Goal: Transaction & Acquisition: Purchase product/service

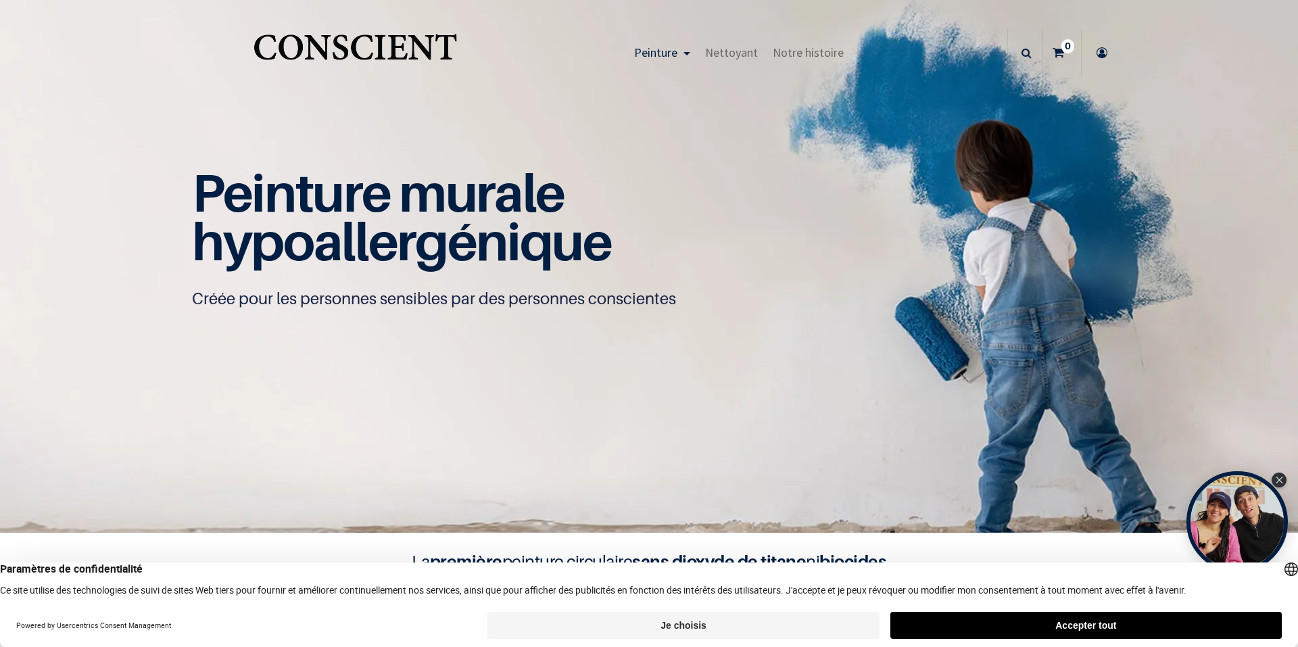
click at [990, 625] on button "Accepter tout" at bounding box center [1085, 625] width 391 height 27
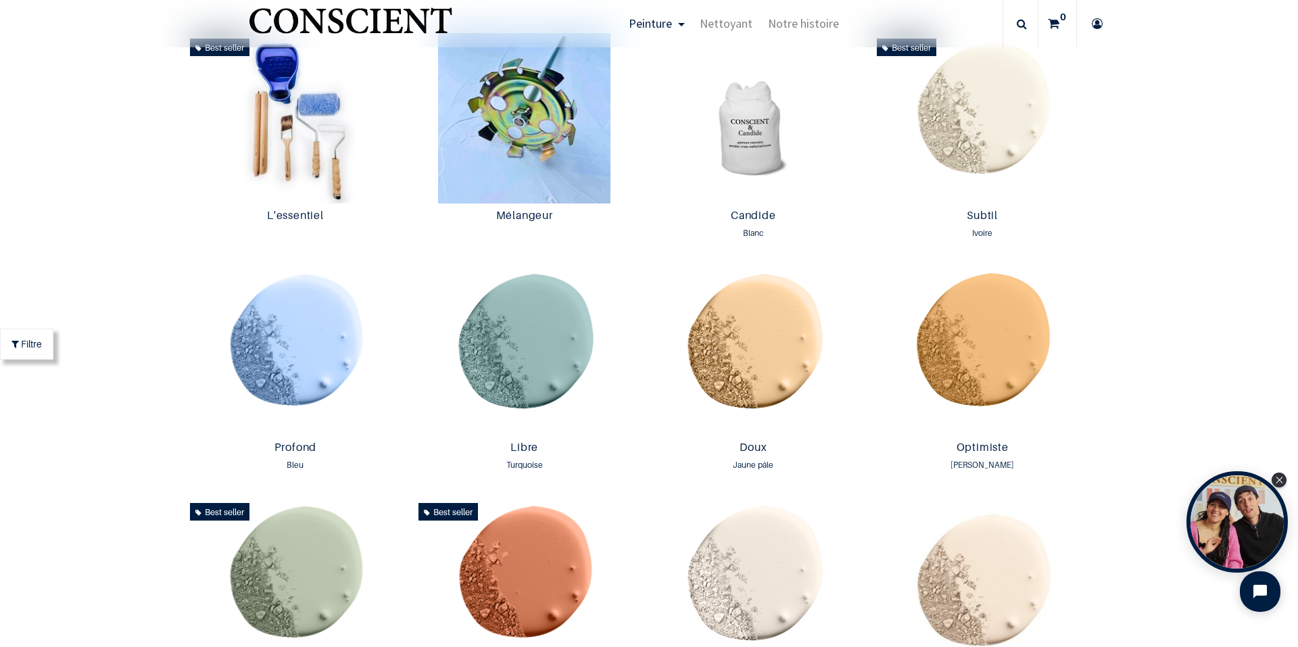
scroll to position [812, 0]
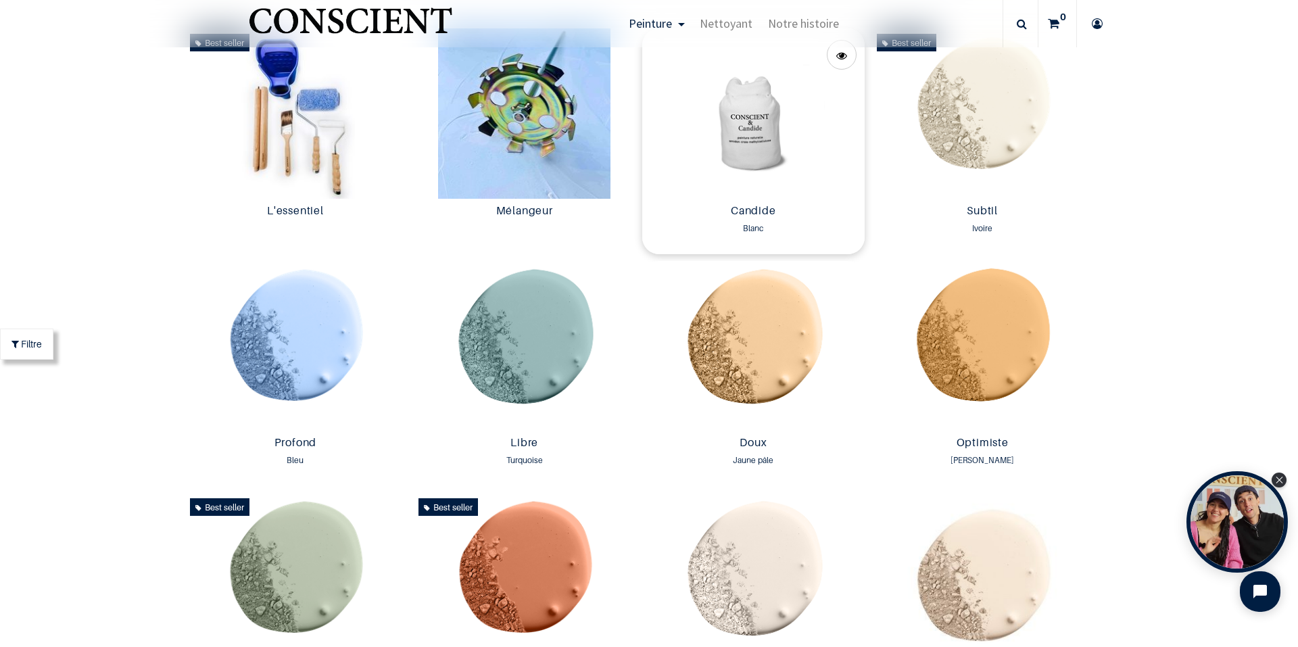
click at [746, 147] on img at bounding box center [753, 113] width 222 height 170
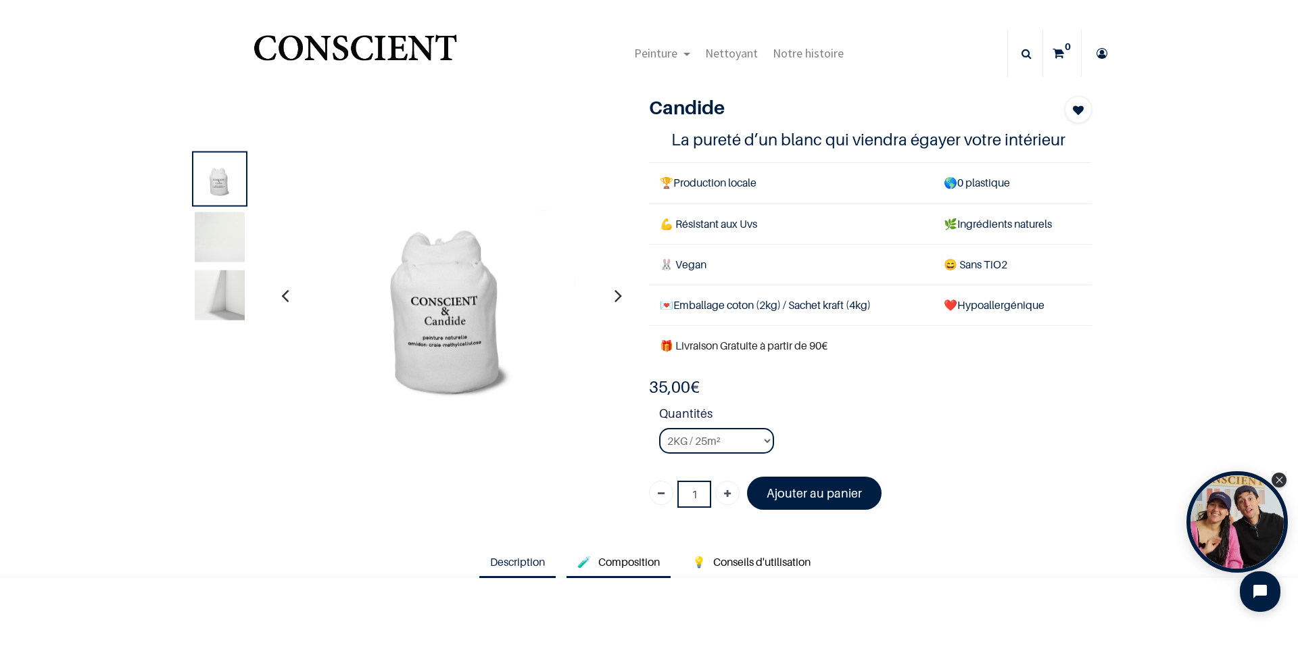
click at [612, 559] on span "Composition" at bounding box center [629, 562] width 62 height 14
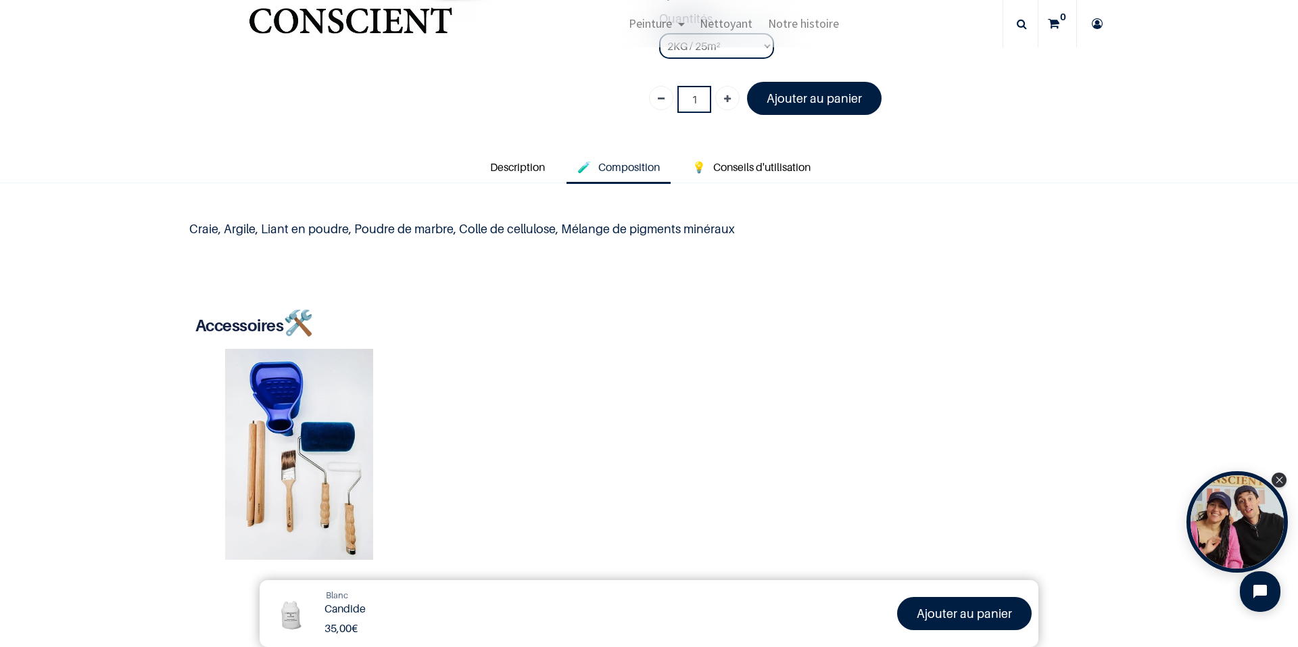
scroll to position [270, 0]
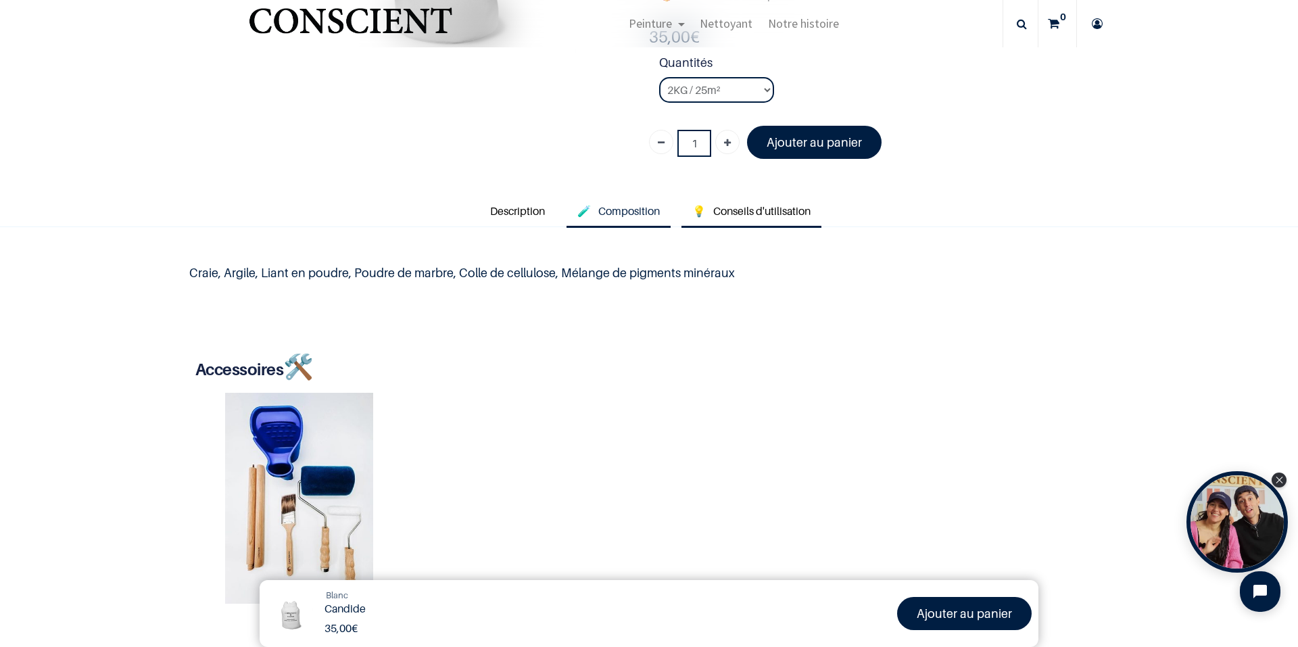
drag, startPoint x: 776, startPoint y: 201, endPoint x: 775, endPoint y: 208, distance: 6.8
click at [776, 201] on link "💡 Conseils d'utilisation" at bounding box center [752, 211] width 140 height 31
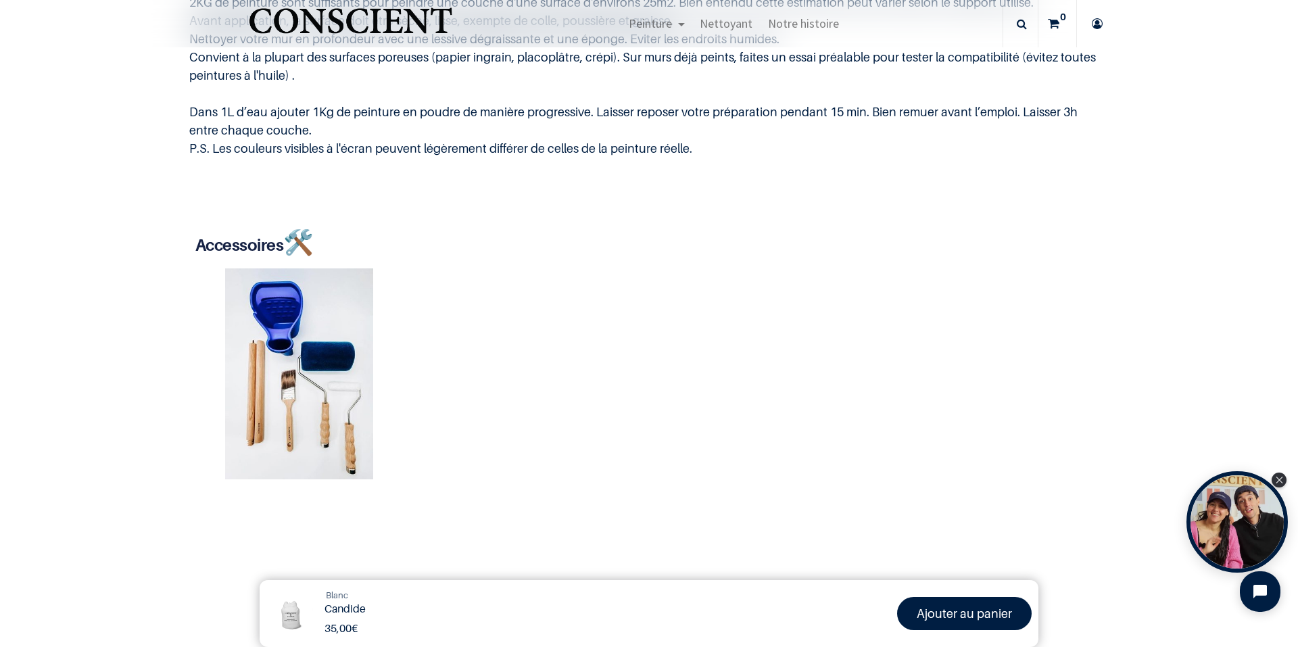
scroll to position [0, 0]
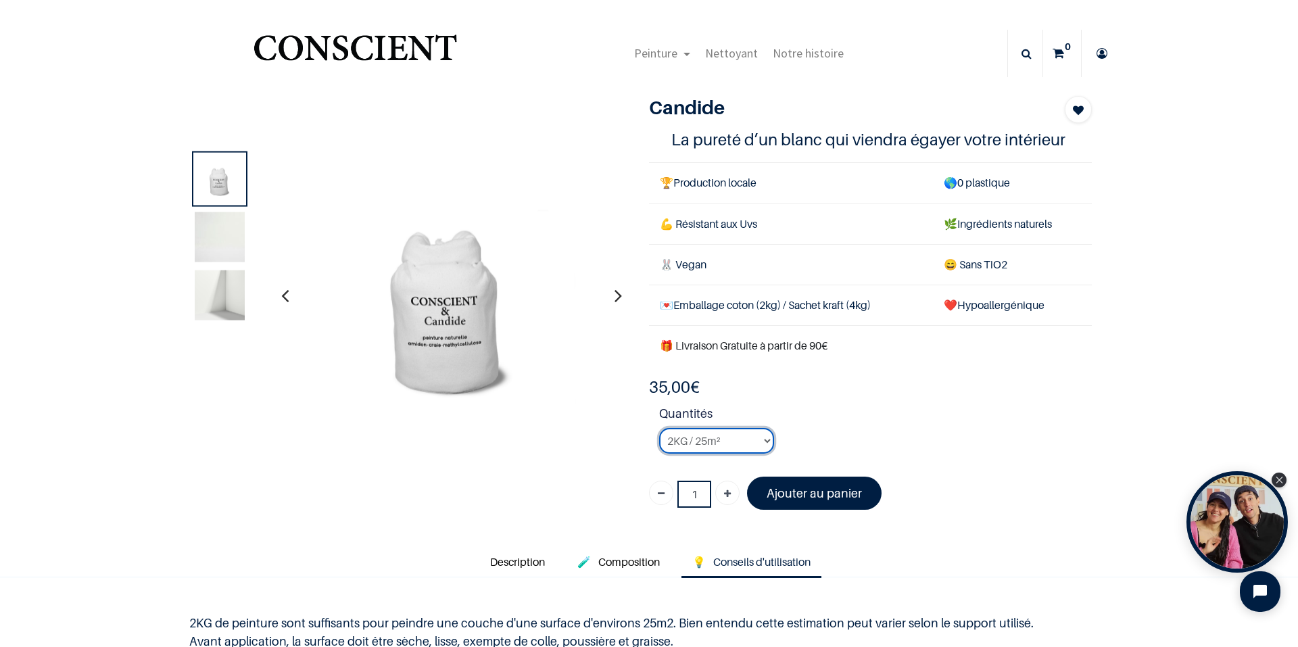
click at [728, 433] on select "2KG / 25m² 4KG / 50m² 8KG / 100m² Testeur" at bounding box center [716, 441] width 115 height 26
click at [659, 428] on select "2KG / 25m² 4KG / 50m² 8KG / 100m² Testeur" at bounding box center [716, 441] width 115 height 26
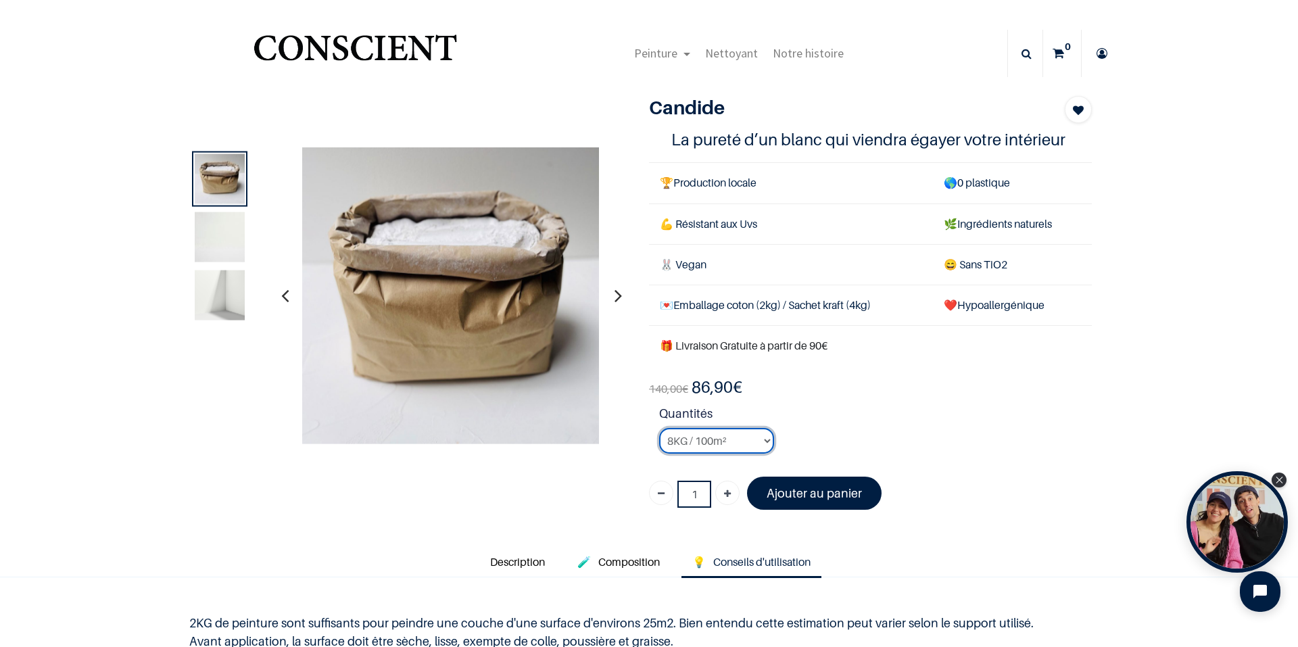
click at [720, 436] on select "2KG / 25m² 4KG / 50m² 8KG / 100m² Testeur" at bounding box center [716, 441] width 115 height 26
select select "2"
click at [659, 428] on select "2KG / 25m² 4KG / 50m² 8KG / 100m² Testeur" at bounding box center [716, 441] width 115 height 26
click at [615, 300] on icon "button" at bounding box center [618, 295] width 7 height 37
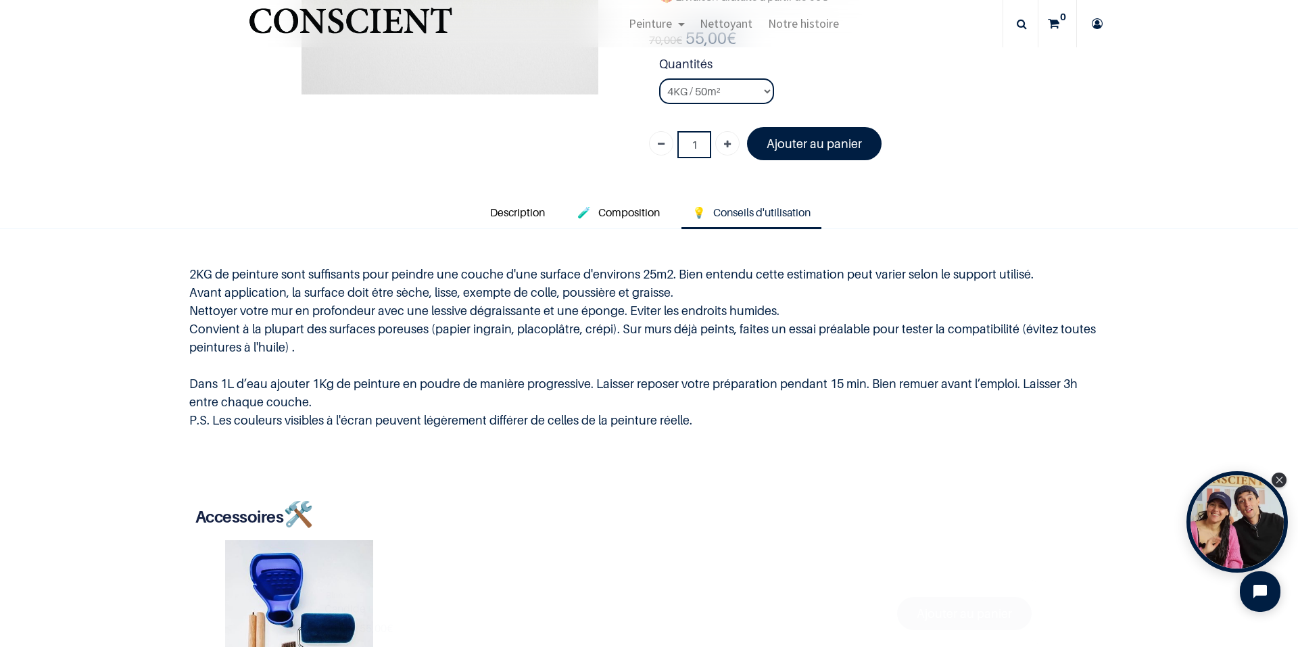
scroll to position [270, 0]
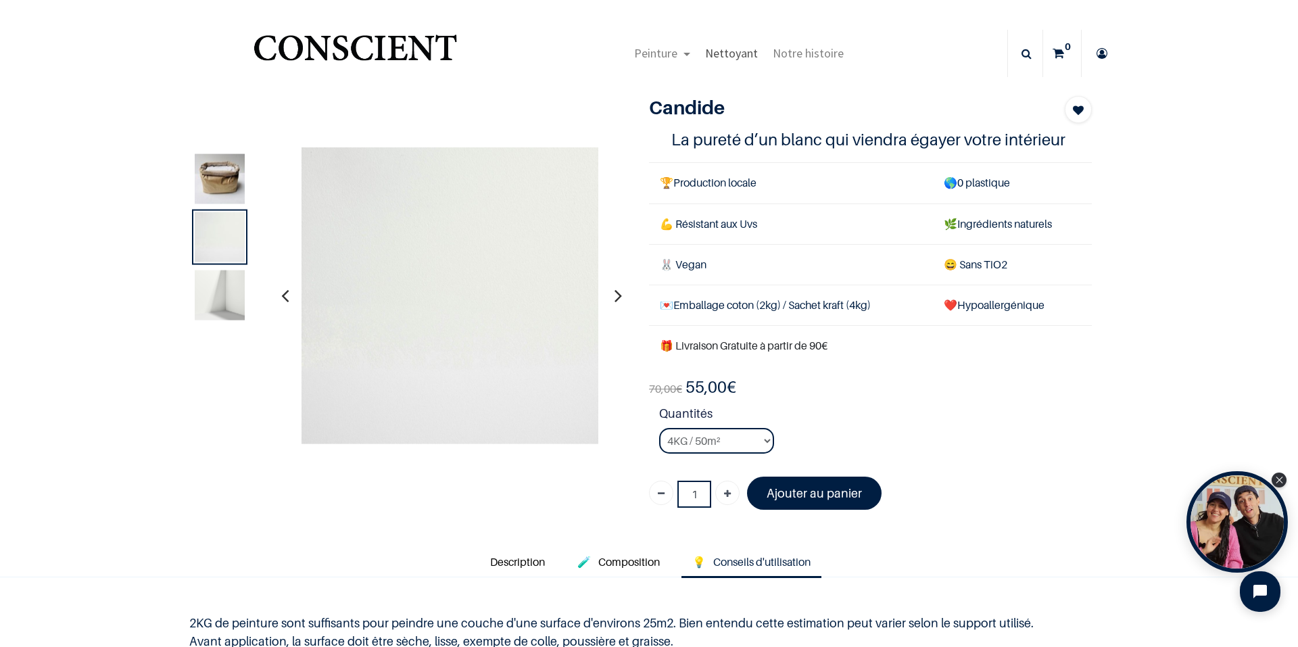
click at [728, 57] on span "Nettoyant" at bounding box center [731, 53] width 53 height 16
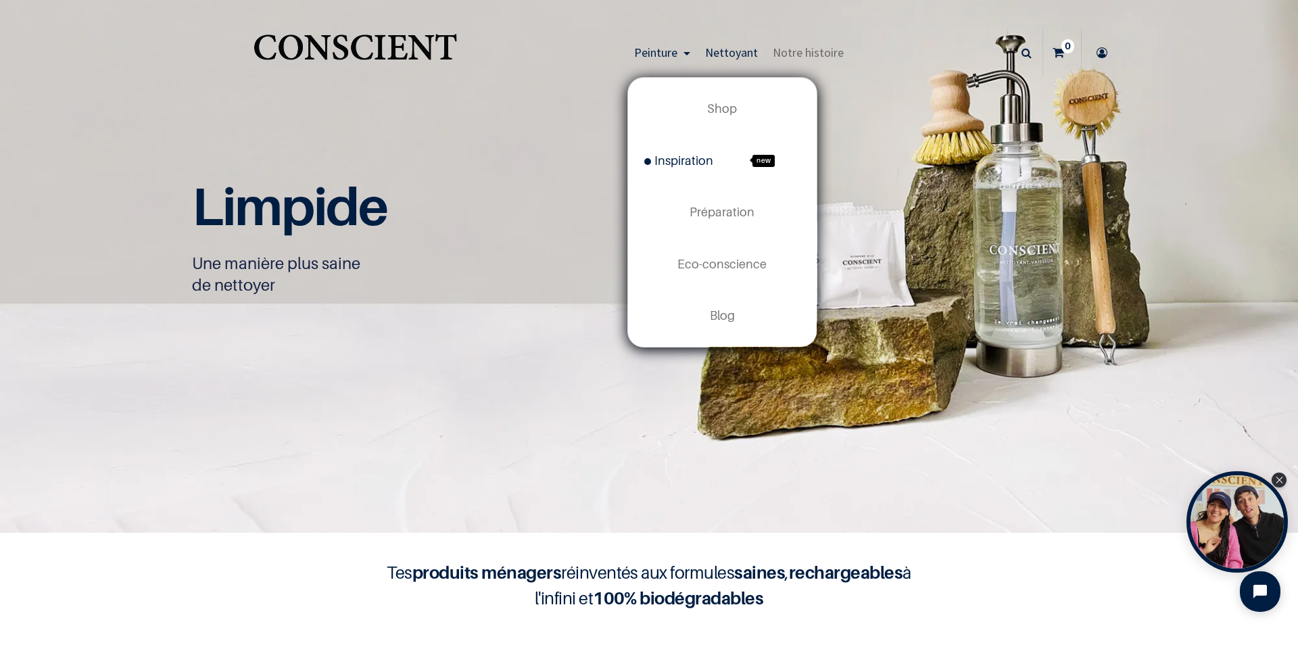
click at [695, 167] on span "Inspiration" at bounding box center [678, 160] width 69 height 14
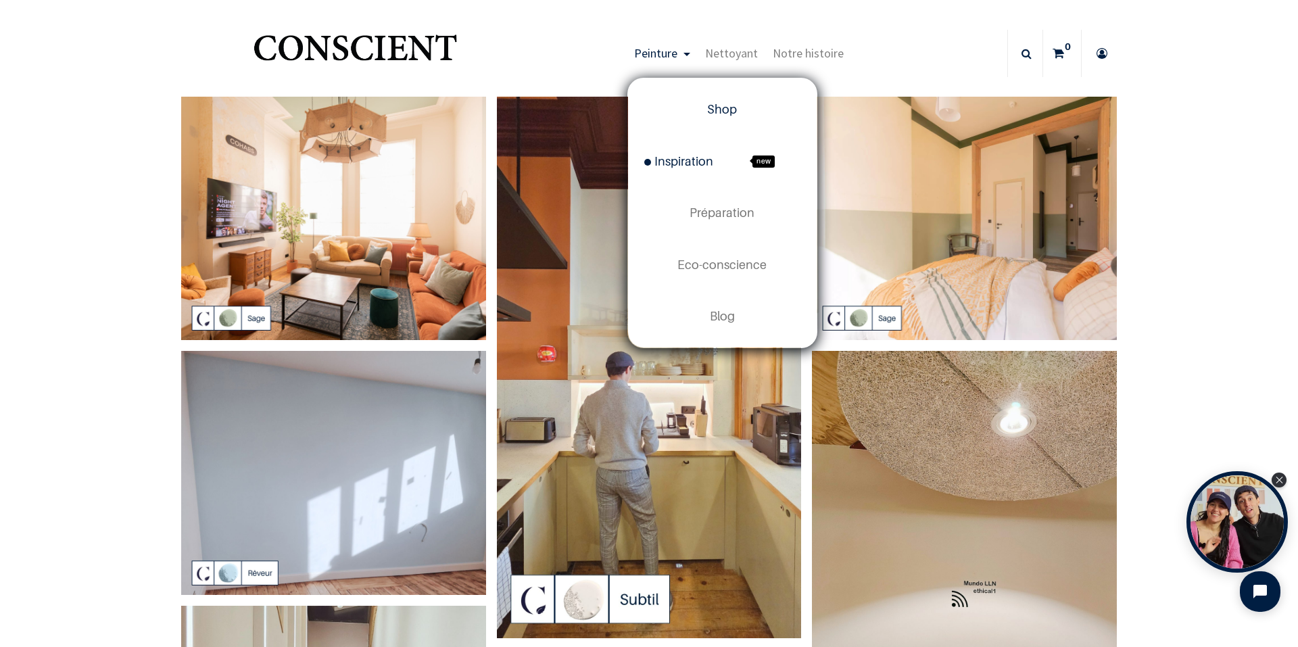
click at [725, 114] on span "Shop" at bounding box center [722, 109] width 30 height 14
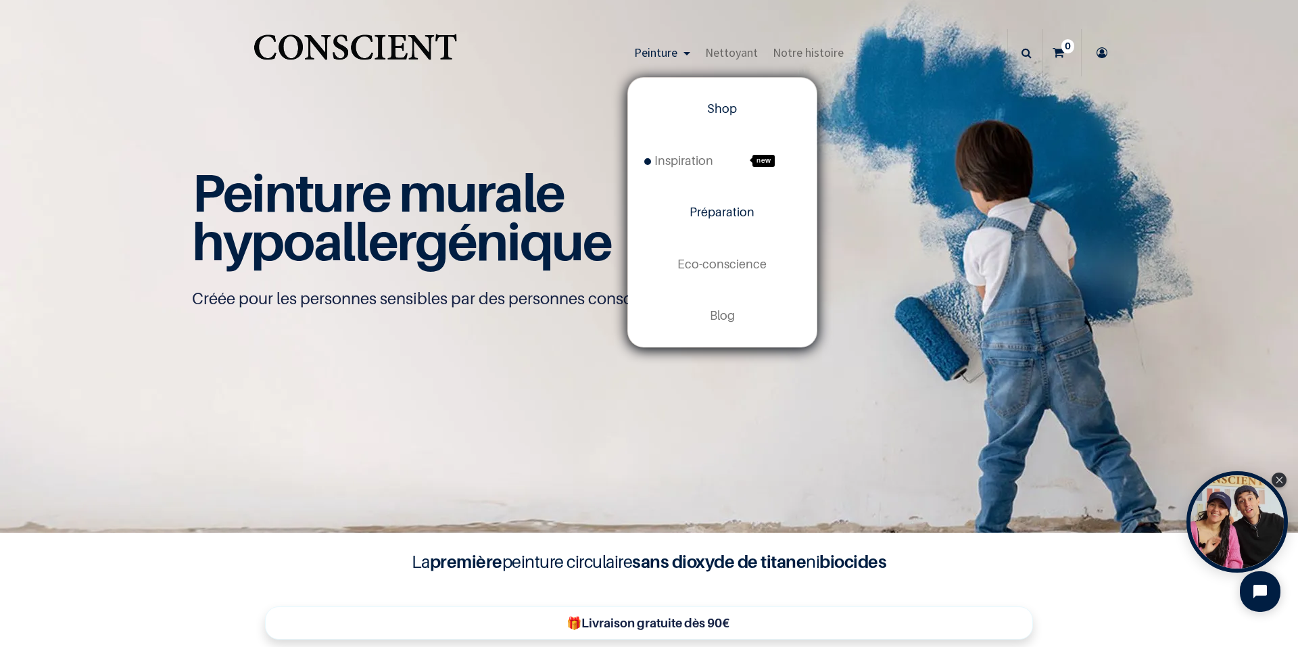
click at [723, 212] on span "Préparation" at bounding box center [722, 212] width 65 height 14
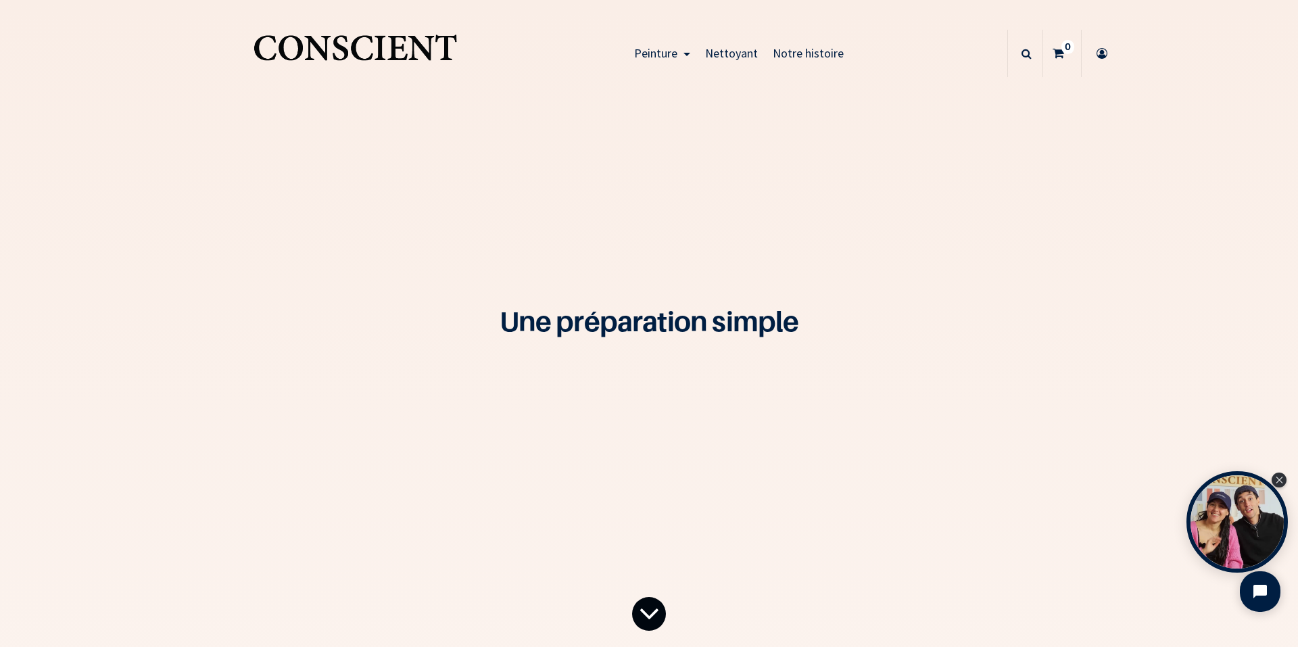
click at [652, 621] on icon at bounding box center [649, 613] width 21 height 55
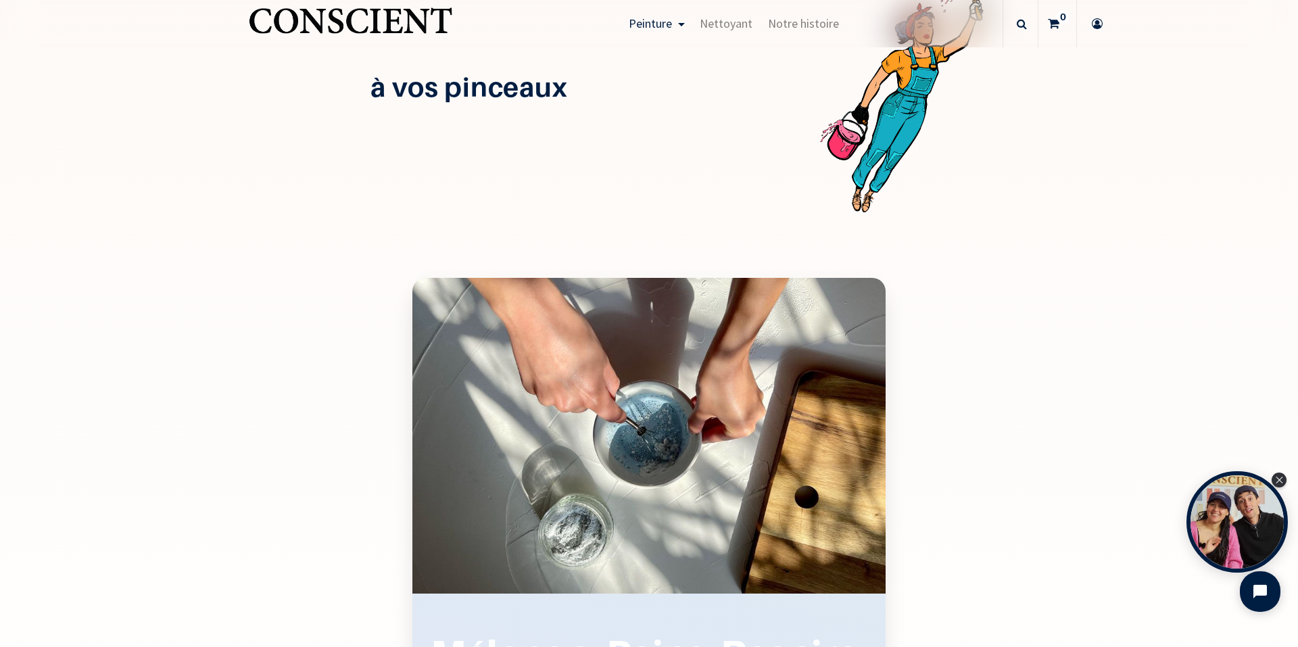
scroll to position [1378, 0]
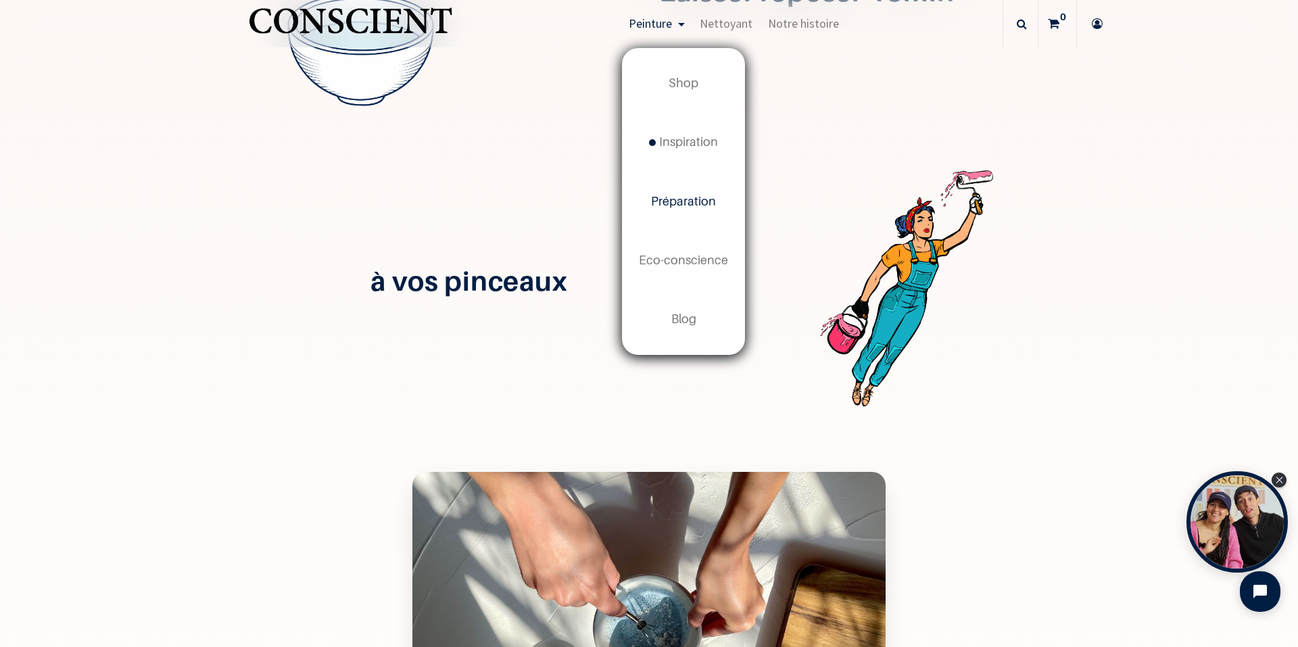
click at [648, 23] on span "Peinture" at bounding box center [650, 24] width 43 height 16
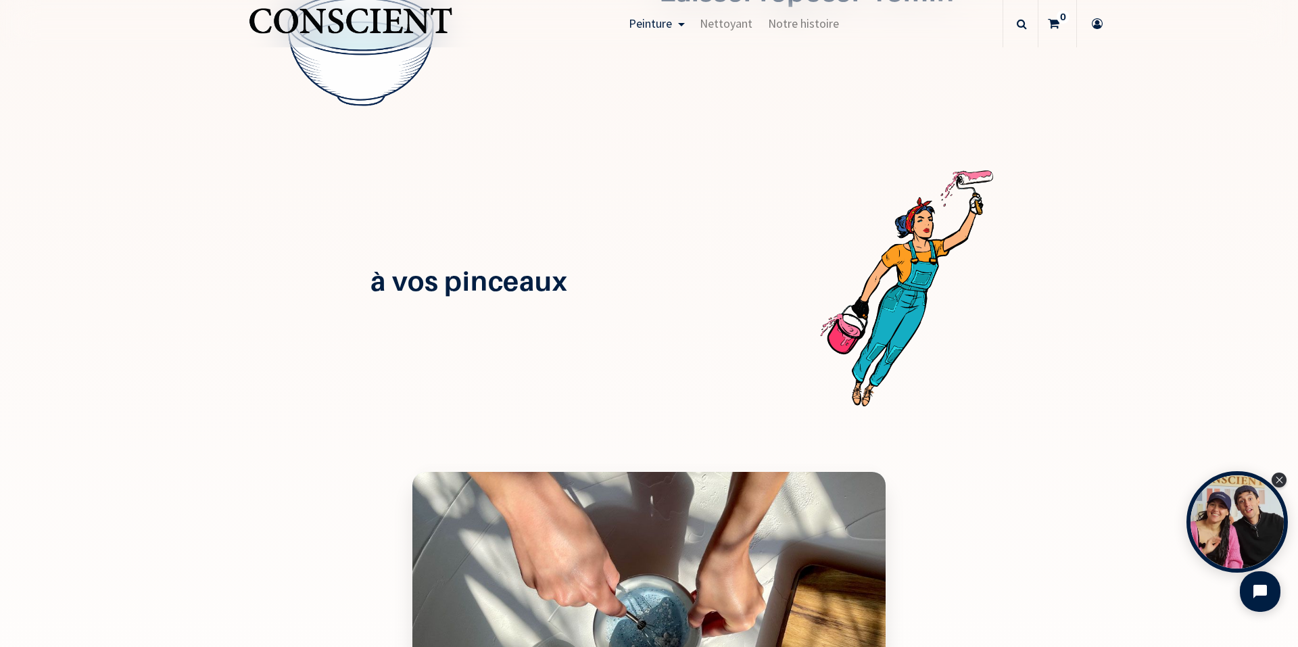
click at [649, 22] on span "Peinture" at bounding box center [650, 24] width 43 height 16
click at [1253, 592] on icon "Open chat widget" at bounding box center [1261, 592] width 18 height 18
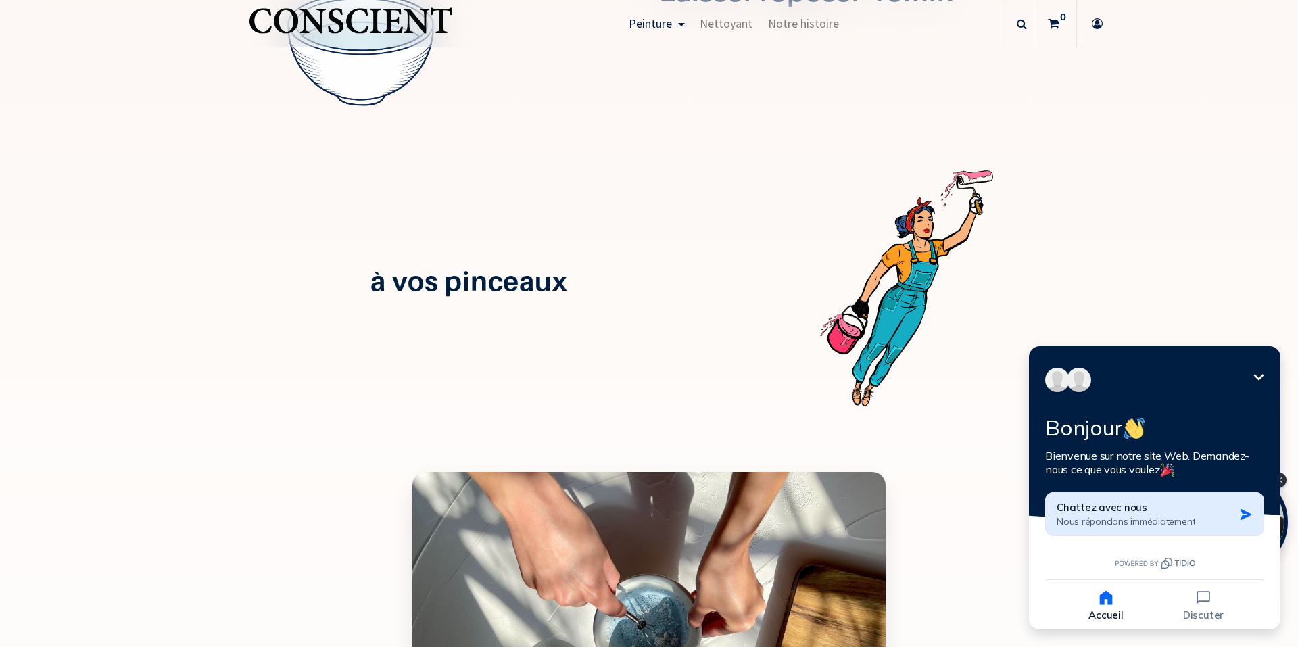
click at [1128, 517] on span "Nous répondons immédiatement" at bounding box center [1126, 521] width 139 height 12
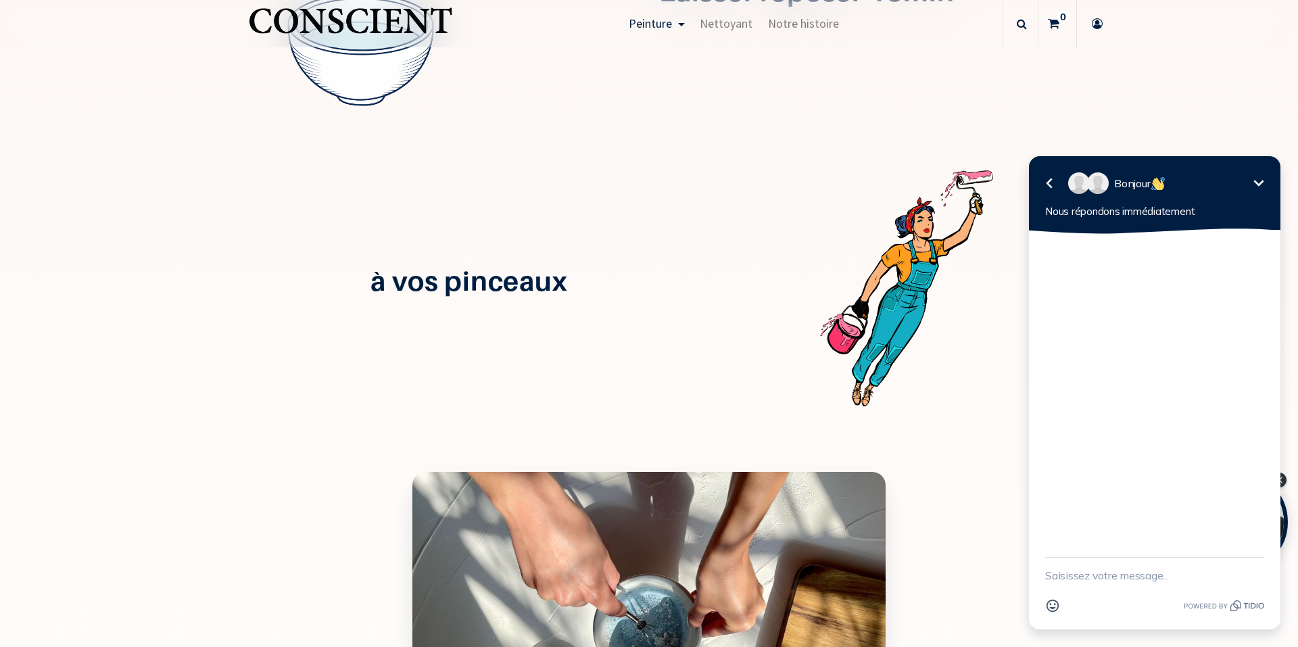
click at [1093, 570] on textarea "New message" at bounding box center [1154, 575] width 219 height 35
type textarea "bonjour, je veux peindre sur un mur nu. Pourrais-je recevoir un échantillon gra…"
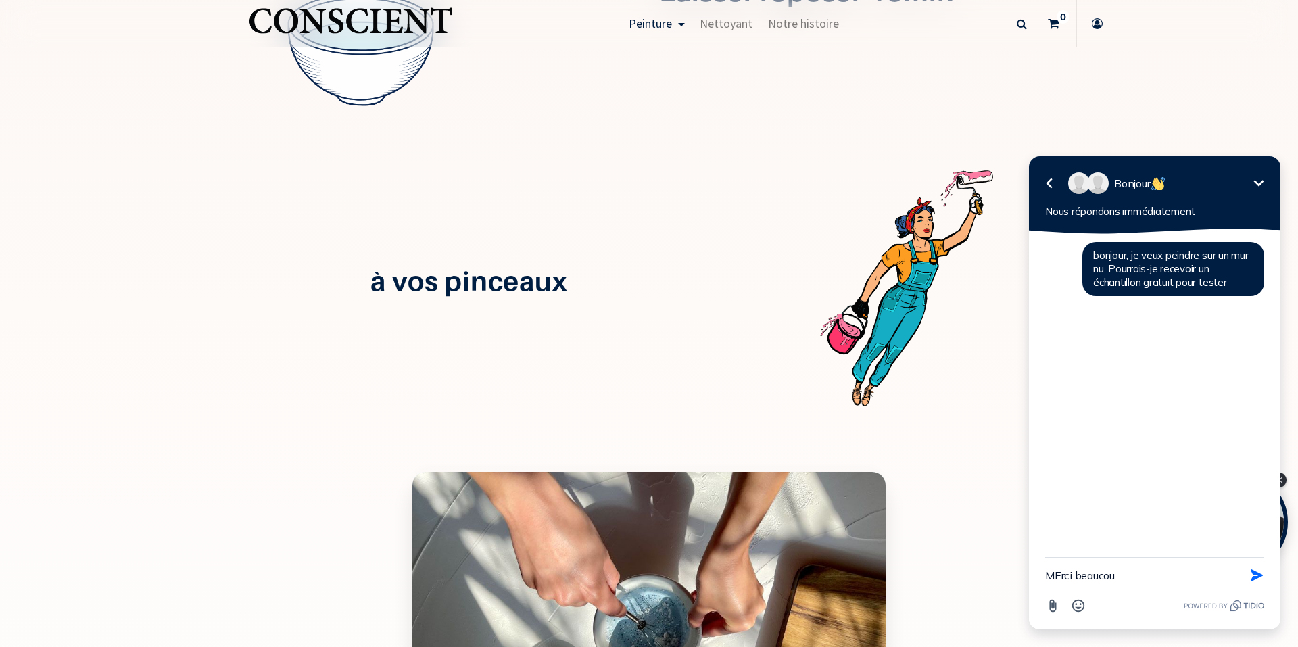
type textarea "MErci beaucoup"
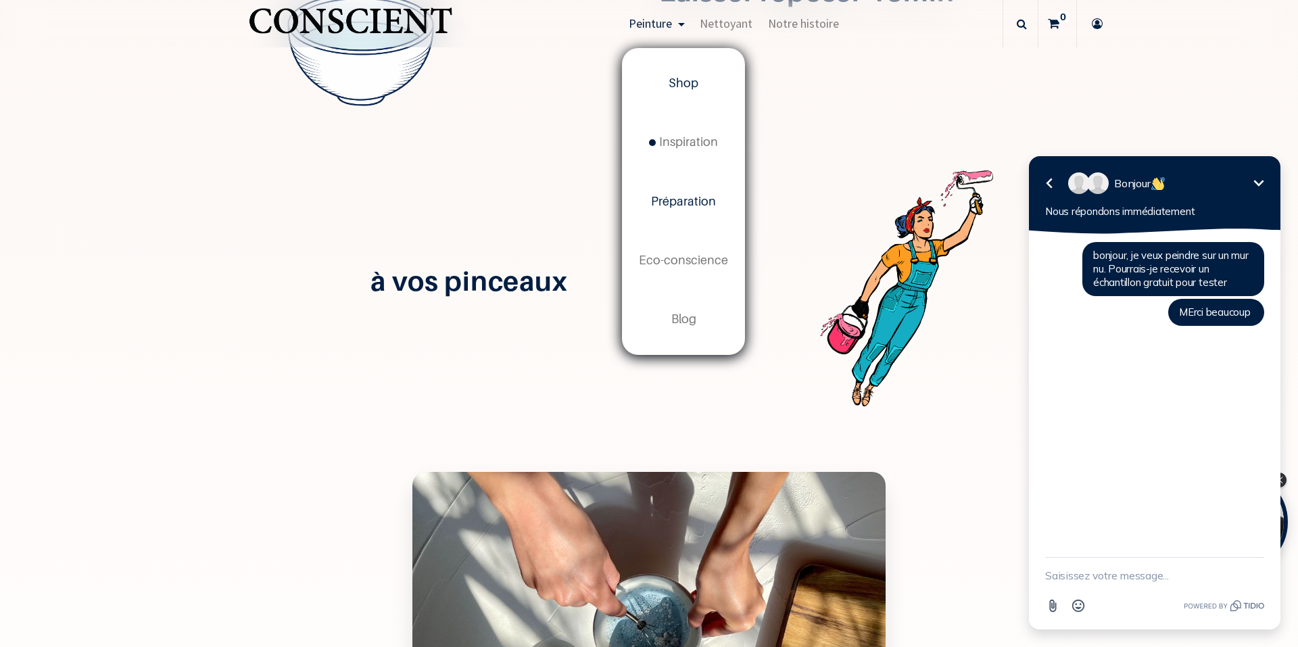
click at [676, 82] on span "Shop" at bounding box center [684, 83] width 30 height 14
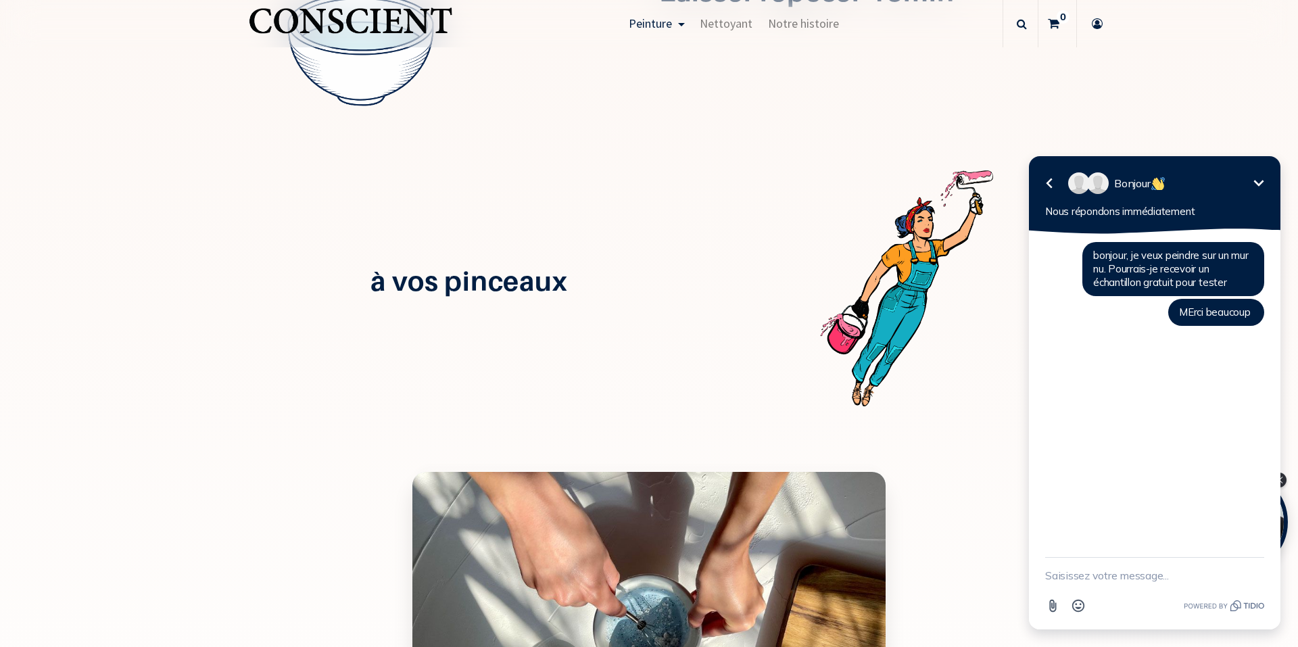
scroll to position [1208, 0]
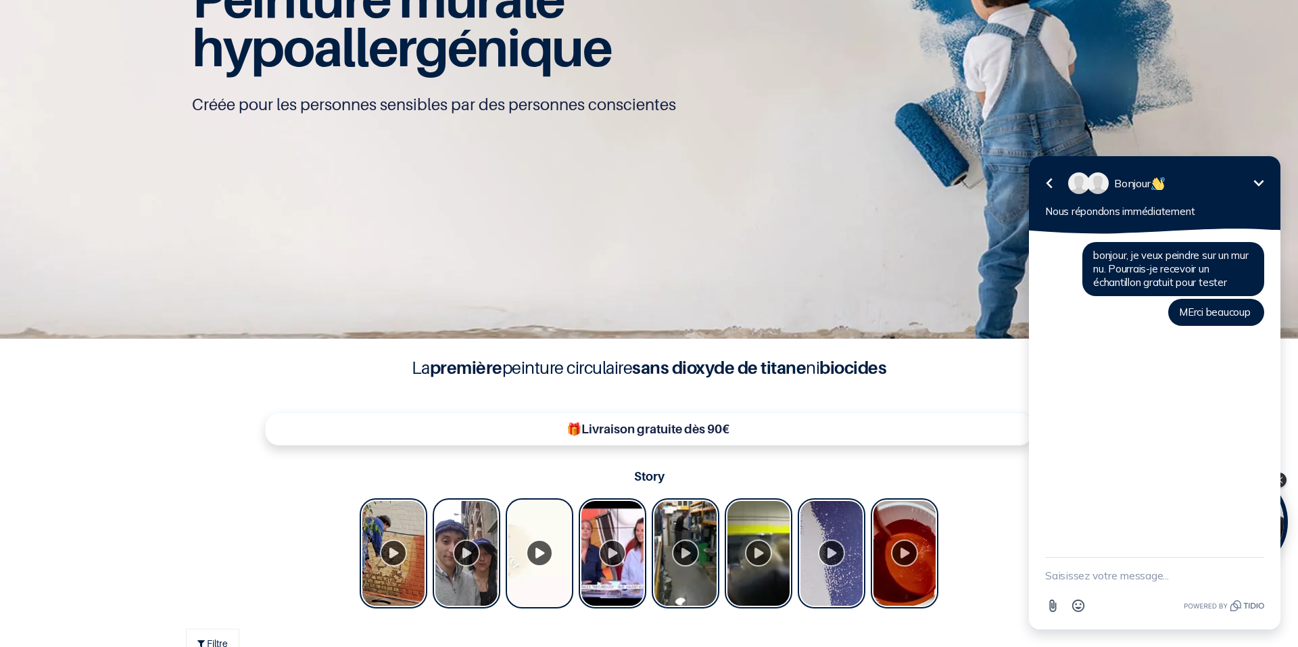
scroll to position [203, 0]
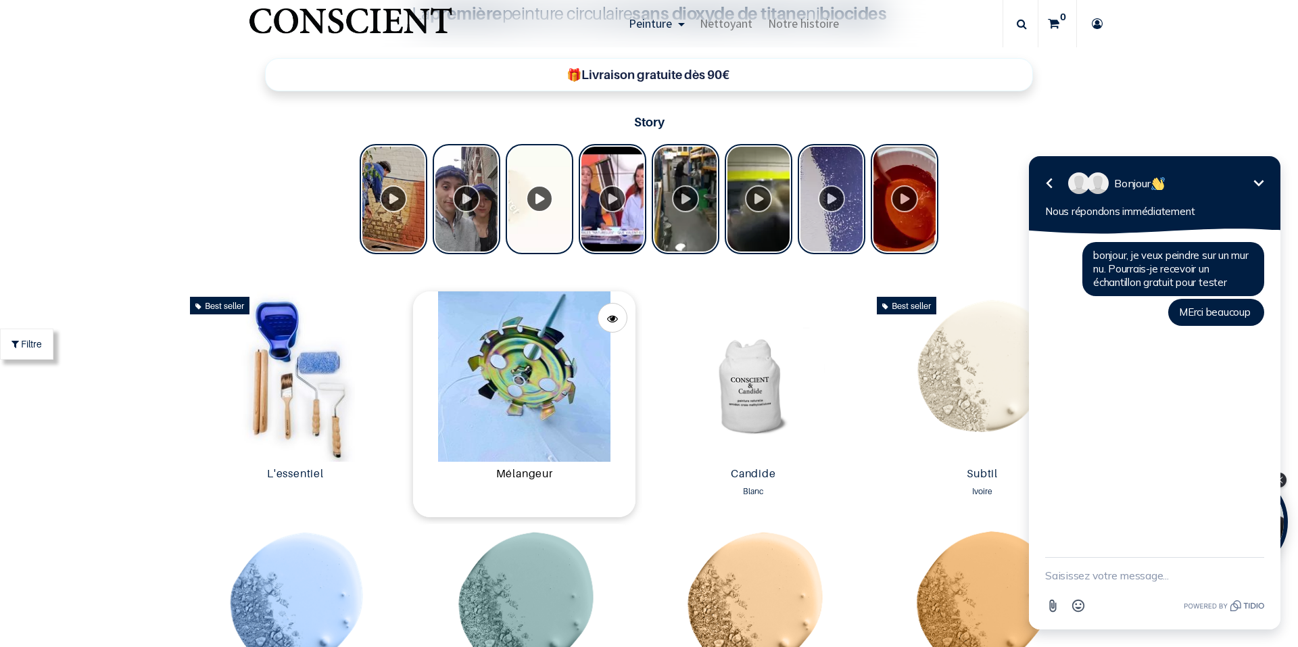
scroll to position [677, 0]
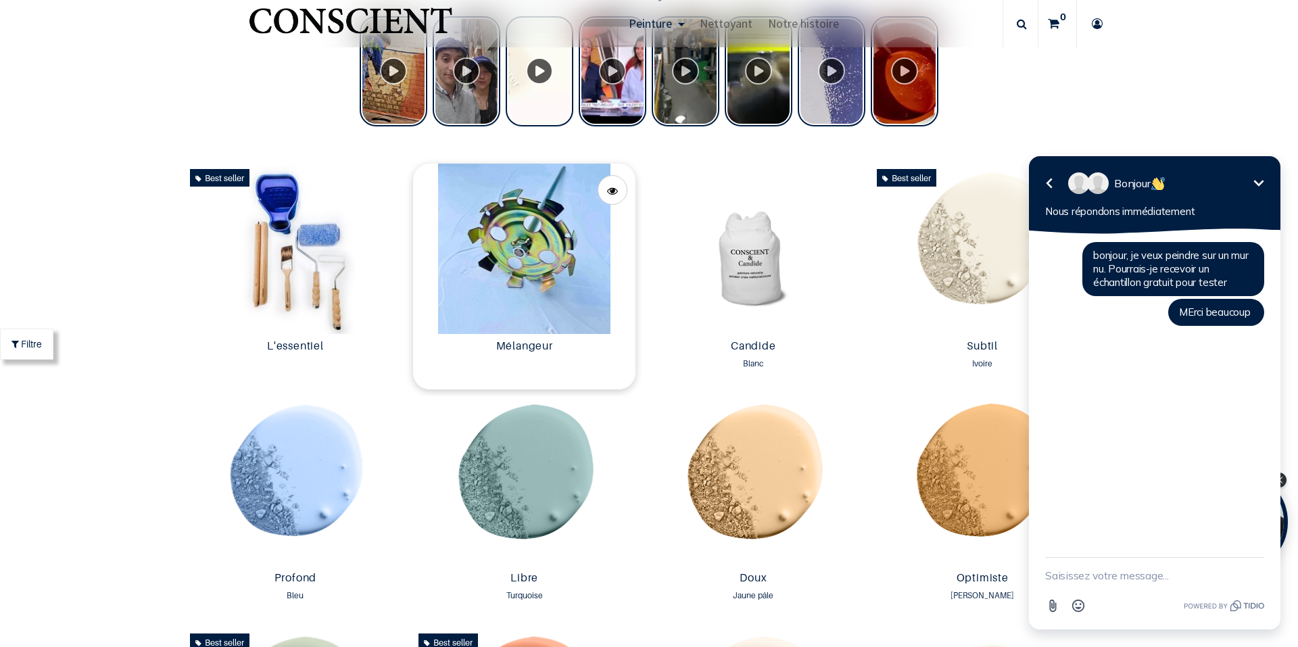
click at [543, 278] on img at bounding box center [524, 249] width 222 height 170
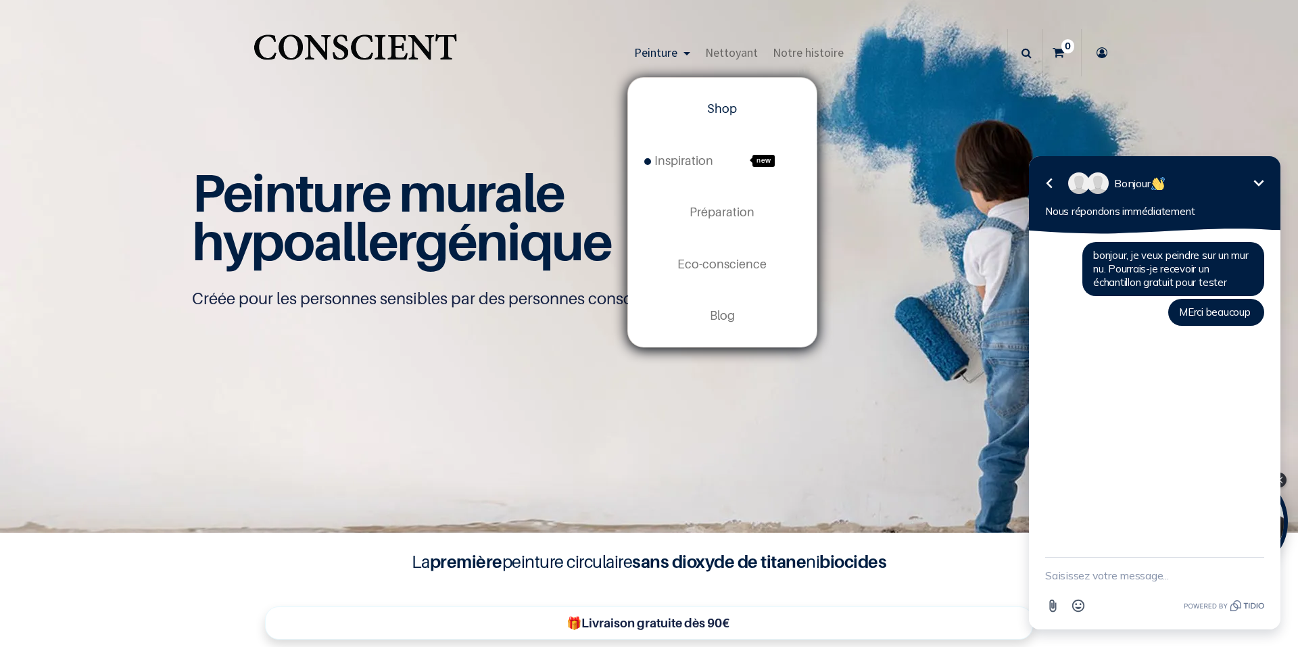
click at [718, 111] on span "Shop" at bounding box center [722, 108] width 30 height 14
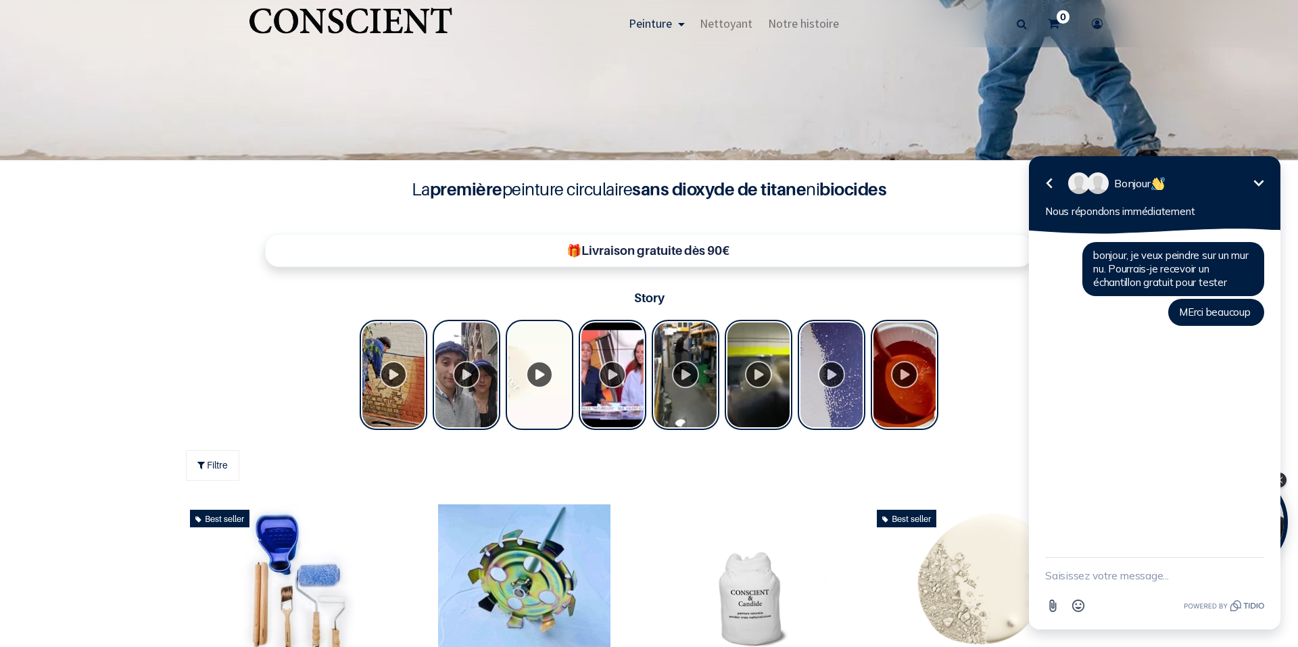
scroll to position [609, 0]
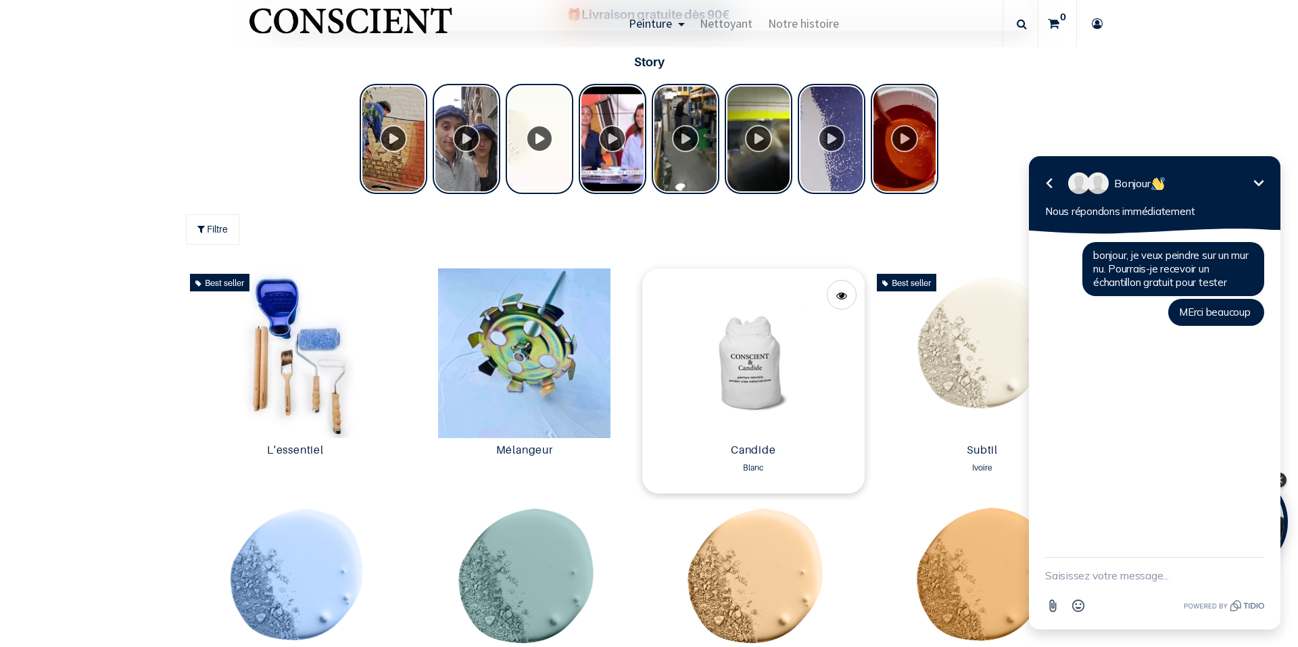
click at [781, 377] on img at bounding box center [753, 353] width 222 height 170
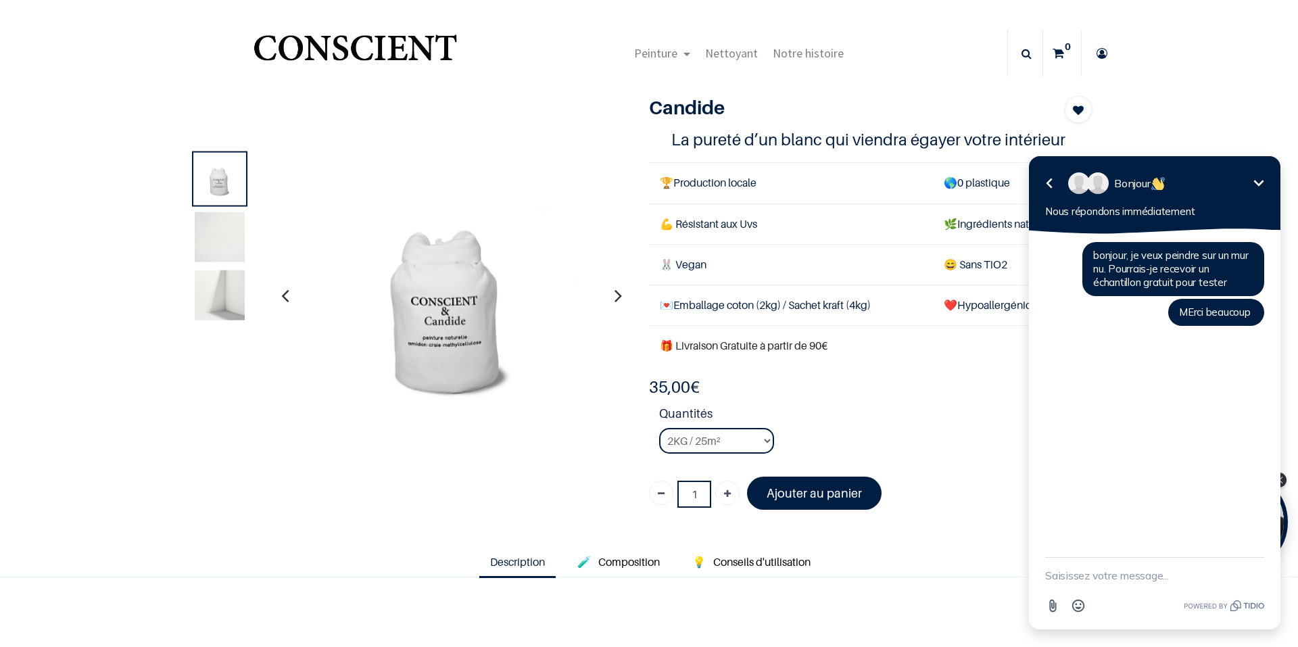
click at [1260, 183] on icon "Réduire" at bounding box center [1259, 183] width 16 height 16
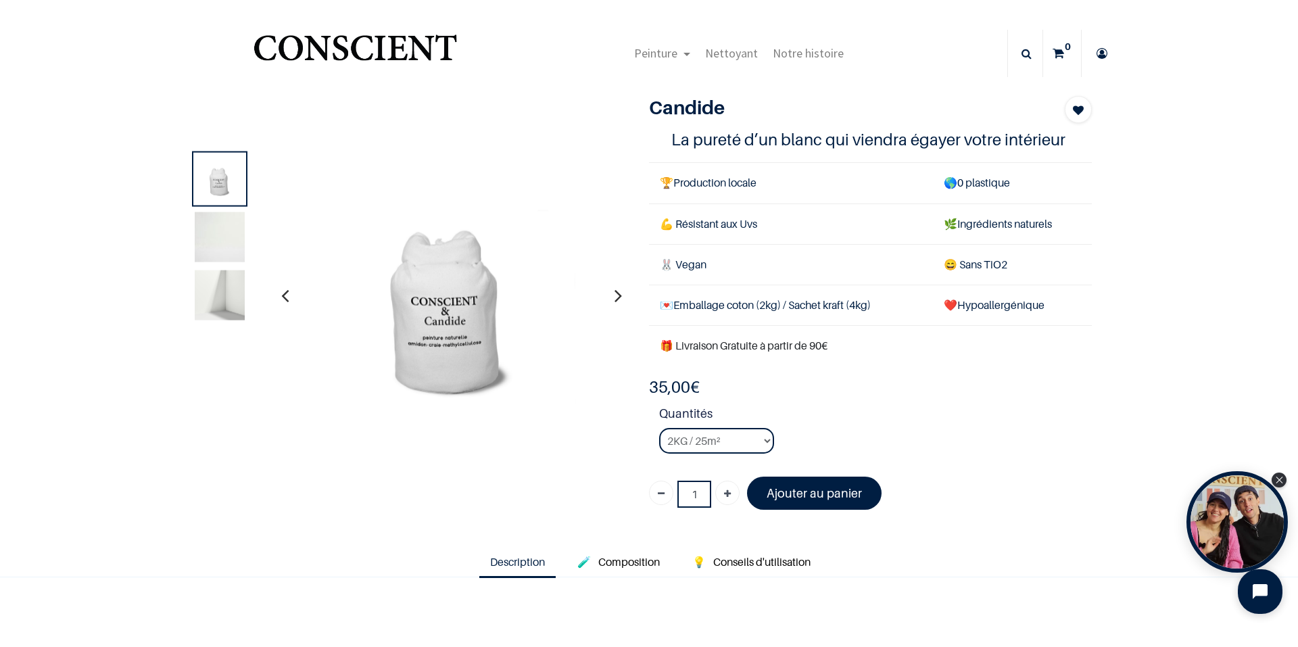
click at [1265, 590] on icon "Open chat widget" at bounding box center [1268, 591] width 21 height 21
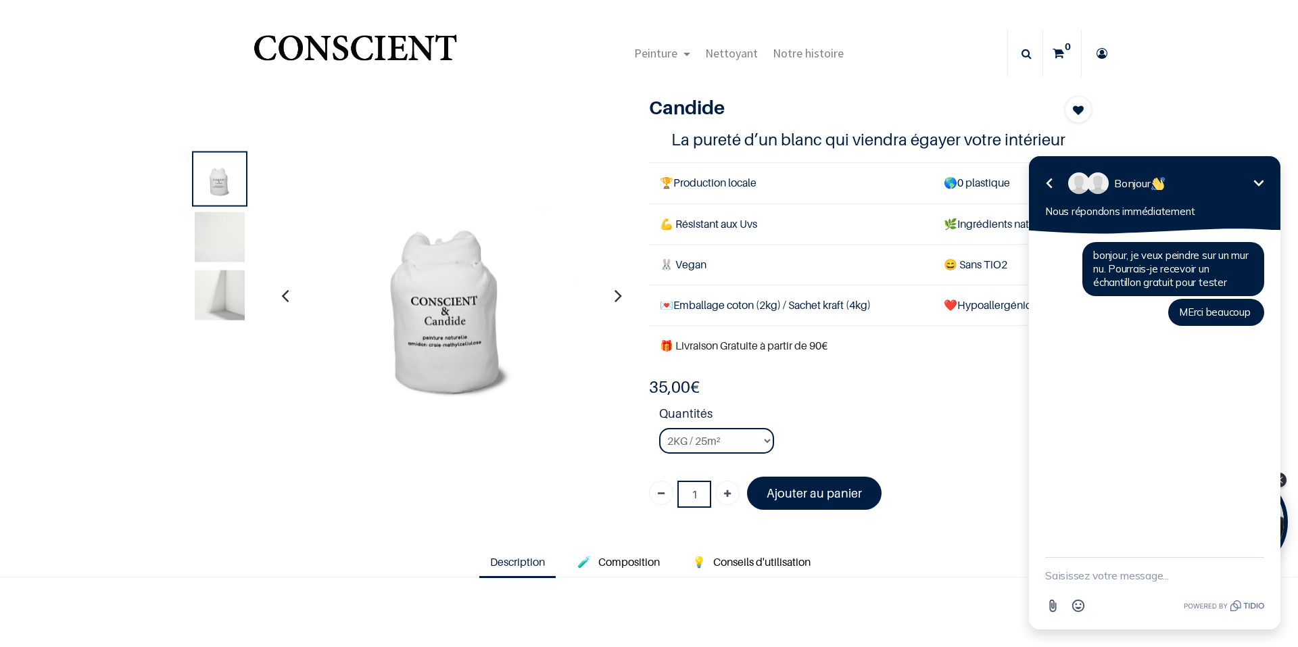
click at [1098, 51] on icon at bounding box center [1102, 53] width 22 height 47
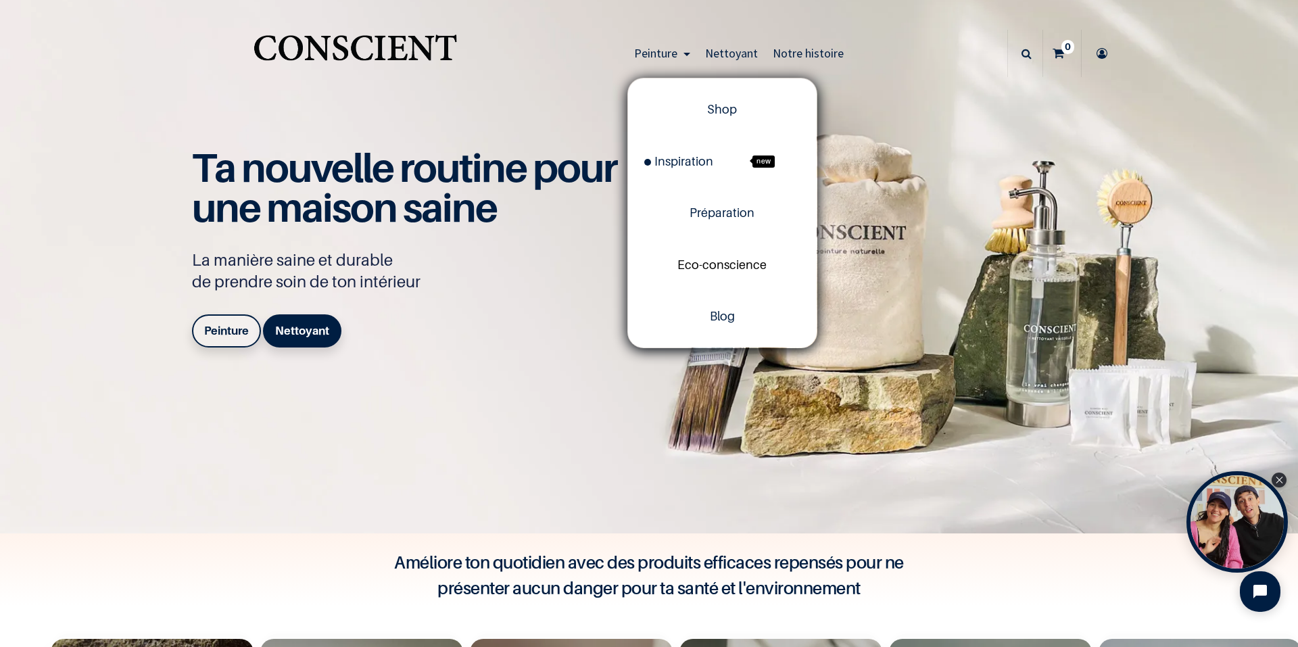
click at [732, 268] on span "Eco-conscience" at bounding box center [721, 265] width 89 height 14
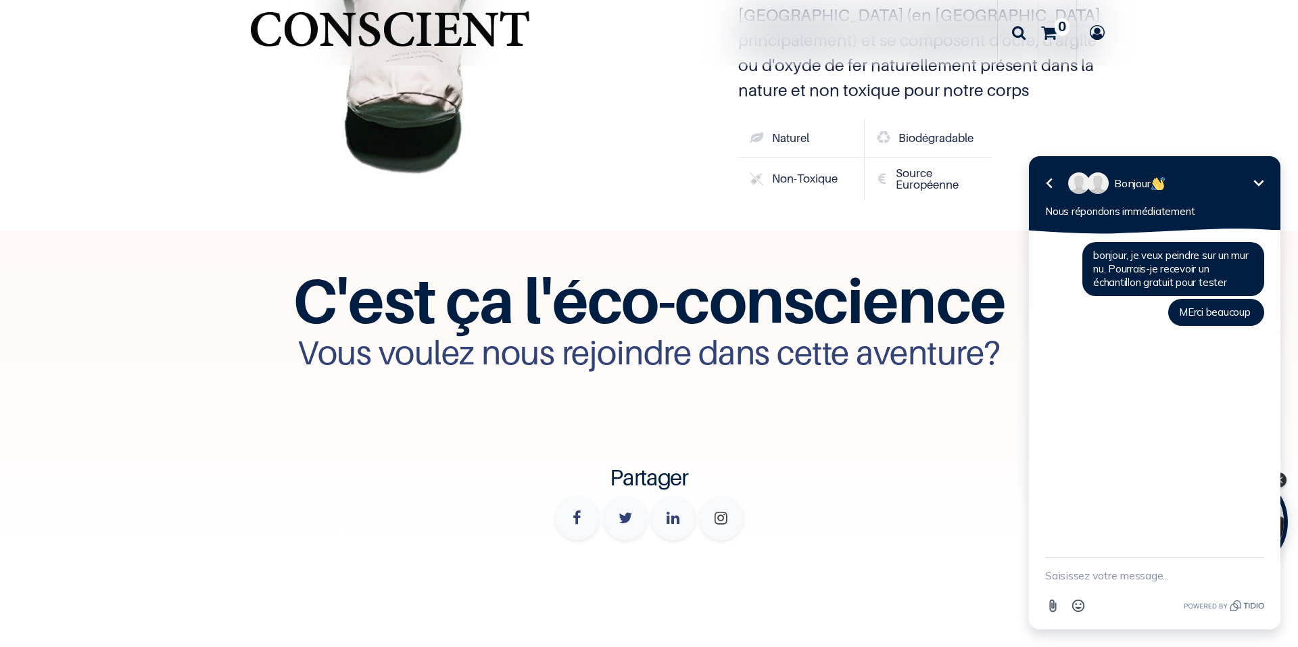
scroll to position [5139, 0]
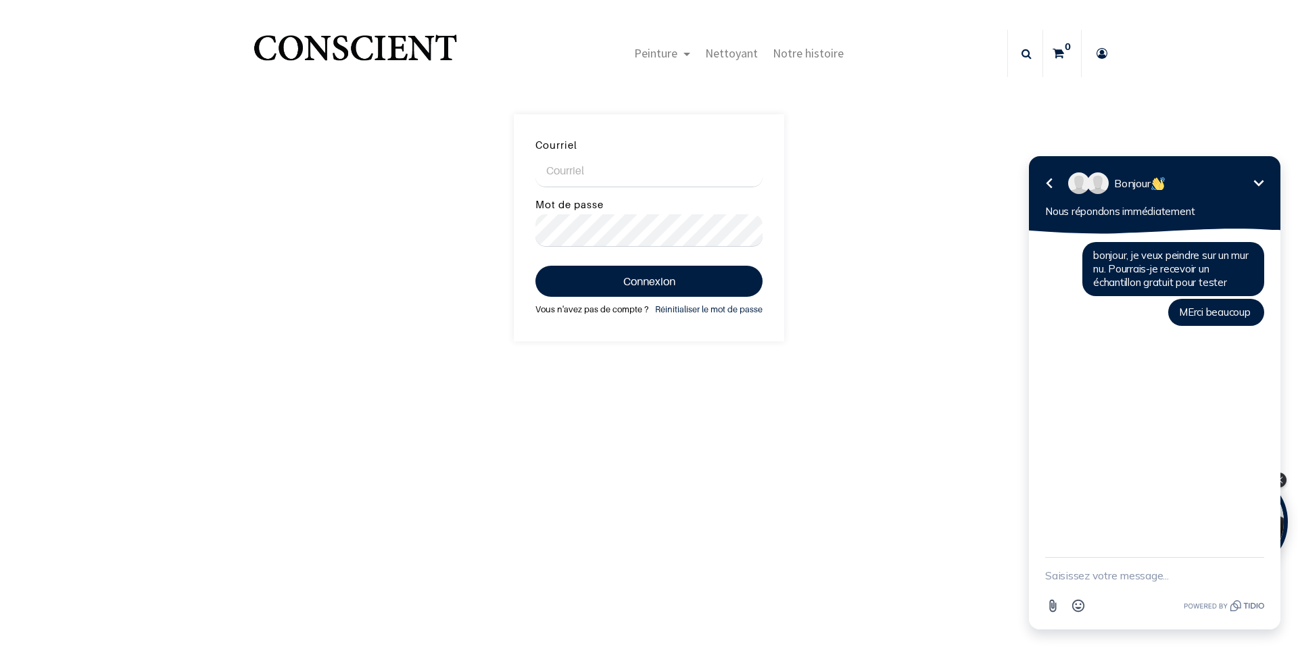
click at [542, 310] on link "Vous n'avez pas de compte ?" at bounding box center [591, 309] width 113 height 15
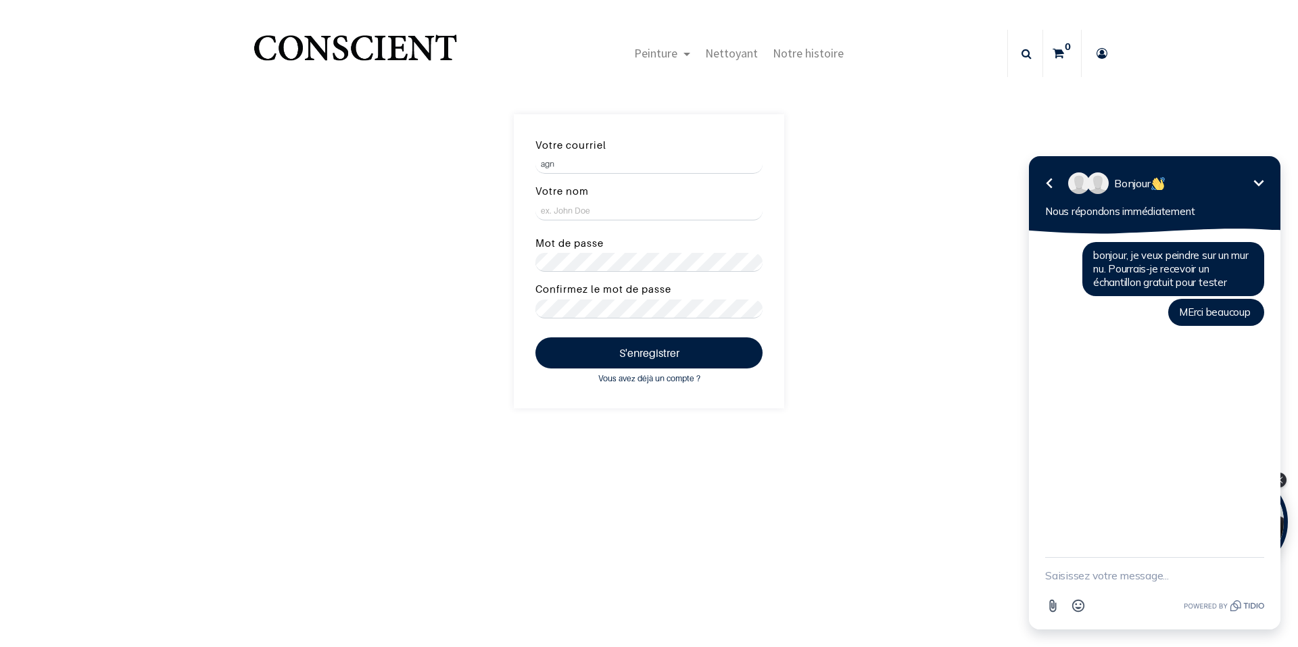
type input "[EMAIL_ADDRESS][DOMAIN_NAME]"
click at [585, 212] on input "Votre nom" at bounding box center [648, 210] width 227 height 19
type input "[PERSON_NAME]"
click at [635, 347] on button "S'enregistrer" at bounding box center [648, 352] width 227 height 31
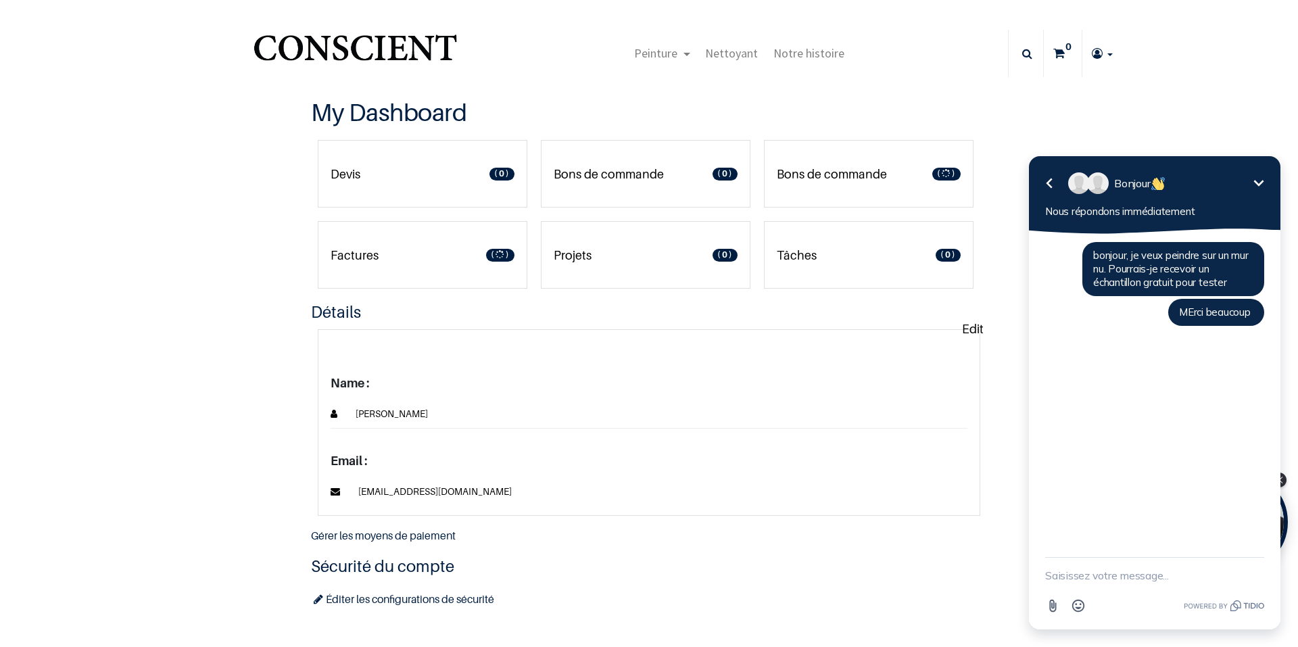
type input "[EMAIL_ADDRESS][DOMAIN_NAME]"
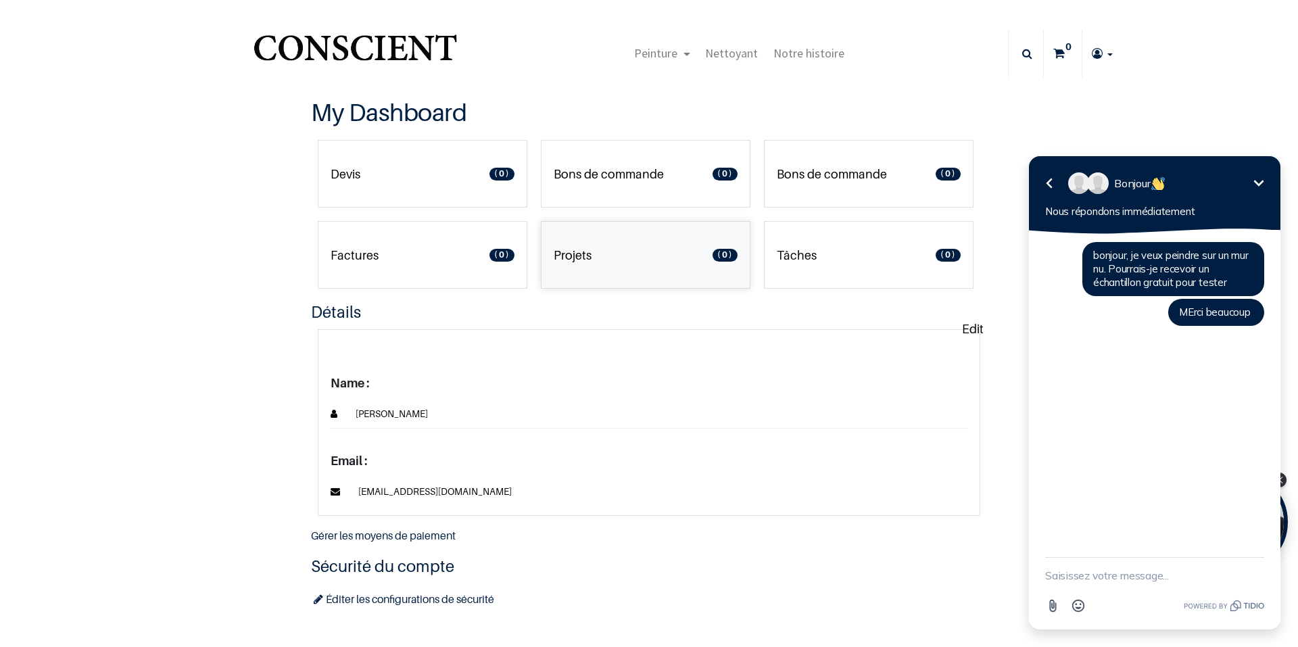
click at [617, 268] on link "Projets 0" at bounding box center [646, 255] width 210 height 68
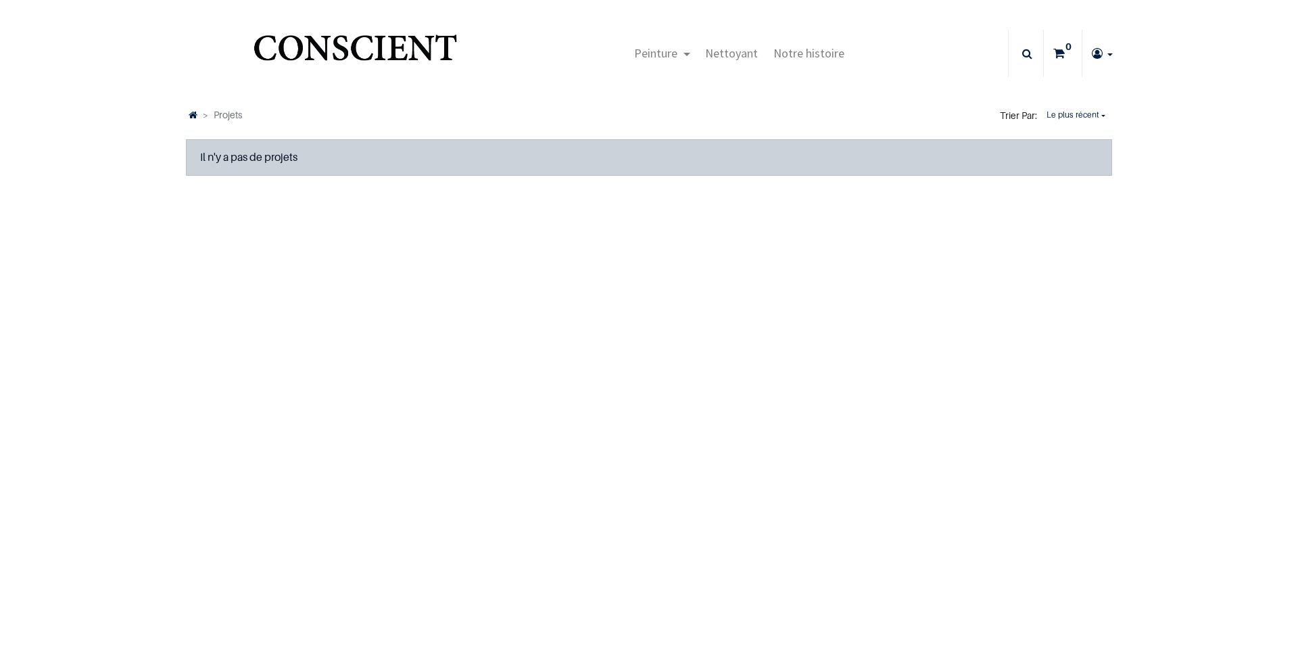
type input "[EMAIL_ADDRESS][DOMAIN_NAME]"
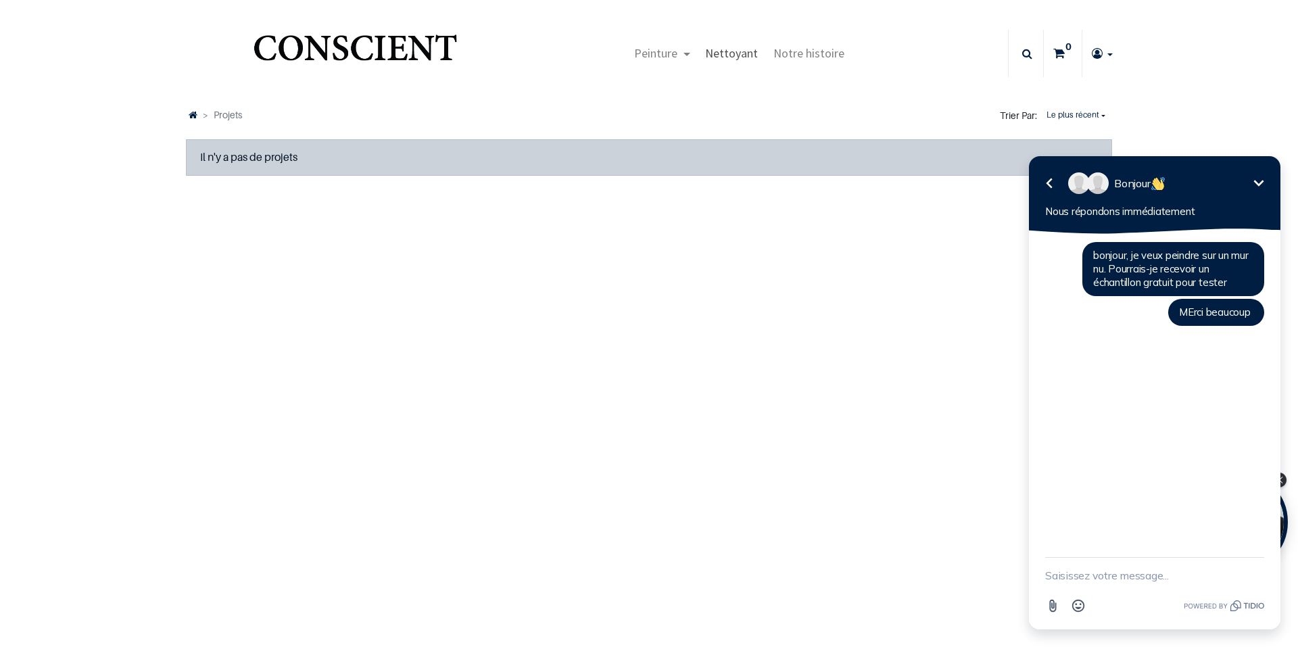
click at [715, 55] on span "Nettoyant" at bounding box center [731, 53] width 53 height 16
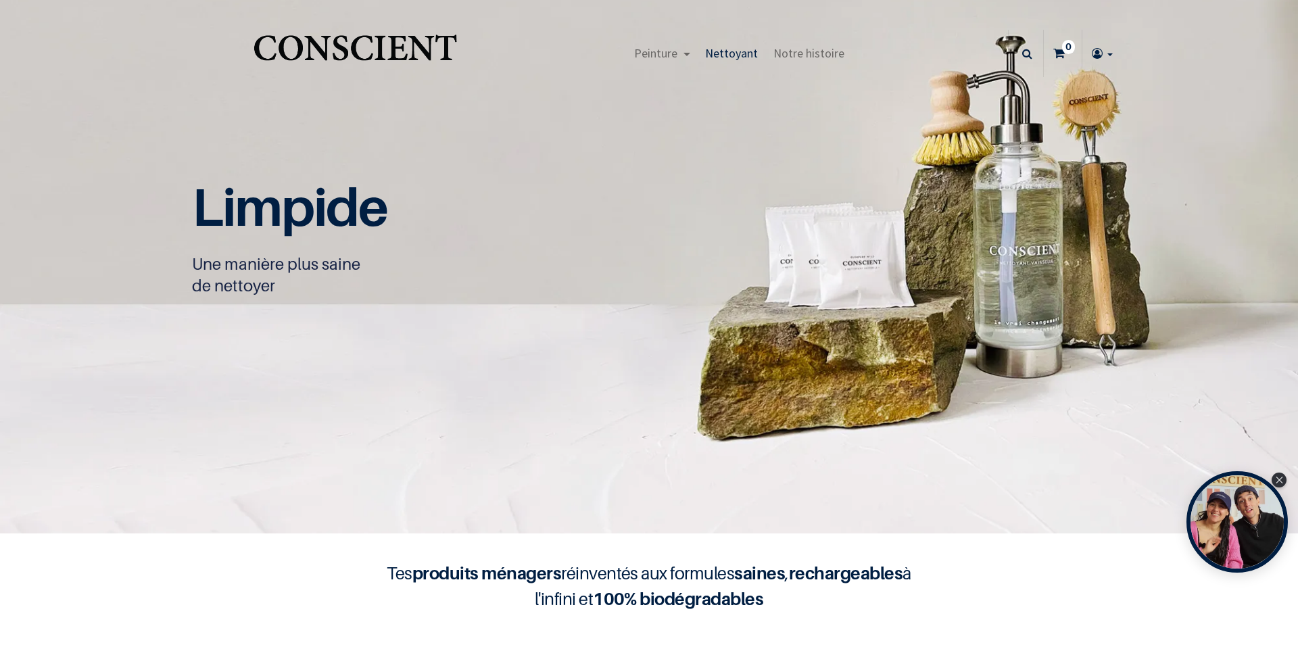
type input "[EMAIL_ADDRESS][DOMAIN_NAME]"
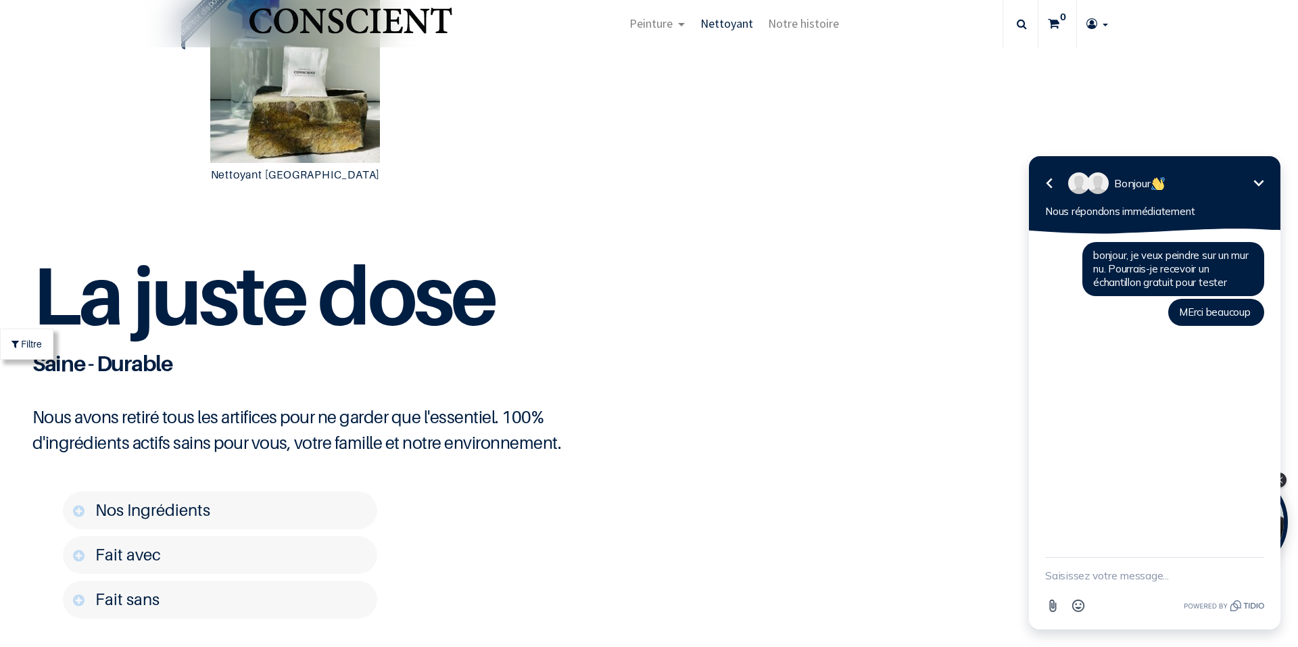
scroll to position [1421, 0]
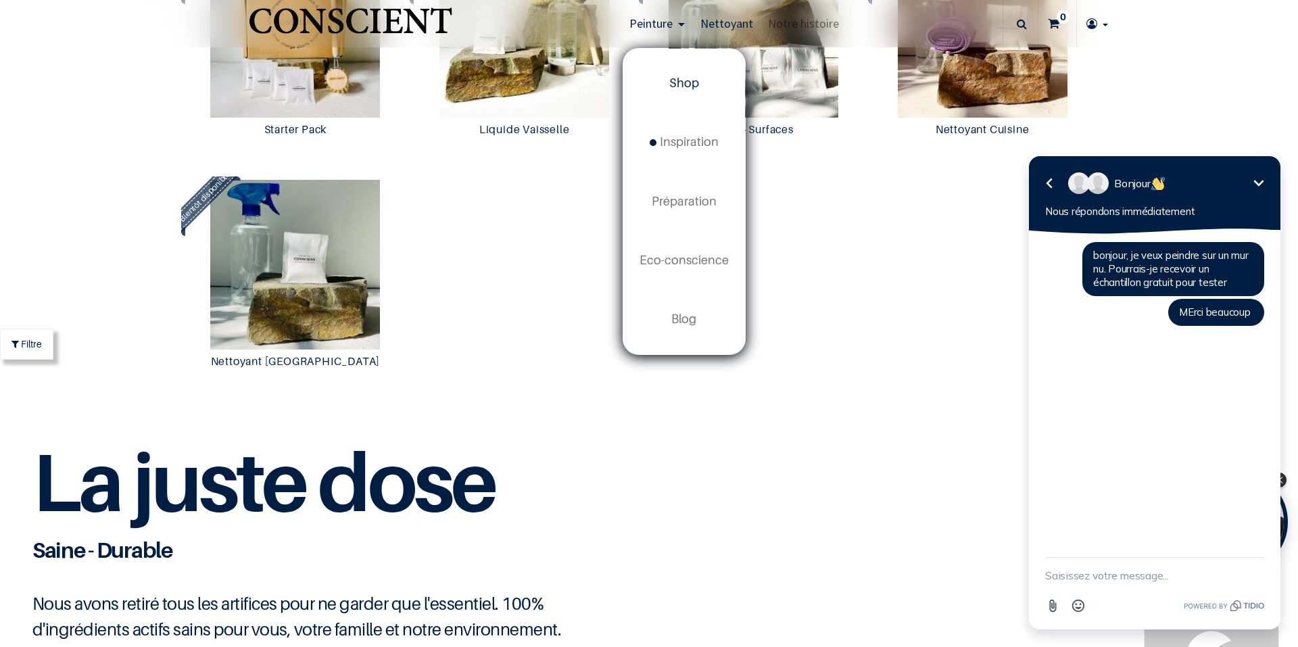
click at [684, 86] on span "Shop" at bounding box center [684, 83] width 30 height 14
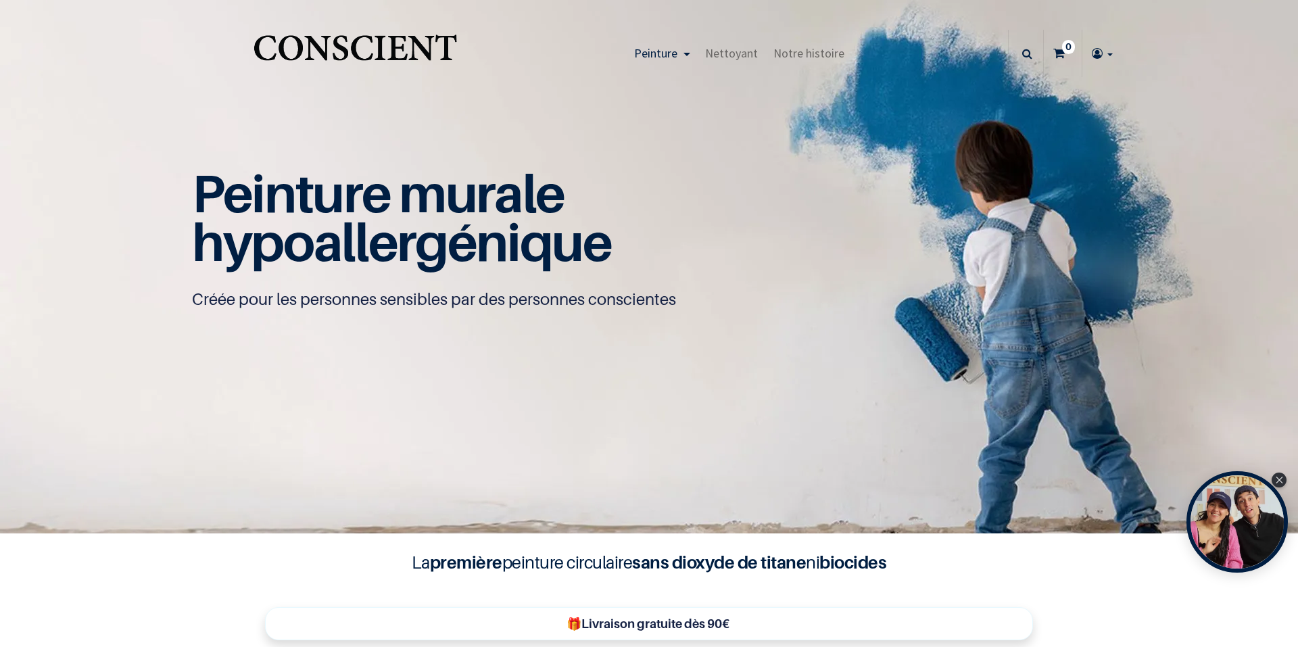
scroll to position [1, 0]
type input "[EMAIL_ADDRESS][DOMAIN_NAME]"
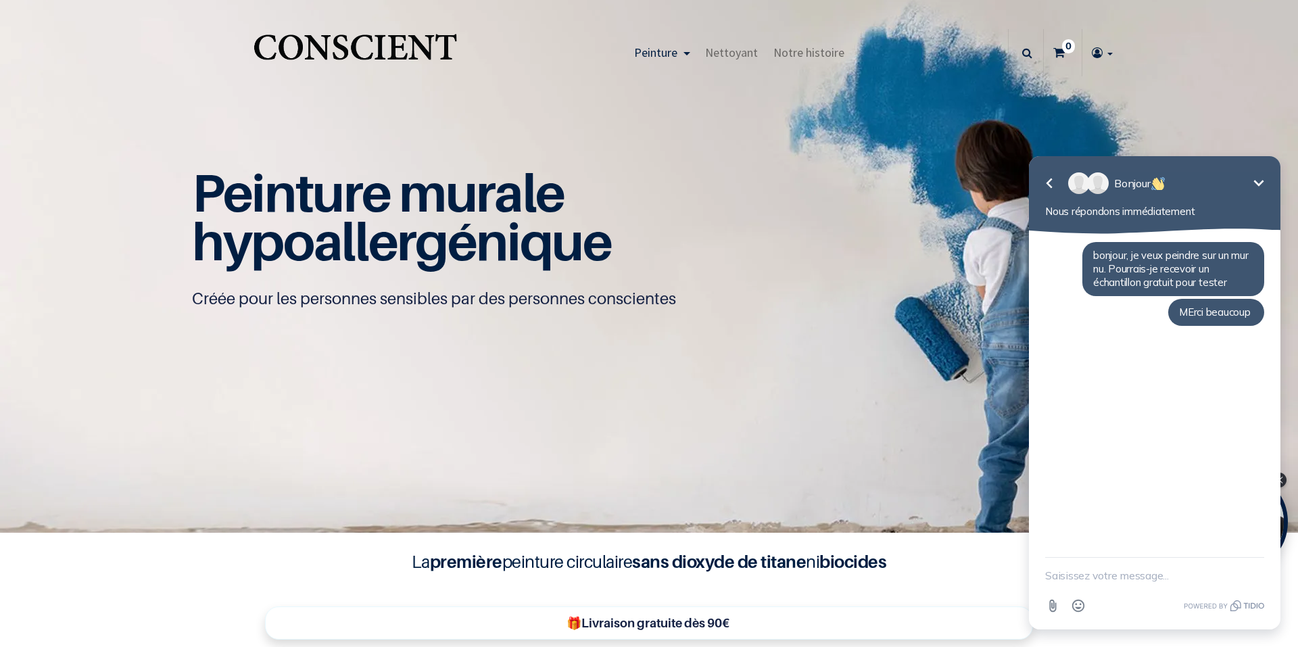
scroll to position [0, 0]
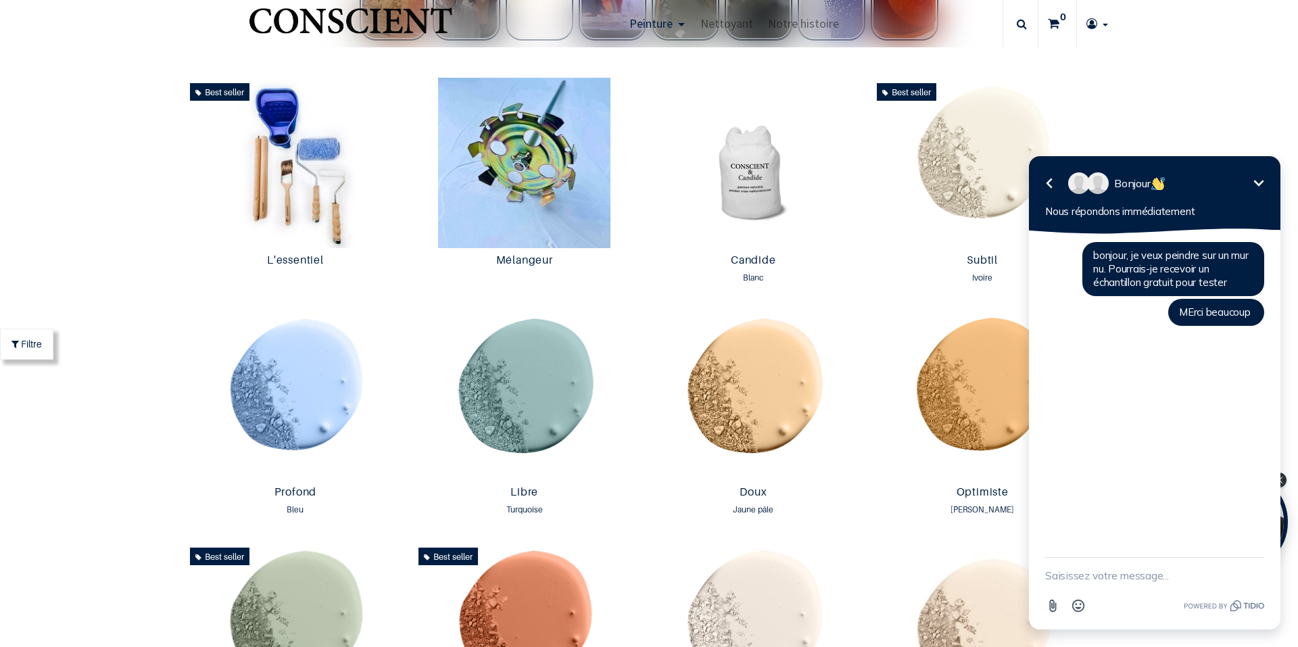
scroll to position [744, 0]
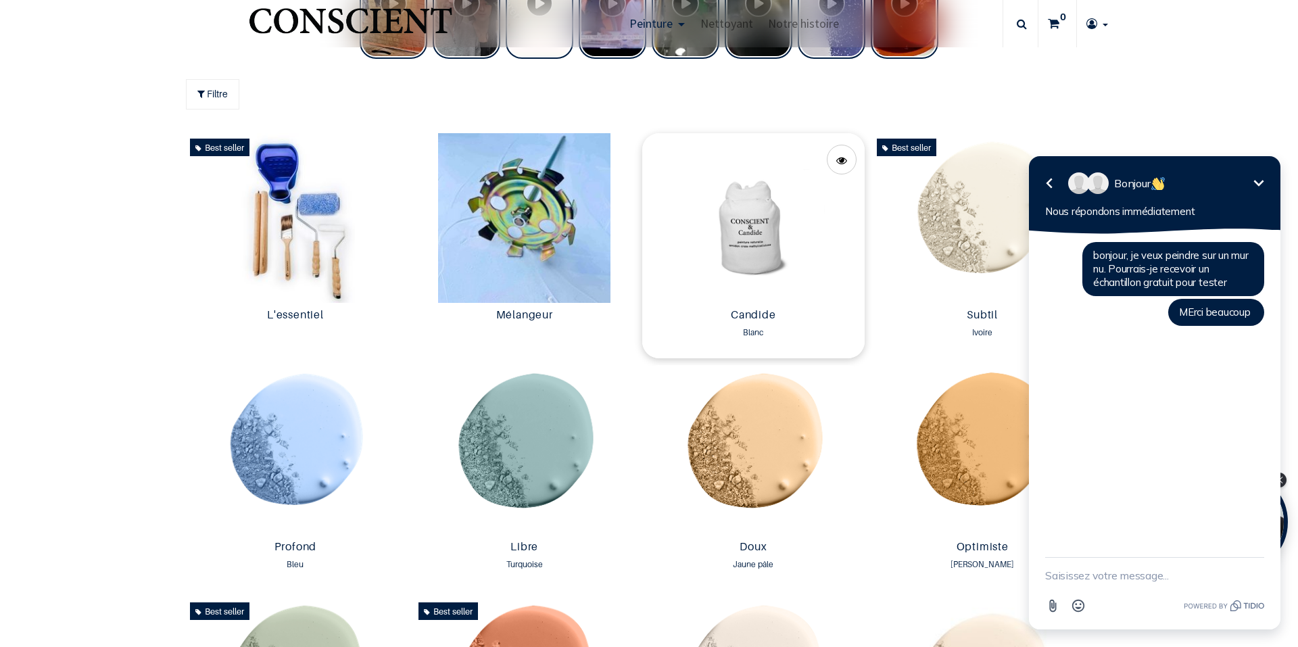
click at [759, 242] on img at bounding box center [753, 218] width 222 height 170
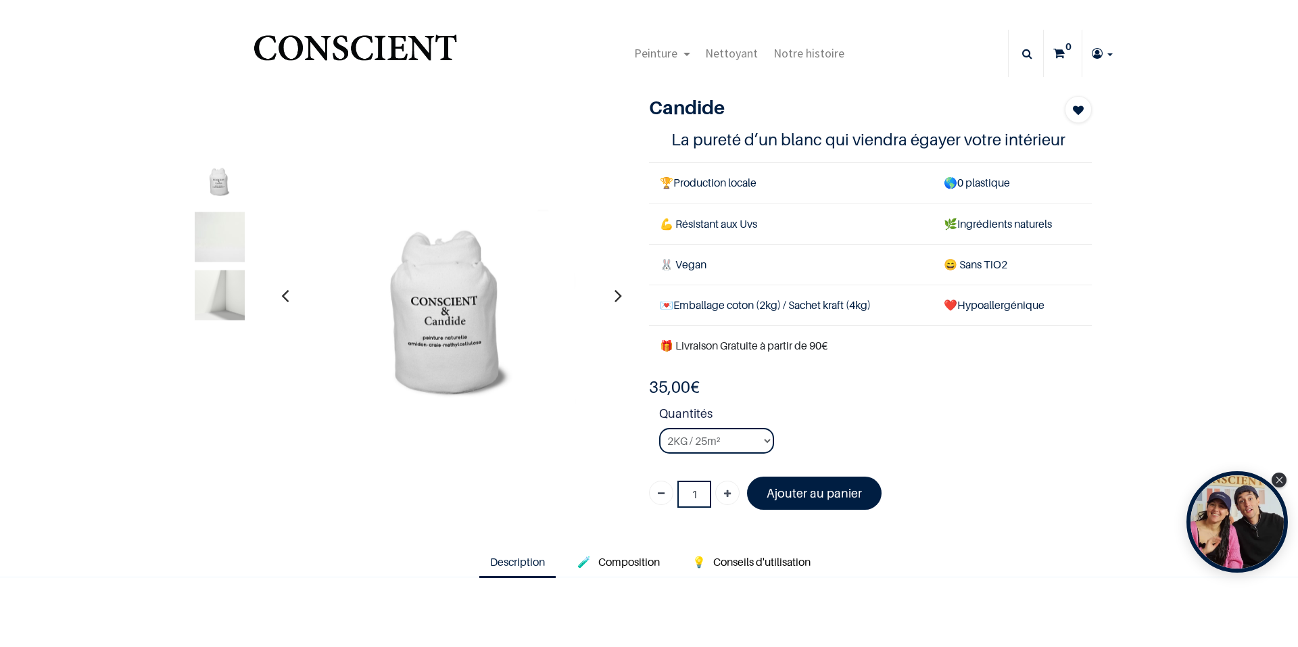
type input "[EMAIL_ADDRESS][DOMAIN_NAME]"
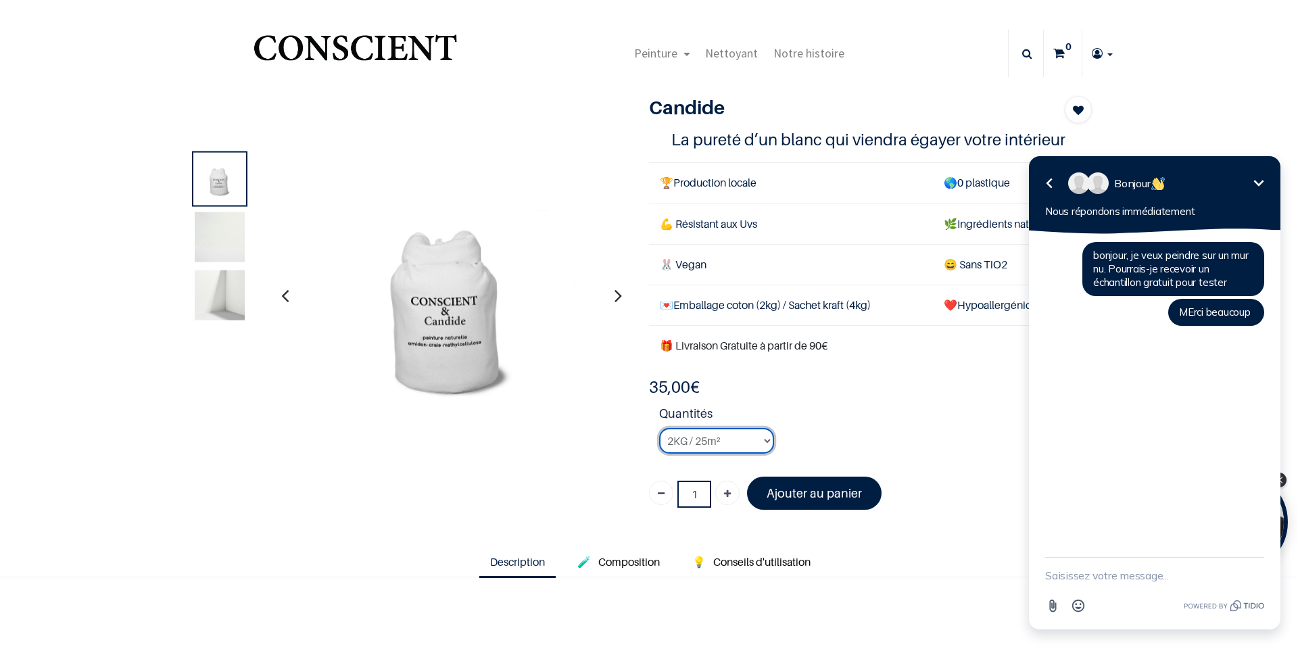
click at [755, 440] on select "2KG / 25m² 4KG / 50m² 8KG / 100m² Testeur" at bounding box center [716, 441] width 115 height 26
select select "50"
click at [659, 428] on select "2KG / 25m² 4KG / 50m² 8KG / 100m² Testeur" at bounding box center [716, 441] width 115 height 26
click at [811, 500] on link "Ajouter au panier" at bounding box center [814, 493] width 135 height 33
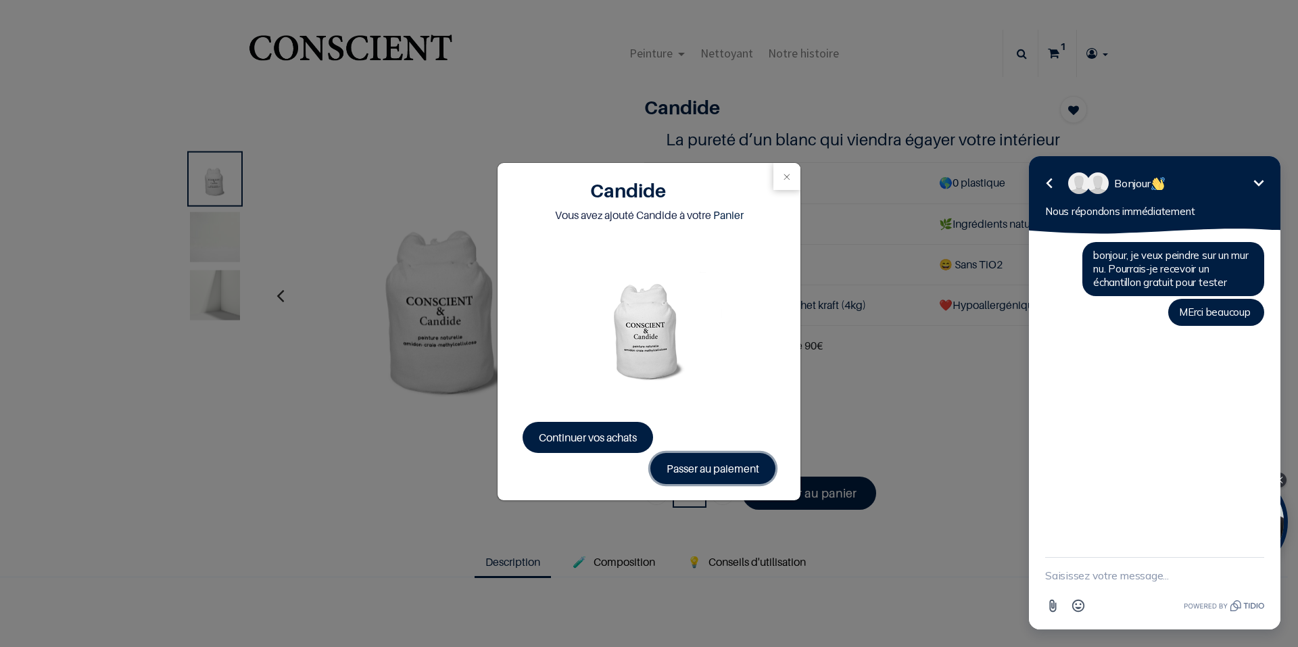
click at [723, 466] on link "Passer au paiement" at bounding box center [712, 468] width 125 height 31
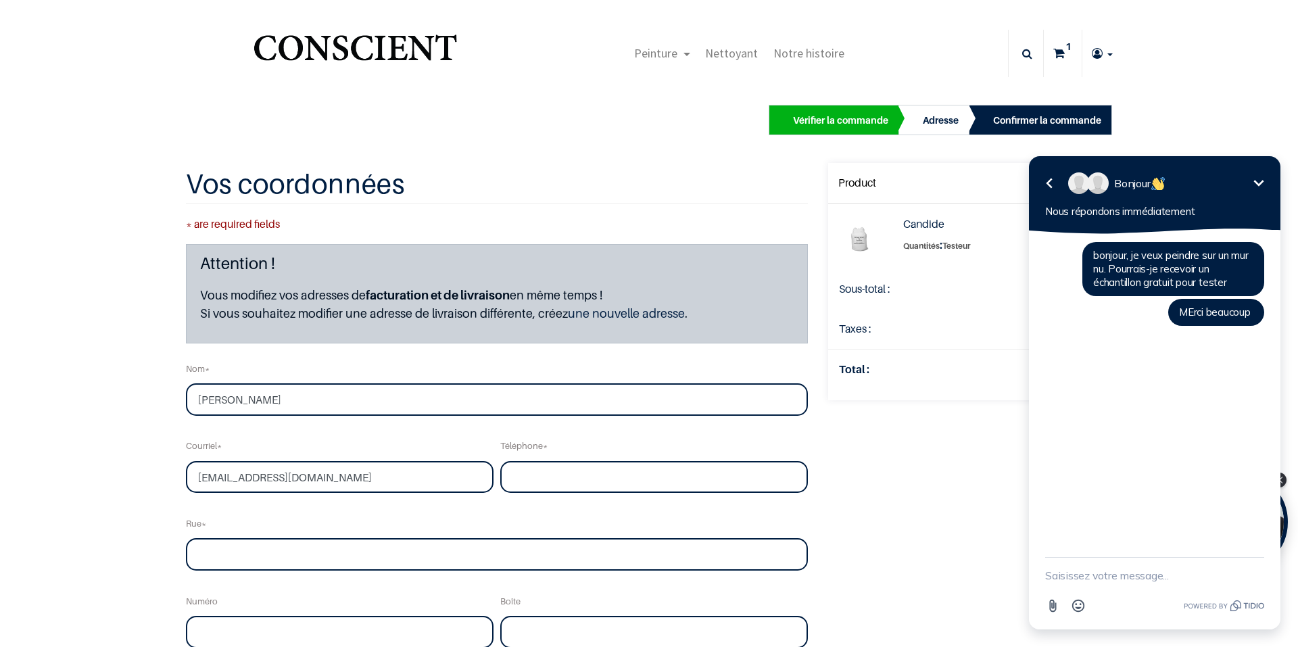
click at [1256, 185] on icon "Réduire" at bounding box center [1259, 183] width 16 height 16
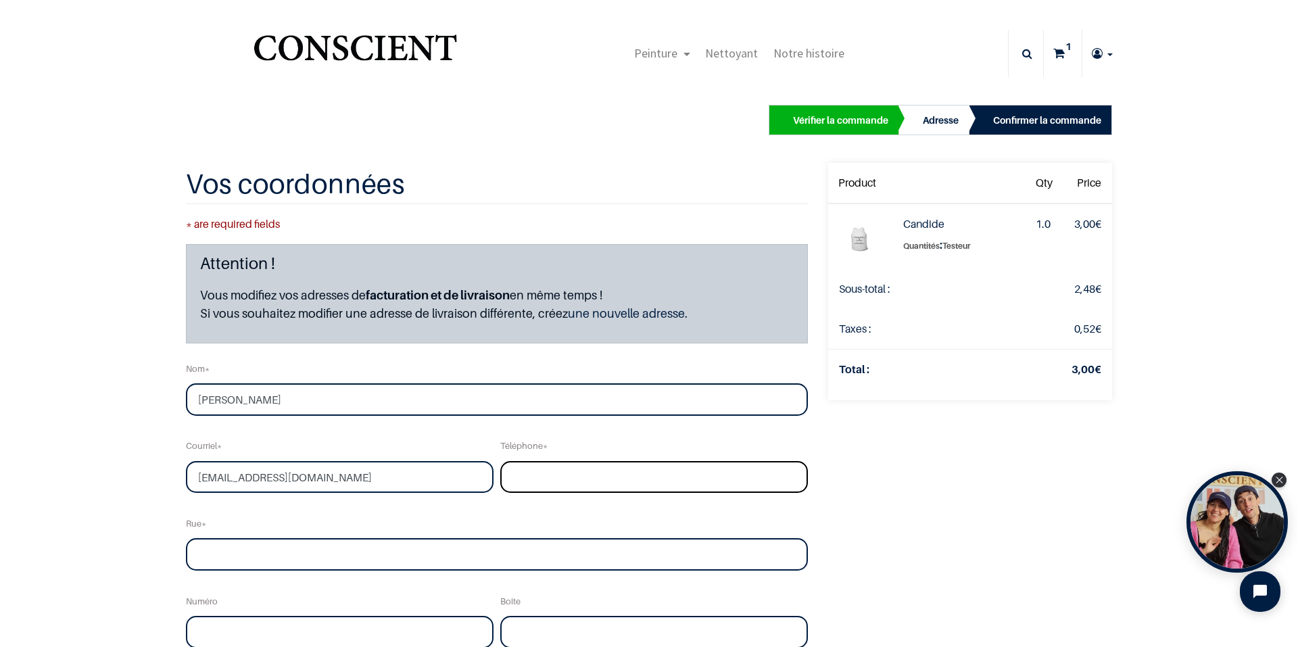
click at [521, 475] on input "tel" at bounding box center [654, 477] width 308 height 32
type input "0620420747"
click at [583, 559] on input "text" at bounding box center [497, 554] width 622 height 32
type input "Rue des Saints-Pères"
type input "61"
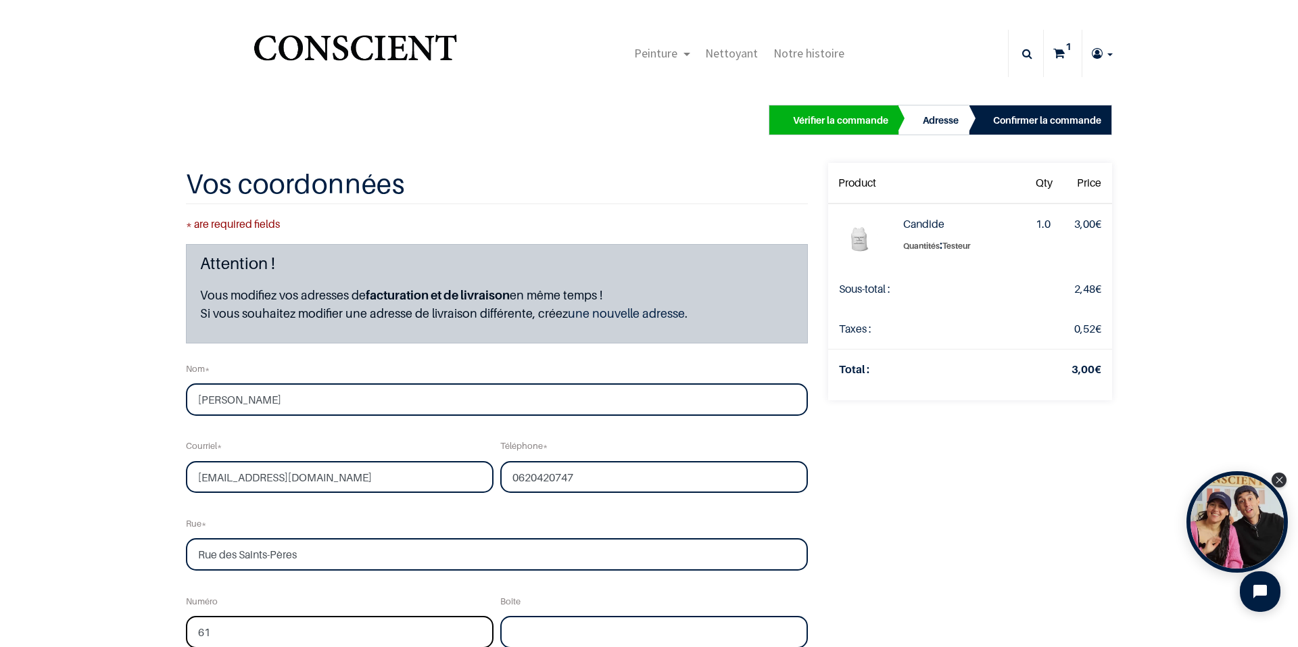
type input "Paris"
type input "75006"
select select "75"
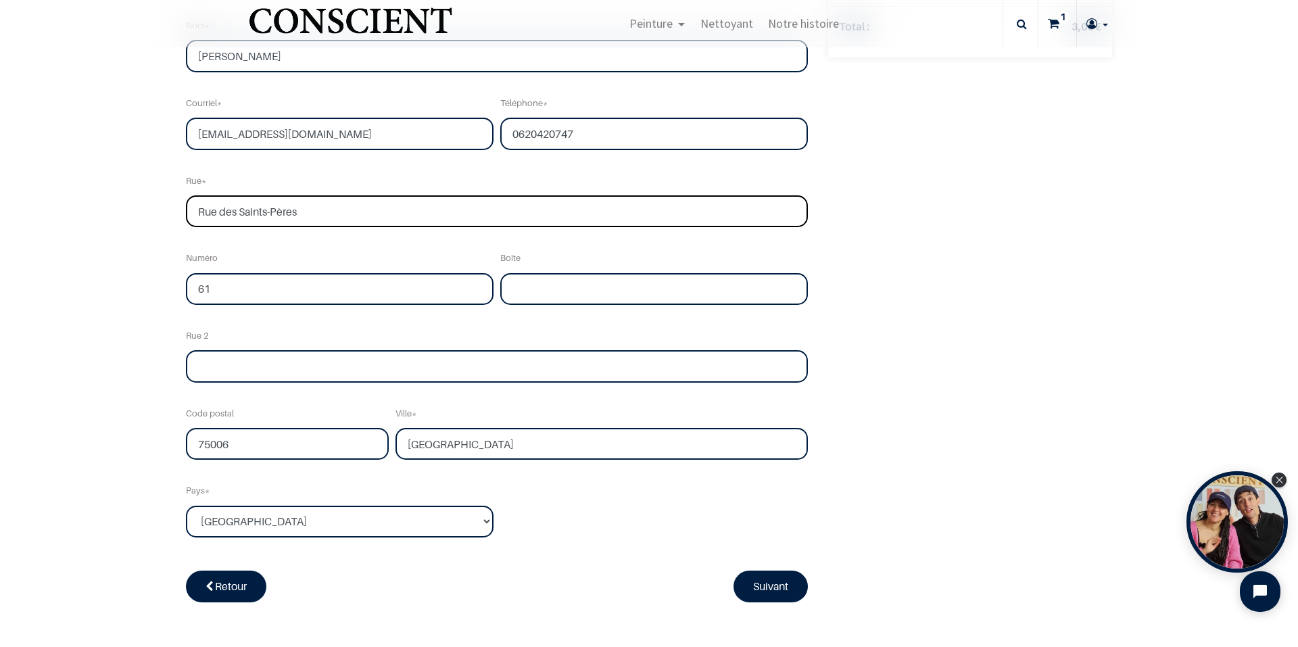
scroll to position [270, 0]
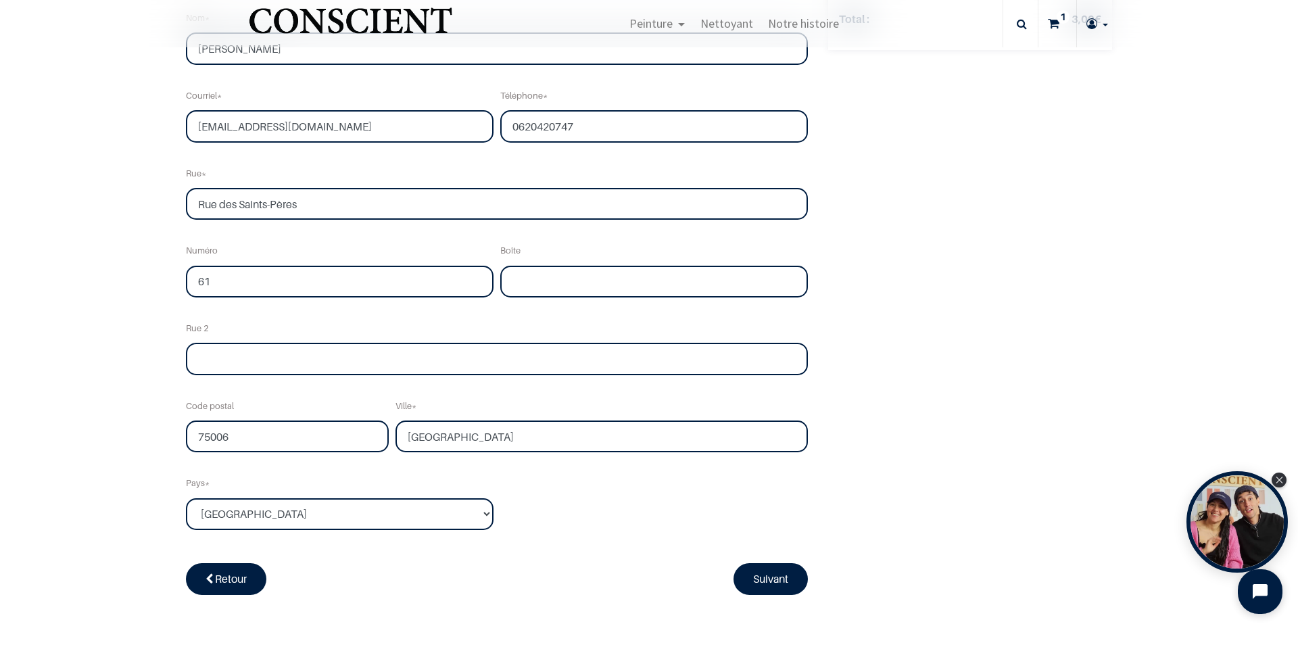
click at [1264, 595] on icon "Open chat widget" at bounding box center [1268, 592] width 12 height 12
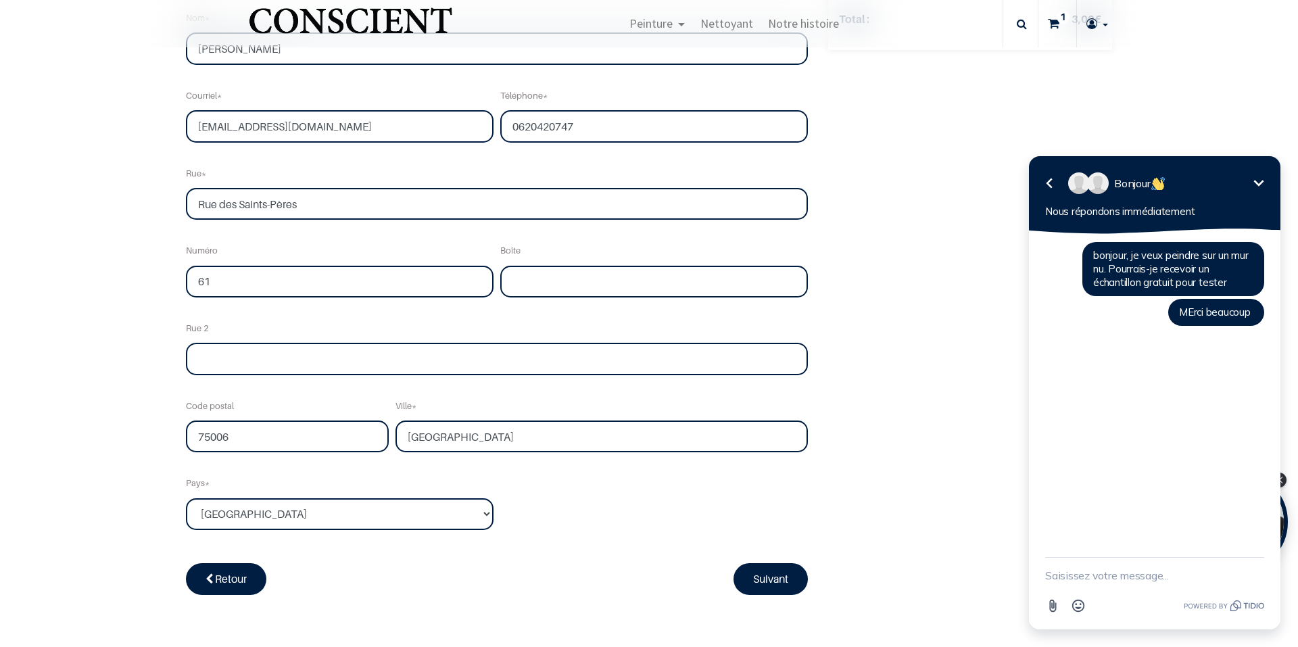
click at [1256, 185] on icon "Réduire" at bounding box center [1259, 183] width 16 height 16
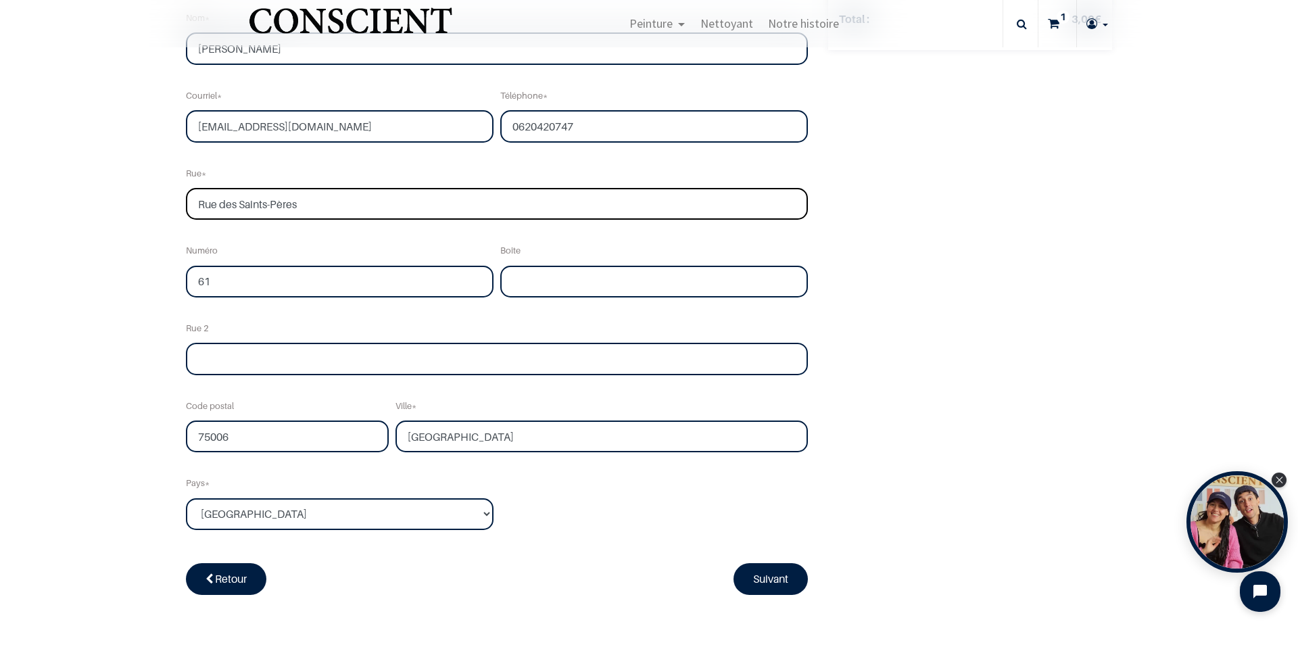
drag, startPoint x: 387, startPoint y: 209, endPoint x: 153, endPoint y: 208, distance: 233.9
click at [153, 208] on div "Vérifier la commande Adresse Confirmer la commande Qty" at bounding box center [649, 193] width 1298 height 926
type input "BOULEVARD D INDOCHINE"
click at [339, 279] on input "61" at bounding box center [340, 282] width 308 height 32
type input "6"
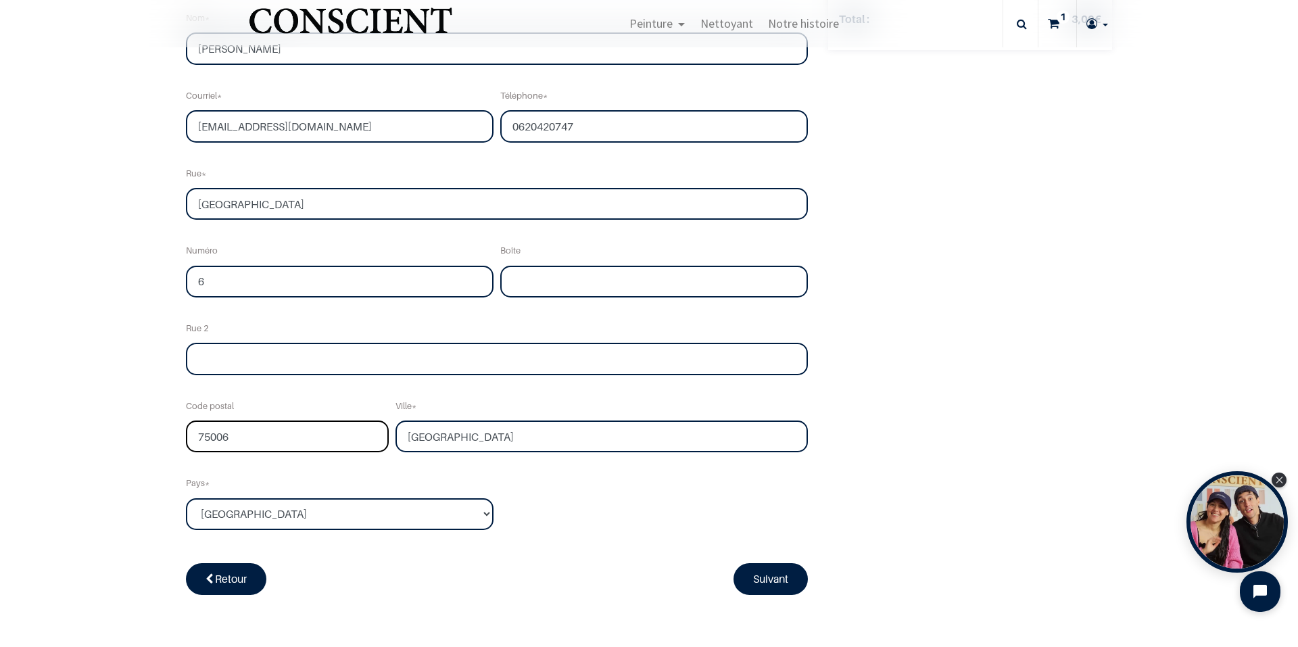
drag, startPoint x: 287, startPoint y: 440, endPoint x: 81, endPoint y: 406, distance: 209.0
click at [81, 406] on div "Vérifier la commande Adresse Confirmer la commande Qty" at bounding box center [649, 193] width 1298 height 926
type input "75019"
click at [775, 575] on link "Suivant" at bounding box center [771, 578] width 74 height 31
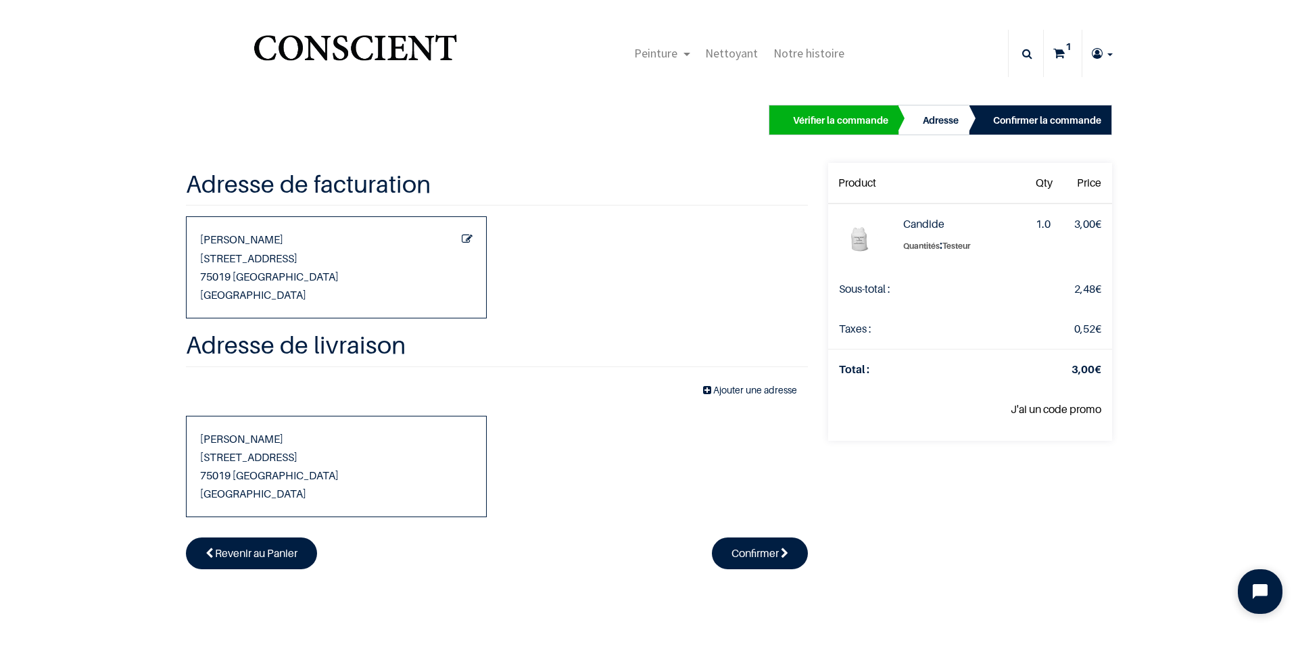
click at [1256, 594] on icon "Open chat widget" at bounding box center [1260, 591] width 15 height 15
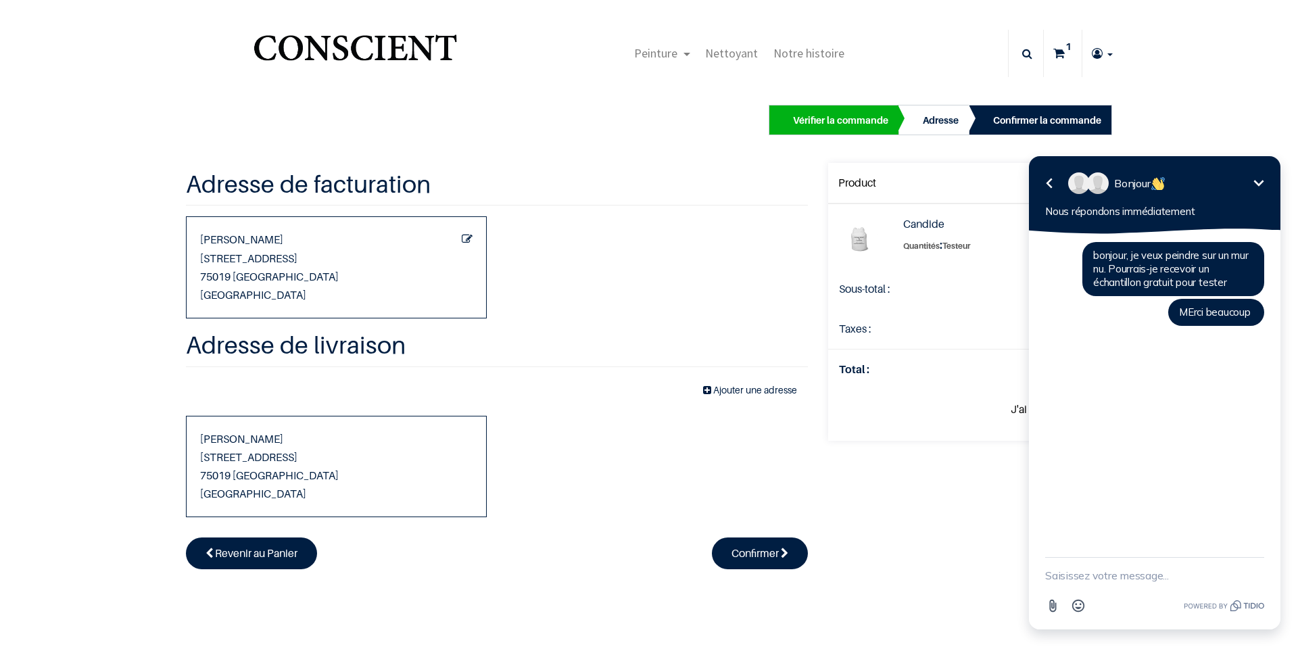
click at [1258, 184] on icon "Réduire" at bounding box center [1259, 183] width 10 height 6
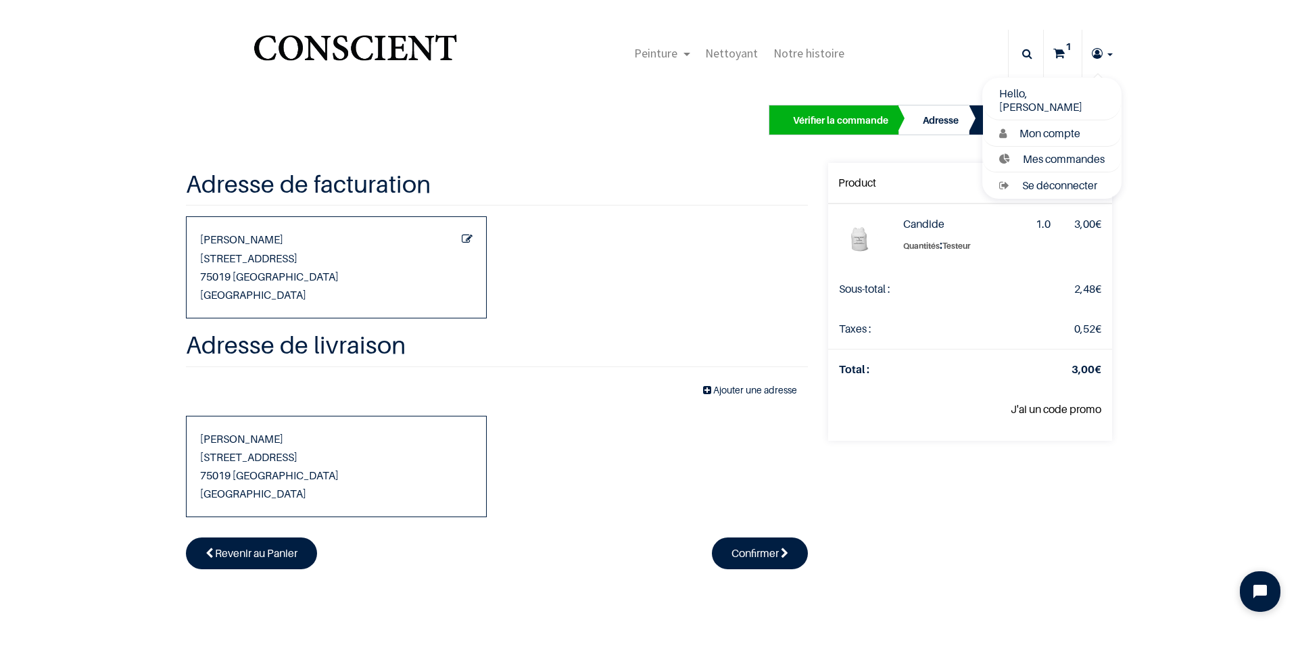
click at [1088, 105] on div "Hello, [PERSON_NAME] Mon compte Mes commandes Se déconnecter" at bounding box center [1052, 138] width 141 height 122
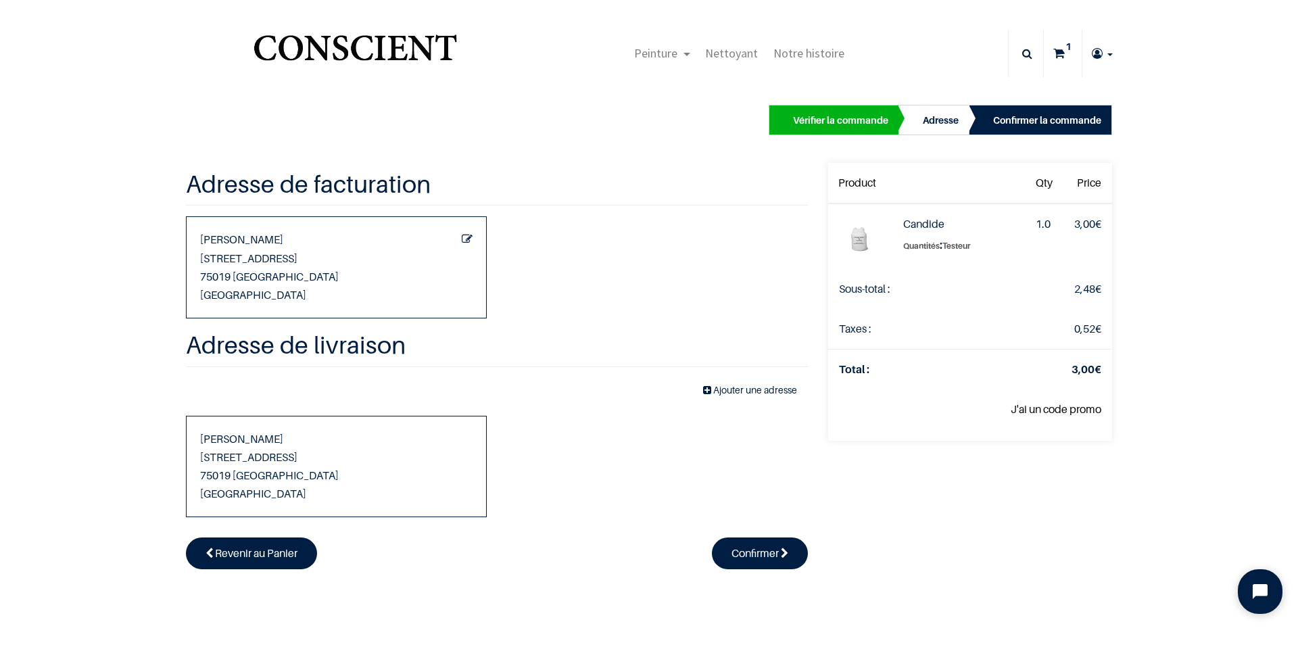
click at [1261, 591] on icon "Open chat widget" at bounding box center [1268, 591] width 21 height 21
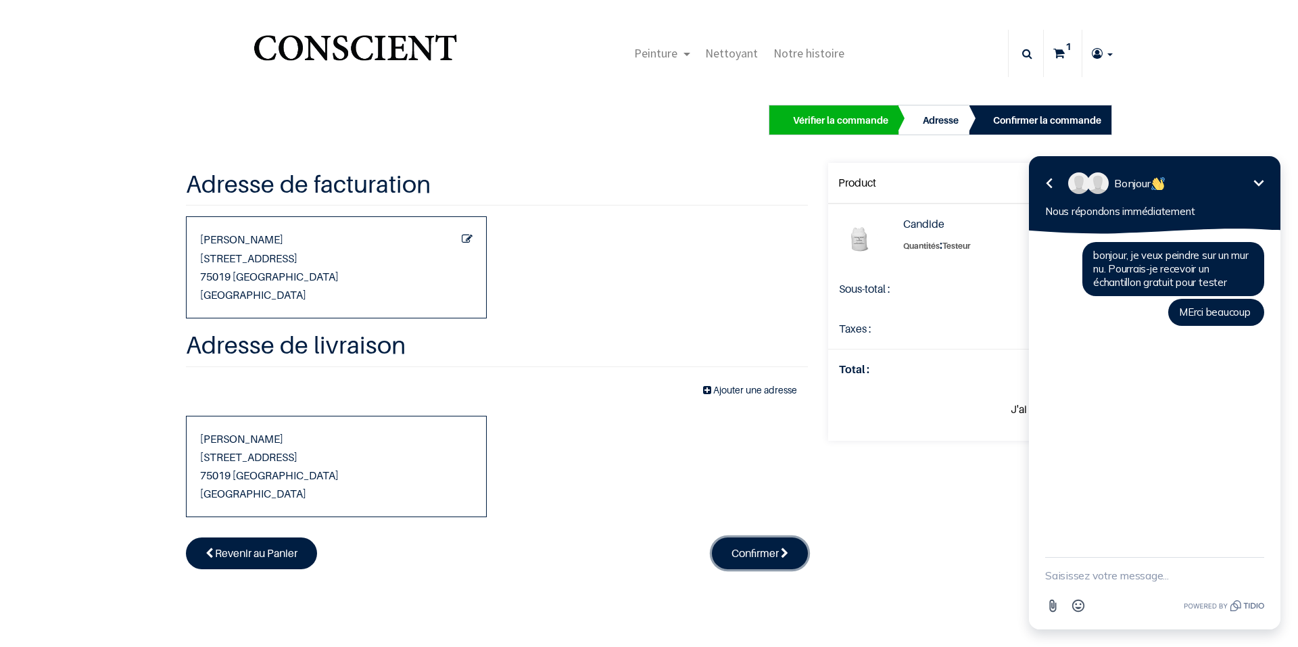
click at [748, 552] on span "Confirmer" at bounding box center [755, 553] width 47 height 14
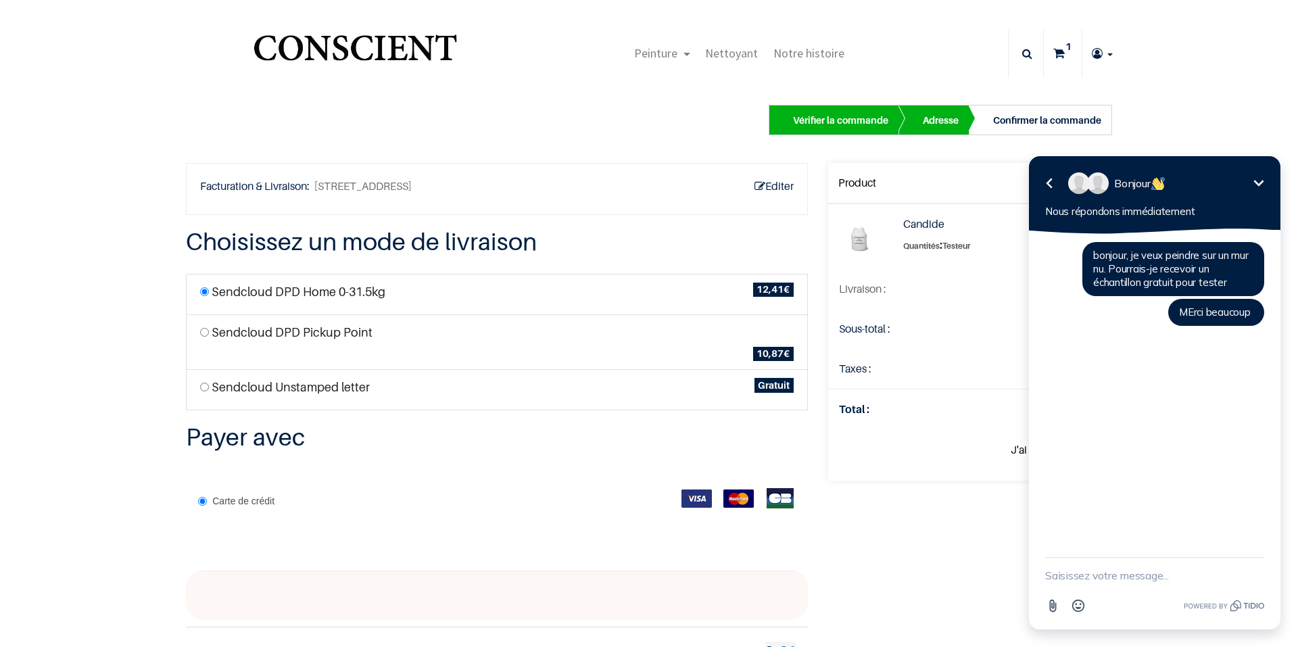
scroll to position [195, 0]
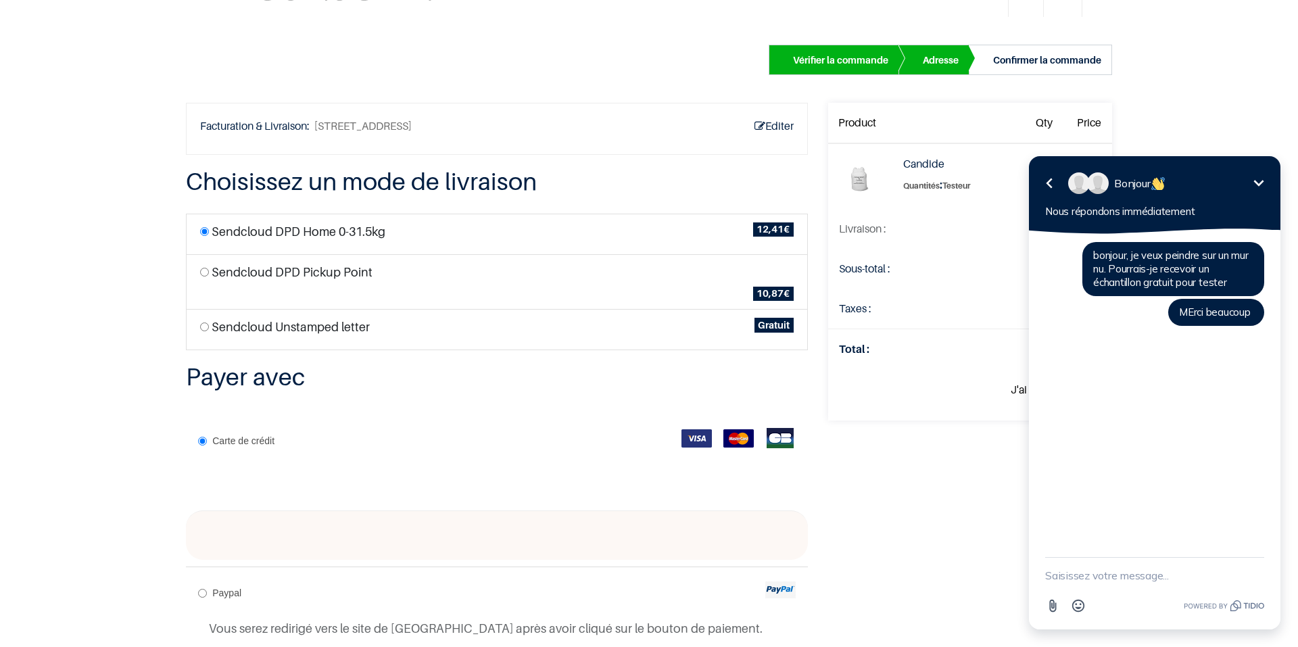
scroll to position [59, 0]
click at [327, 327] on label "Sendcloud Unstamped letter" at bounding box center [291, 327] width 158 height 18
radio input "true"
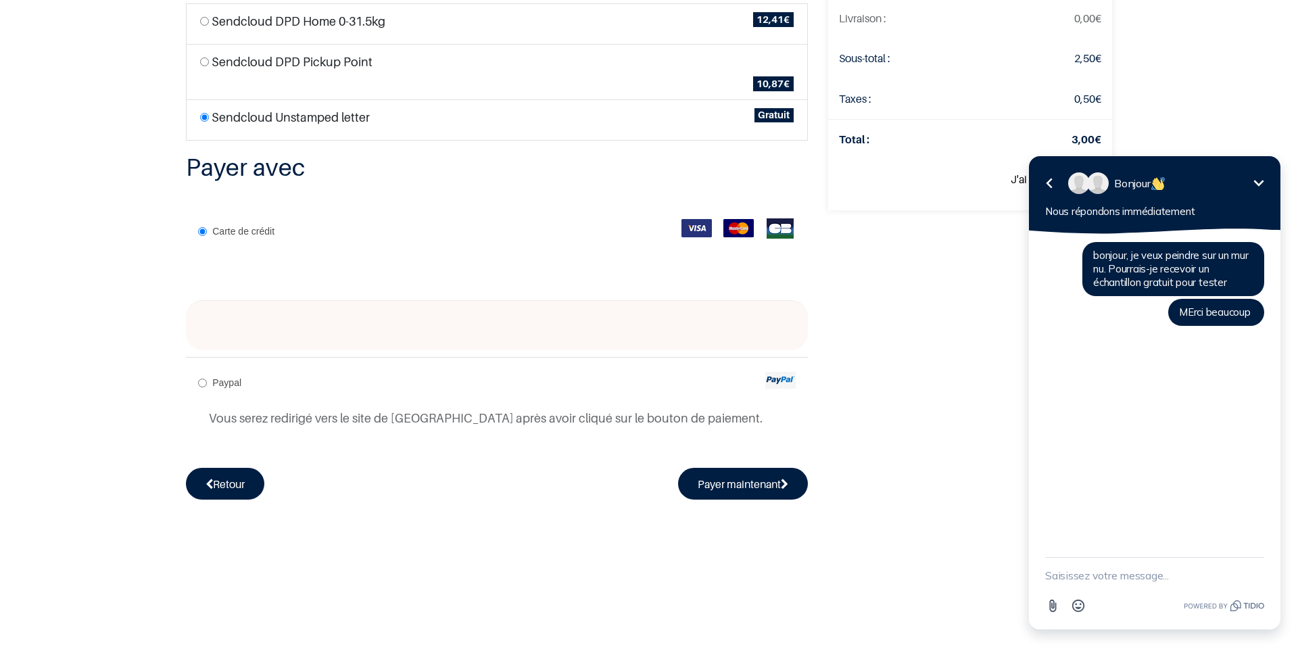
scroll to position [195, 0]
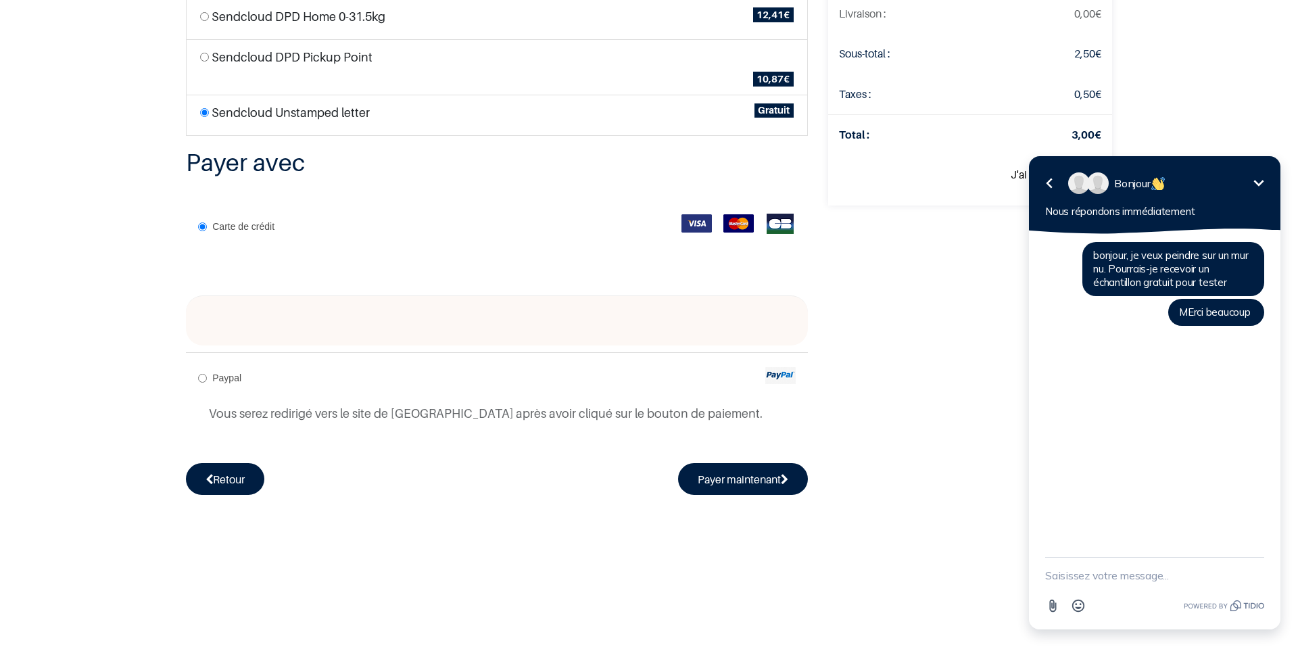
click at [198, 379] on input "Paypal" at bounding box center [202, 378] width 9 height 9
radio input "true"
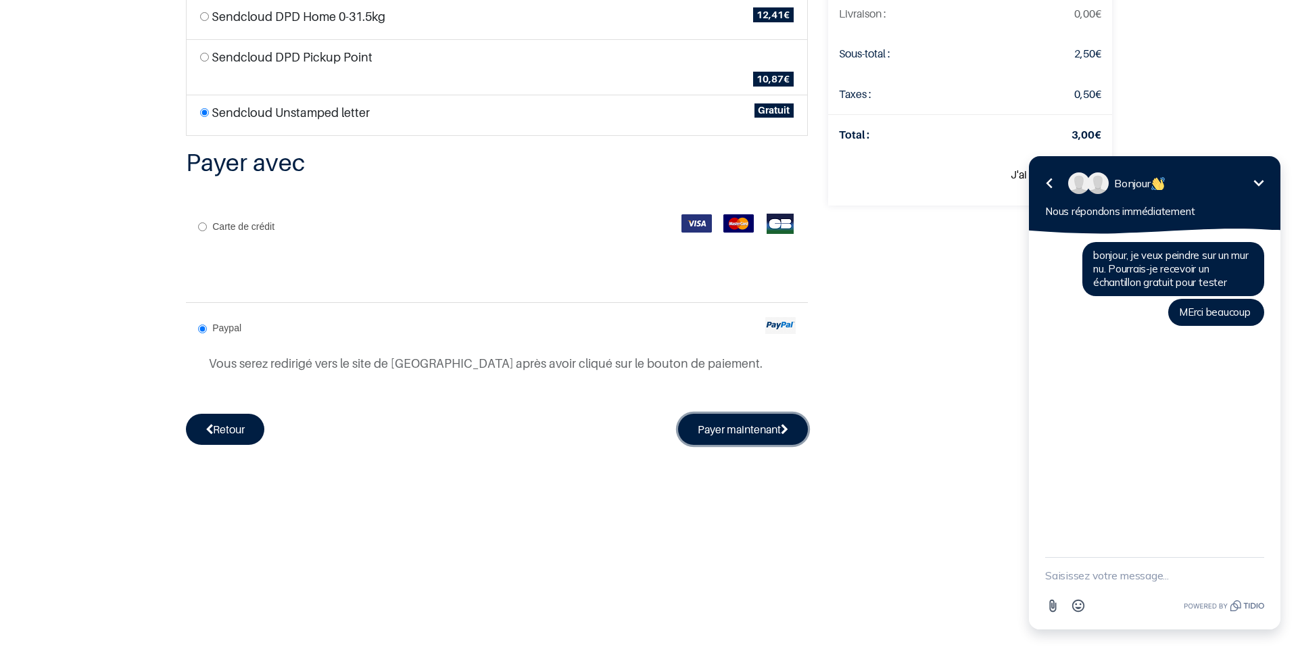
click at [705, 433] on button "Payer maintenant" at bounding box center [743, 429] width 130 height 31
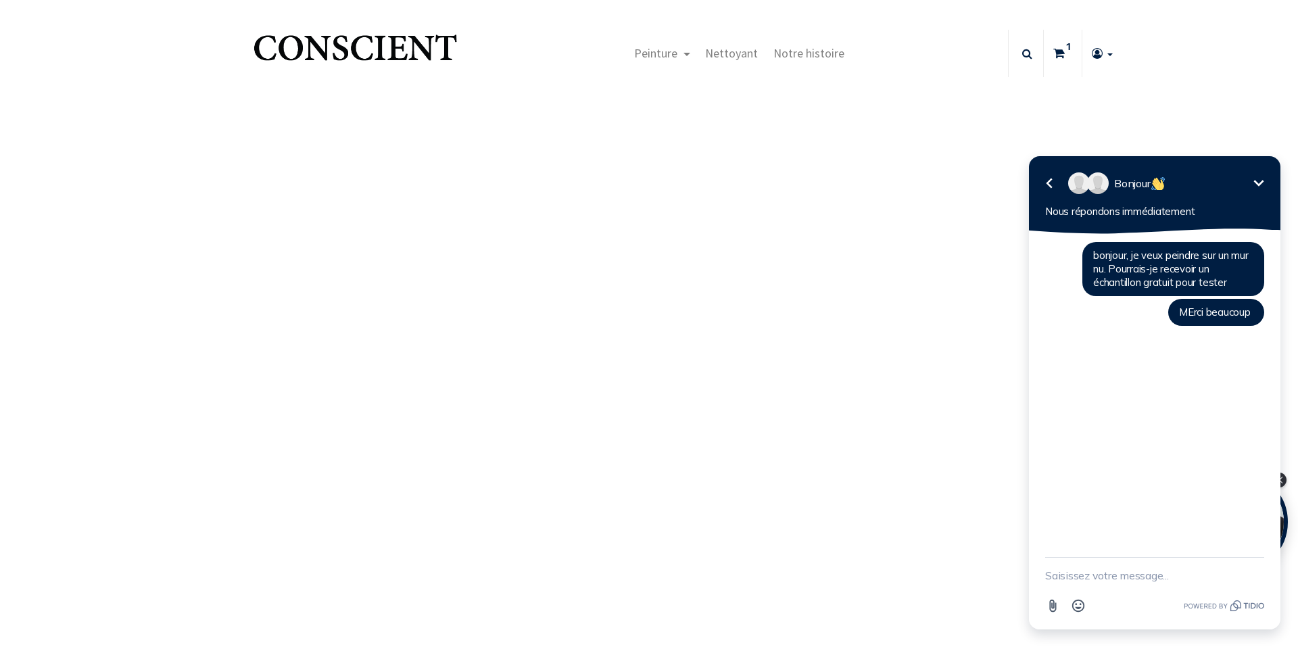
type input "[EMAIL_ADDRESS][DOMAIN_NAME]"
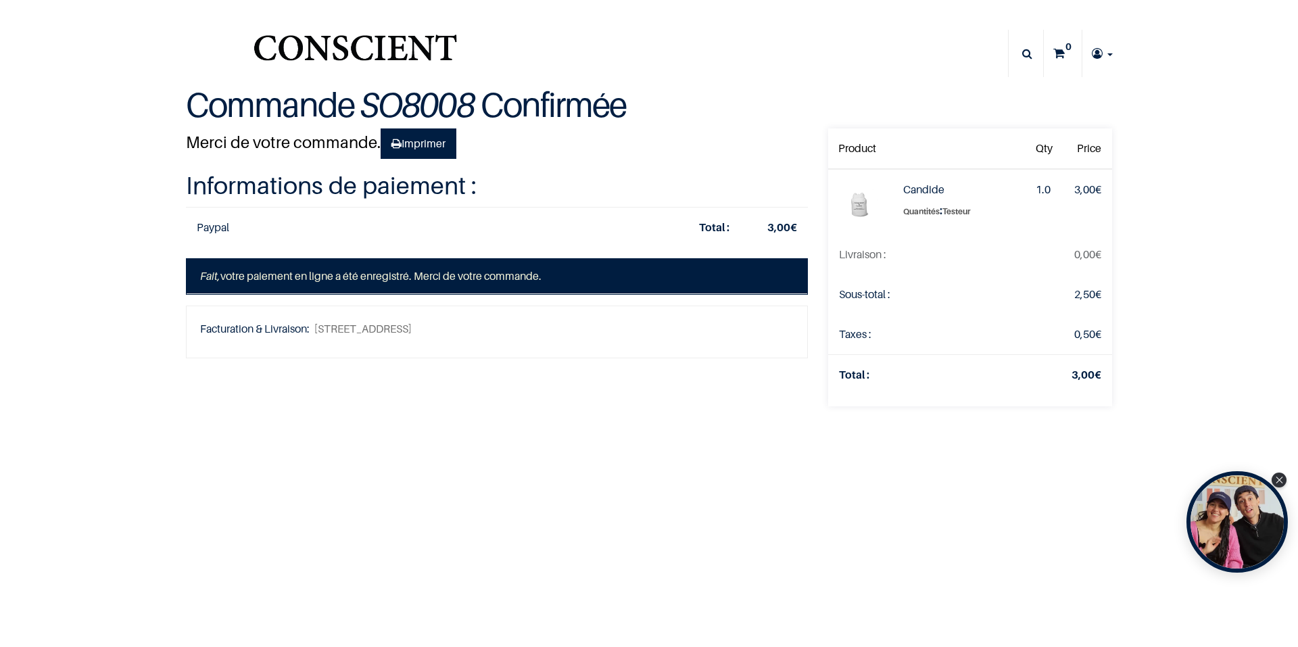
type input "[EMAIL_ADDRESS][DOMAIN_NAME]"
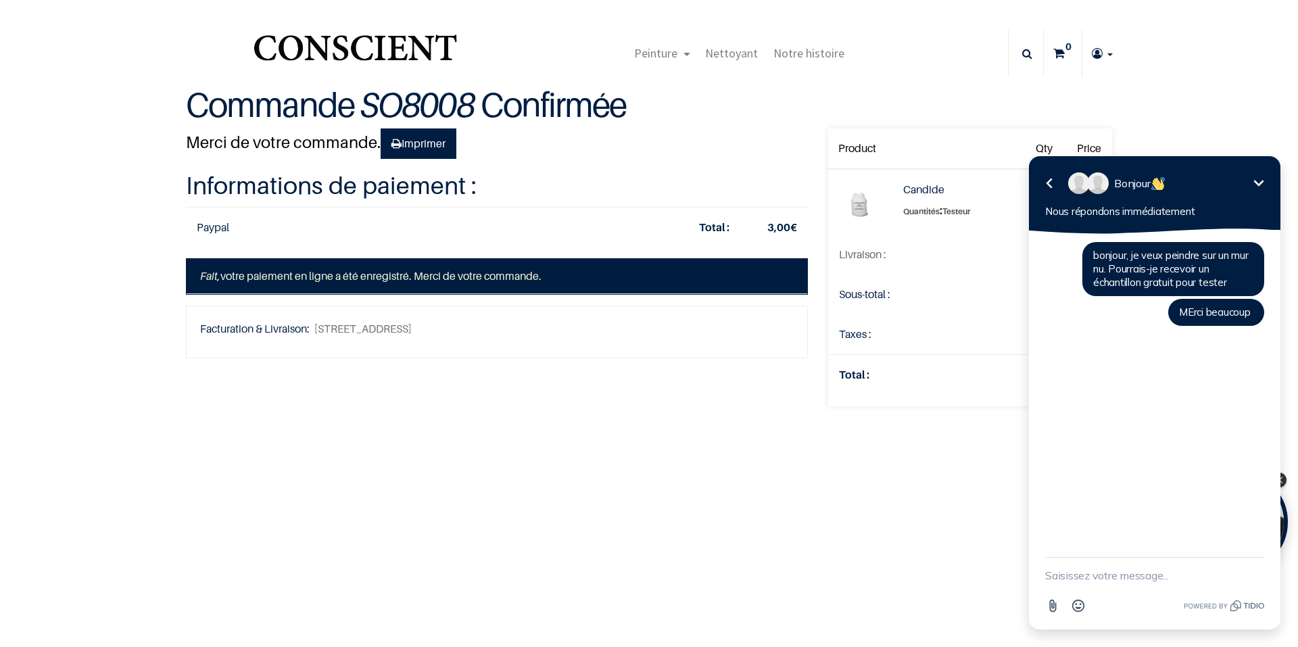
click at [1123, 571] on textarea "New message" at bounding box center [1154, 575] width 219 height 35
drag, startPoint x: 1174, startPoint y: 564, endPoint x: 1177, endPoint y: 575, distance: 11.3
click at [1177, 575] on textarea "J'ai commandé un testeur. JE n'avais pas" at bounding box center [1137, 568] width 185 height 49
type textarea "J'ai commandé un testeur. Bonne journée"
click at [1257, 567] on icon "button" at bounding box center [1257, 569] width 12 height 12
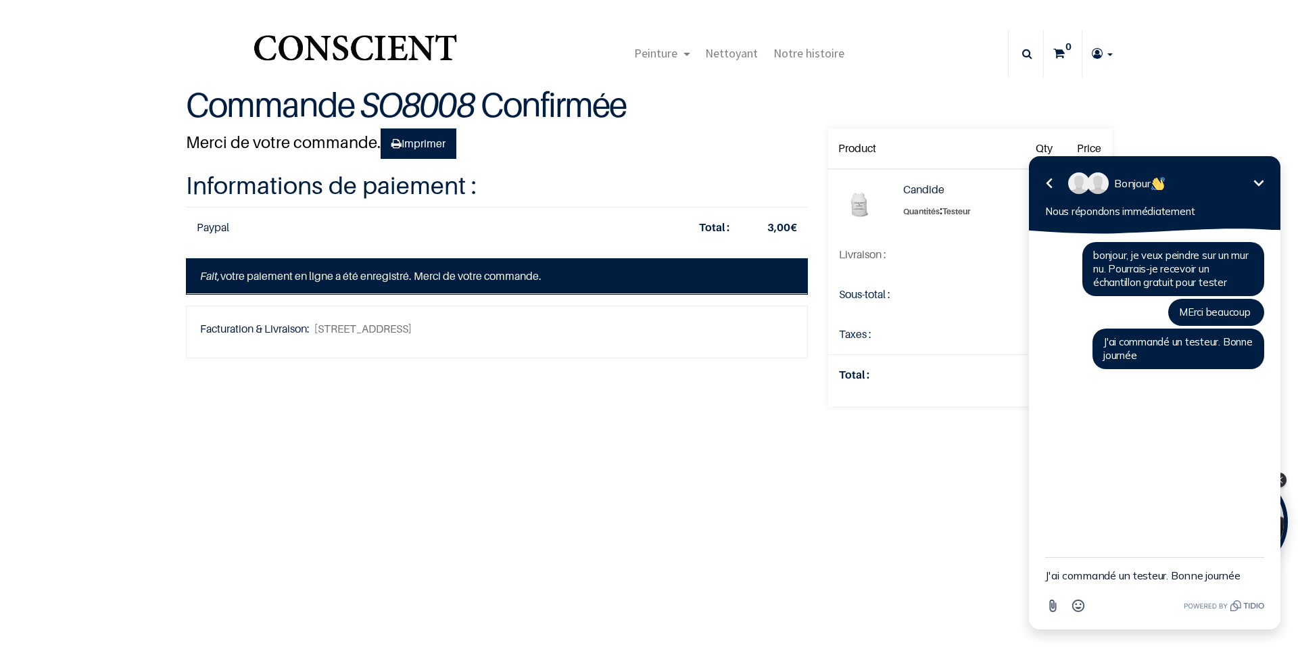
click at [1262, 175] on icon "Réduire" at bounding box center [1259, 183] width 16 height 16
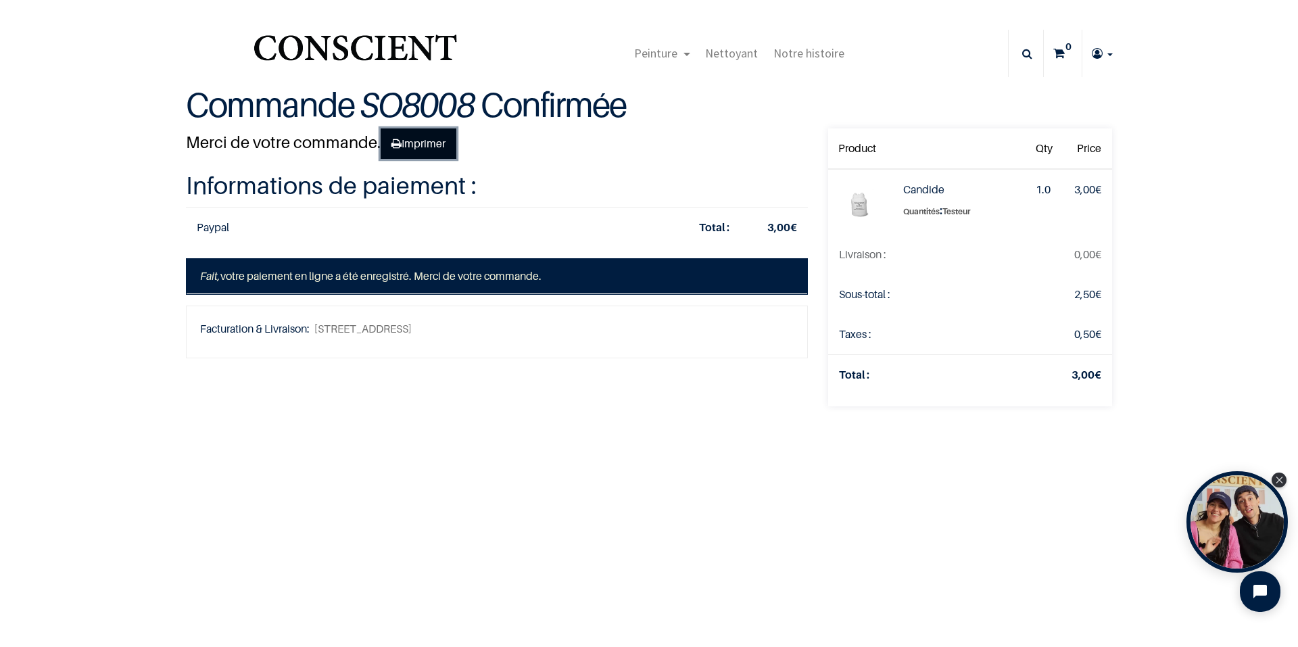
click at [419, 147] on link "Imprimer" at bounding box center [419, 143] width 76 height 31
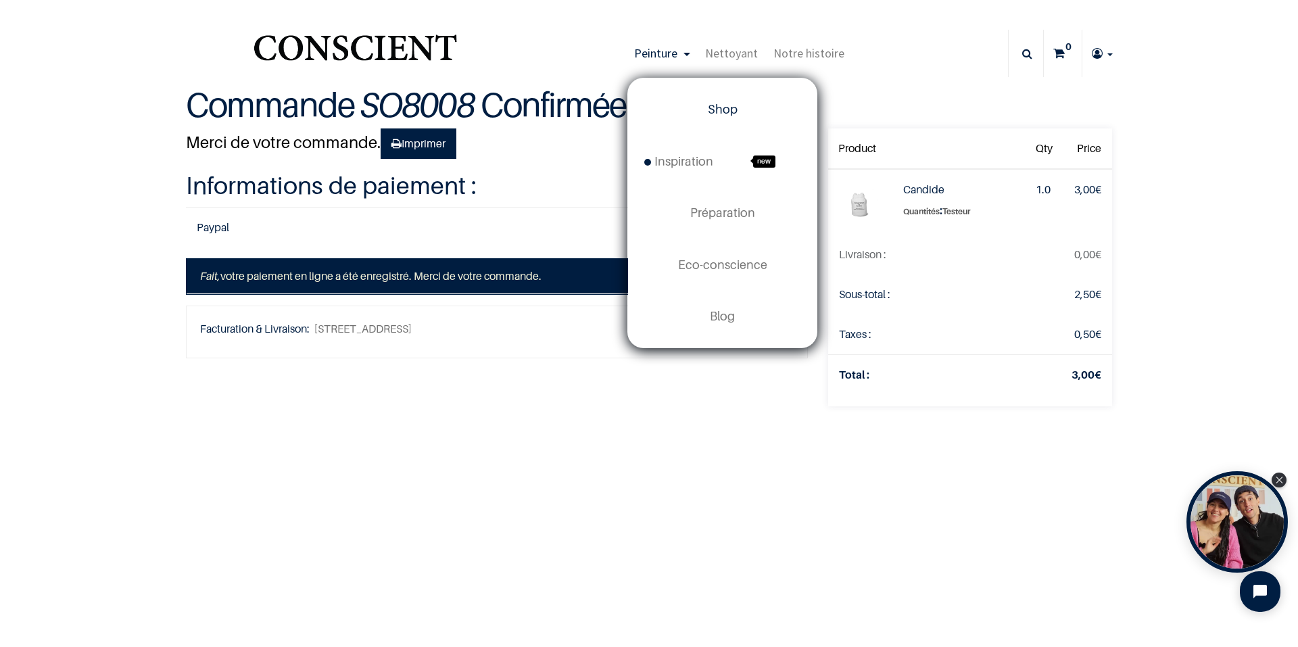
click at [730, 110] on span "Shop" at bounding box center [723, 109] width 30 height 14
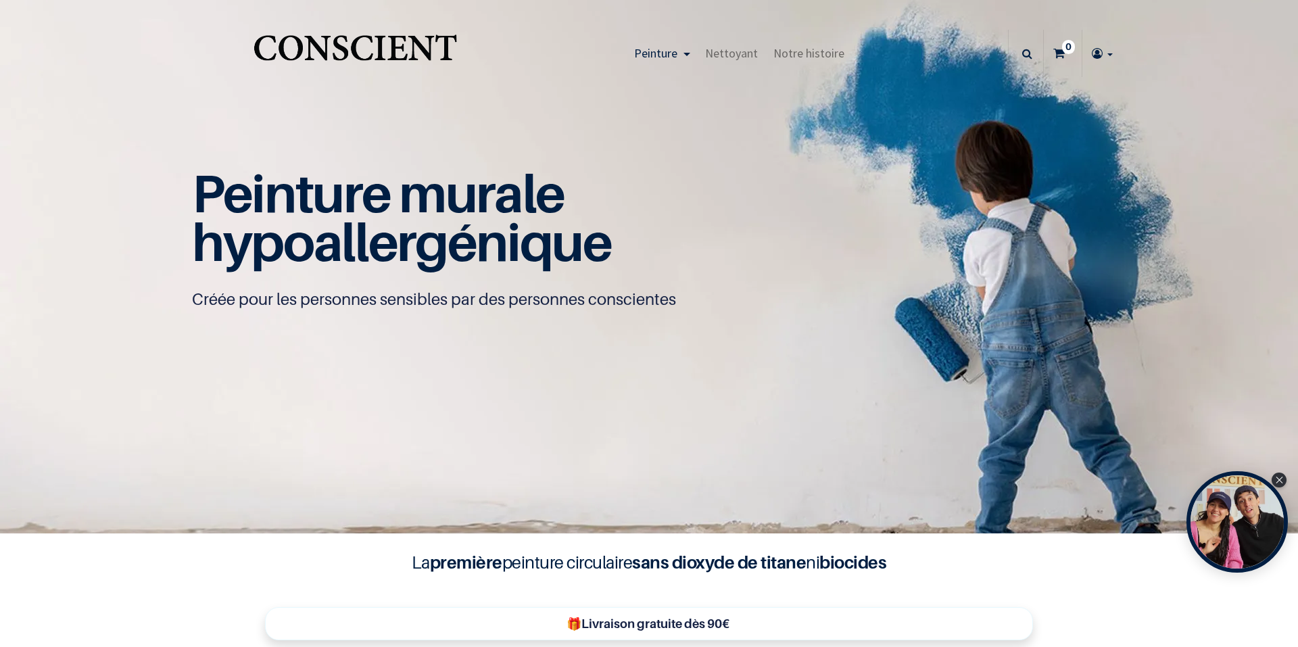
type input "[EMAIL_ADDRESS][DOMAIN_NAME]"
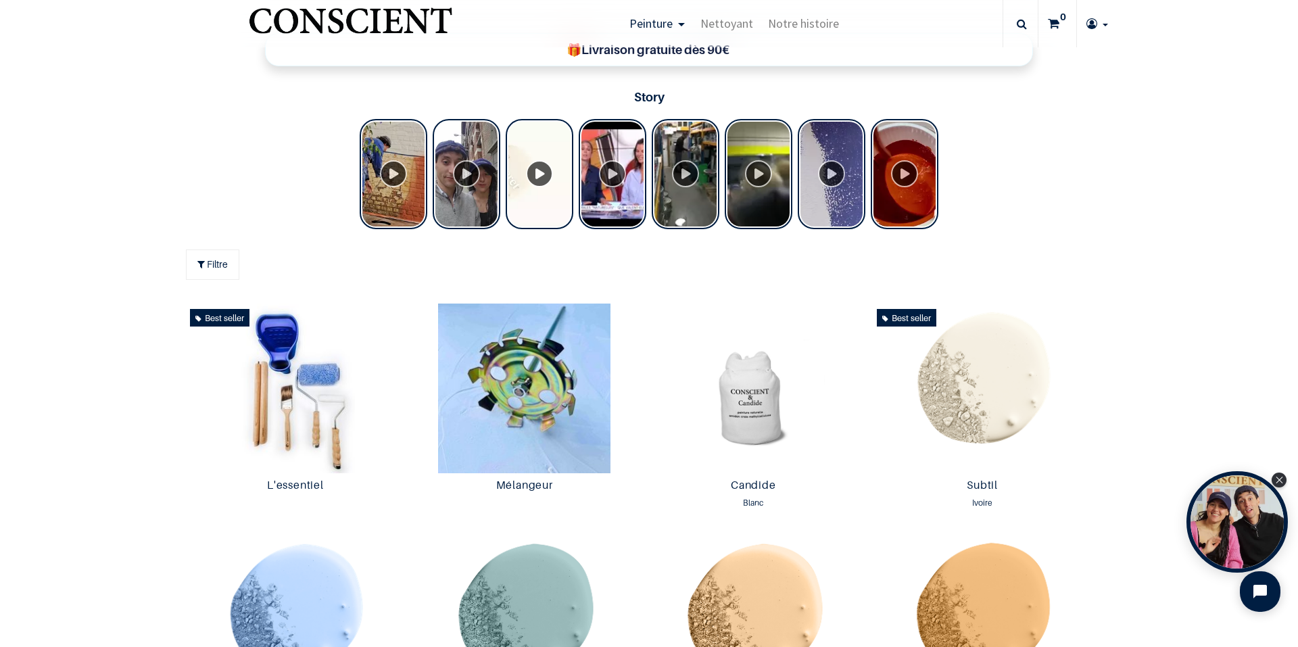
scroll to position [609, 0]
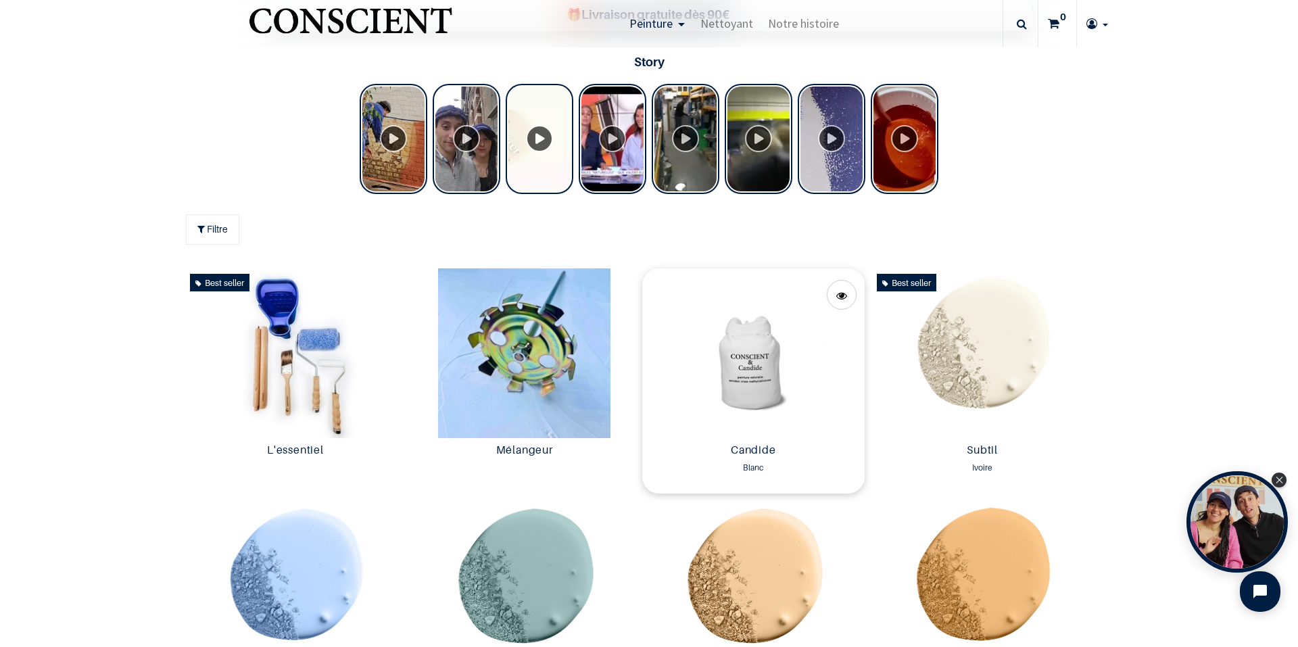
click at [742, 381] on img at bounding box center [753, 353] width 222 height 170
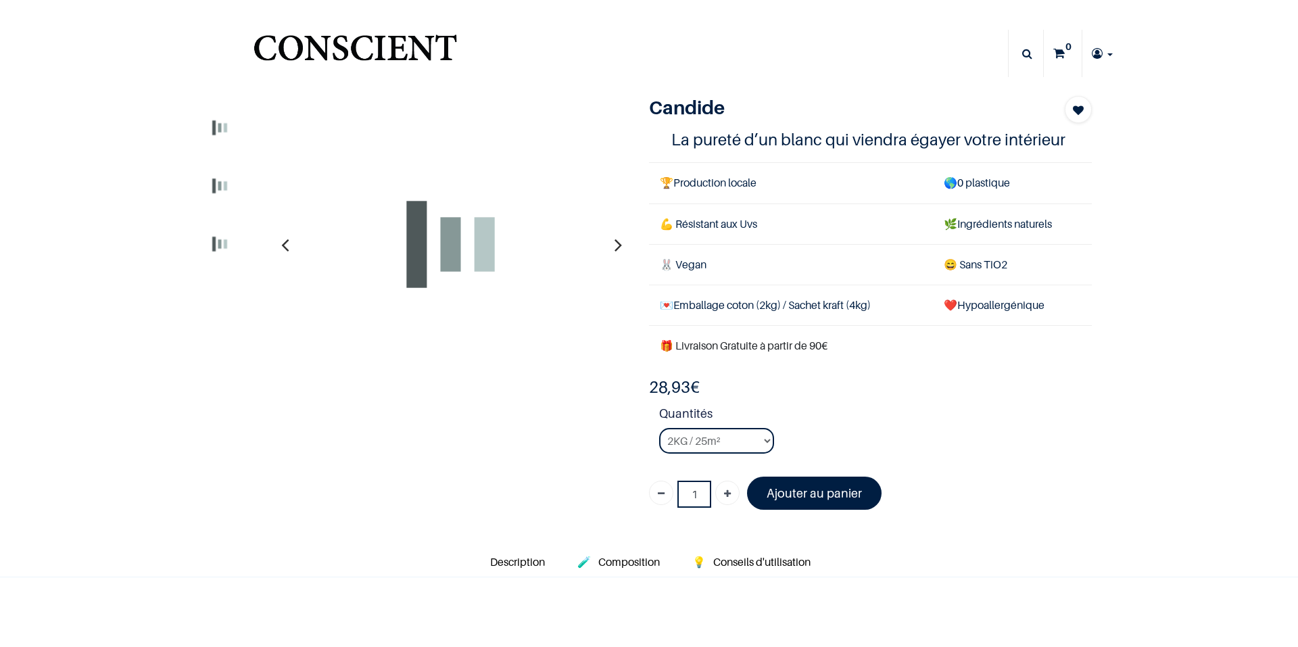
type input "[EMAIL_ADDRESS][DOMAIN_NAME]"
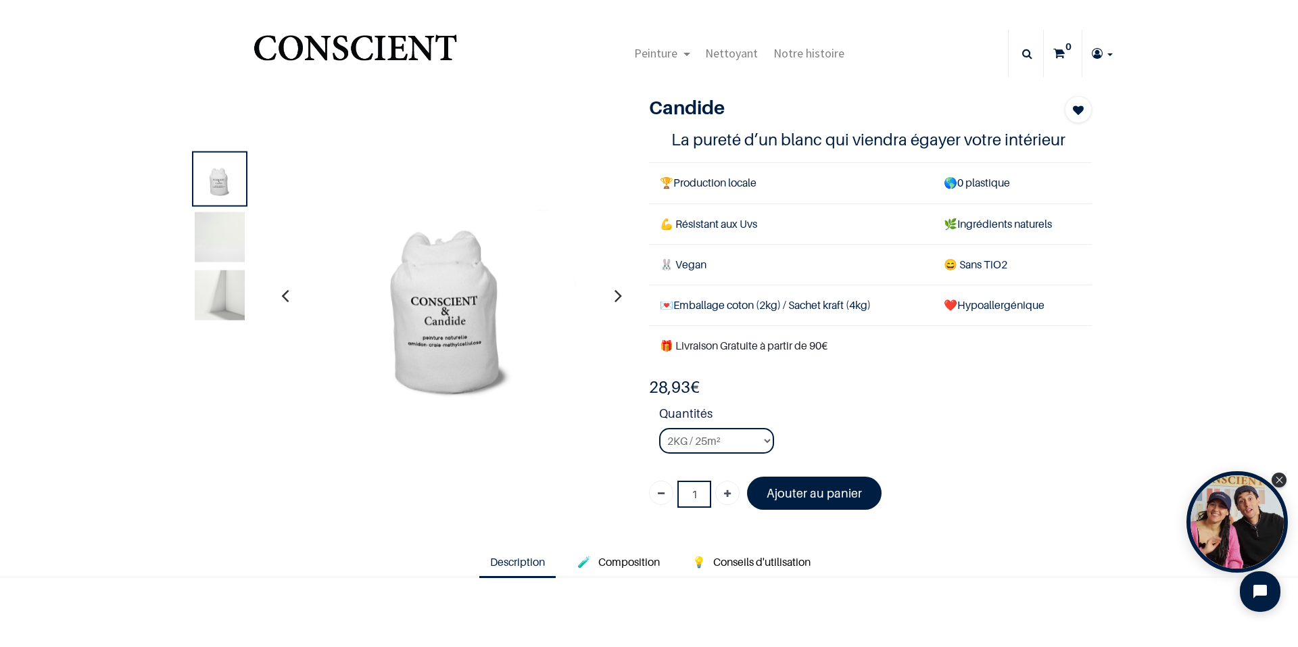
scroll to position [236, 0]
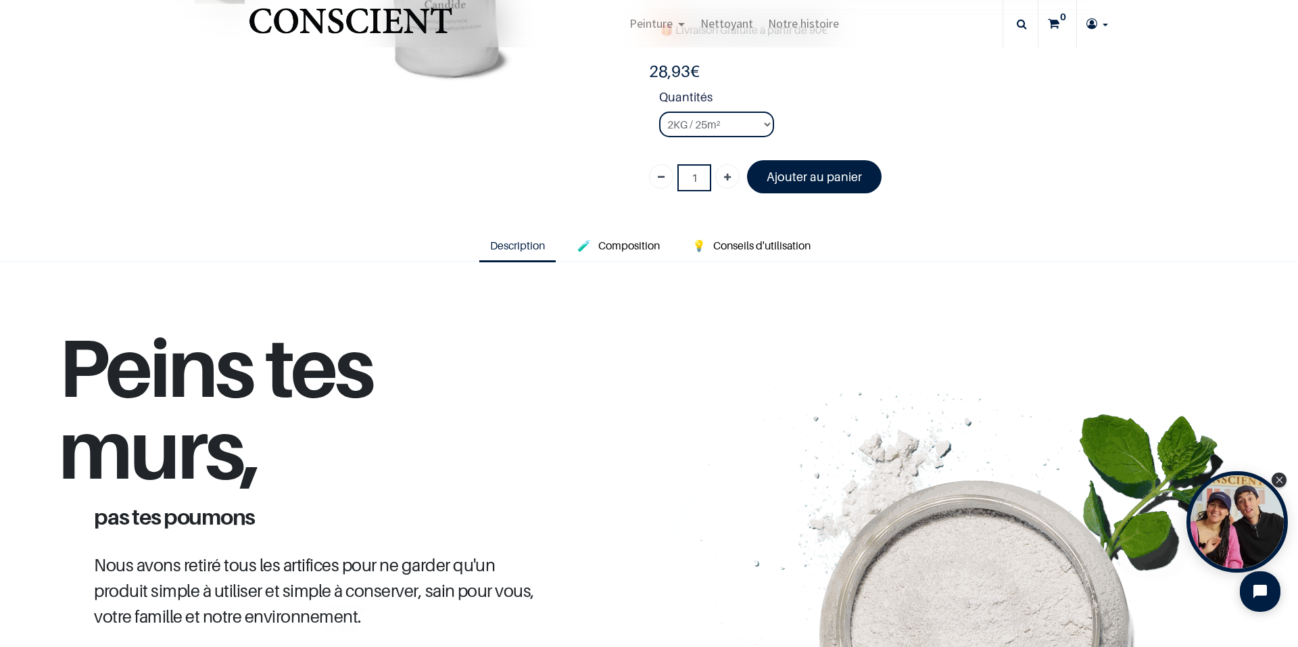
scroll to position [270, 0]
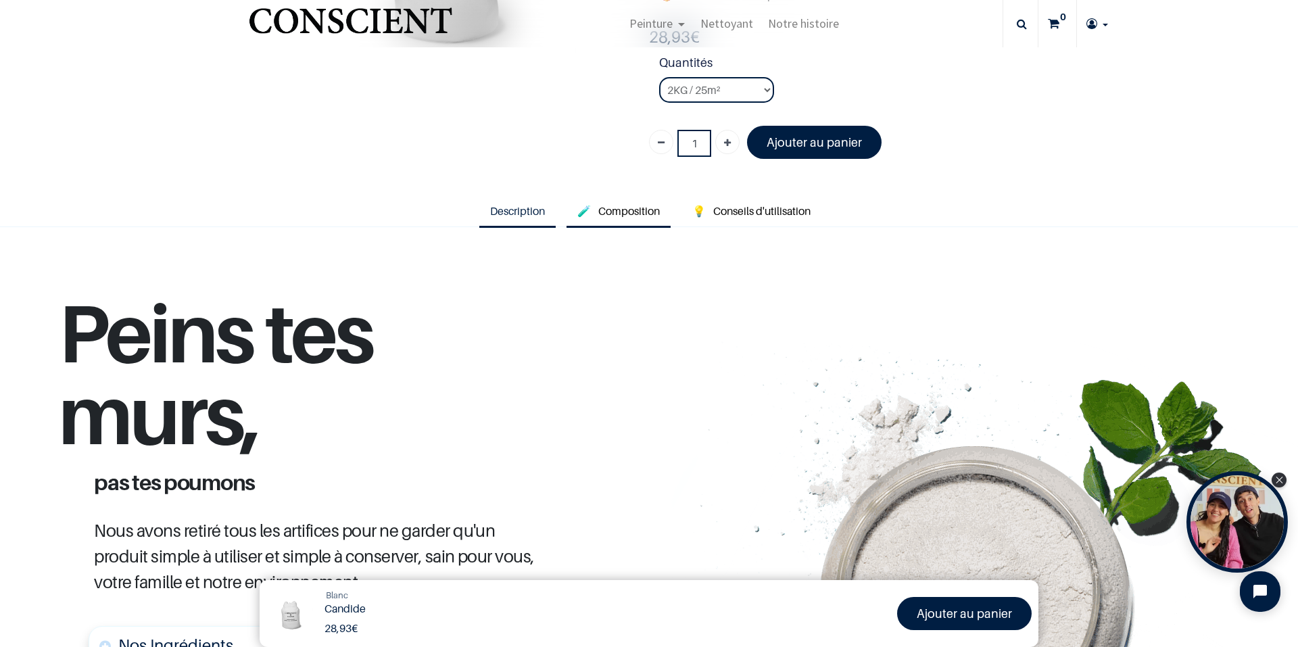
click at [641, 213] on span "Composition" at bounding box center [629, 211] width 62 height 14
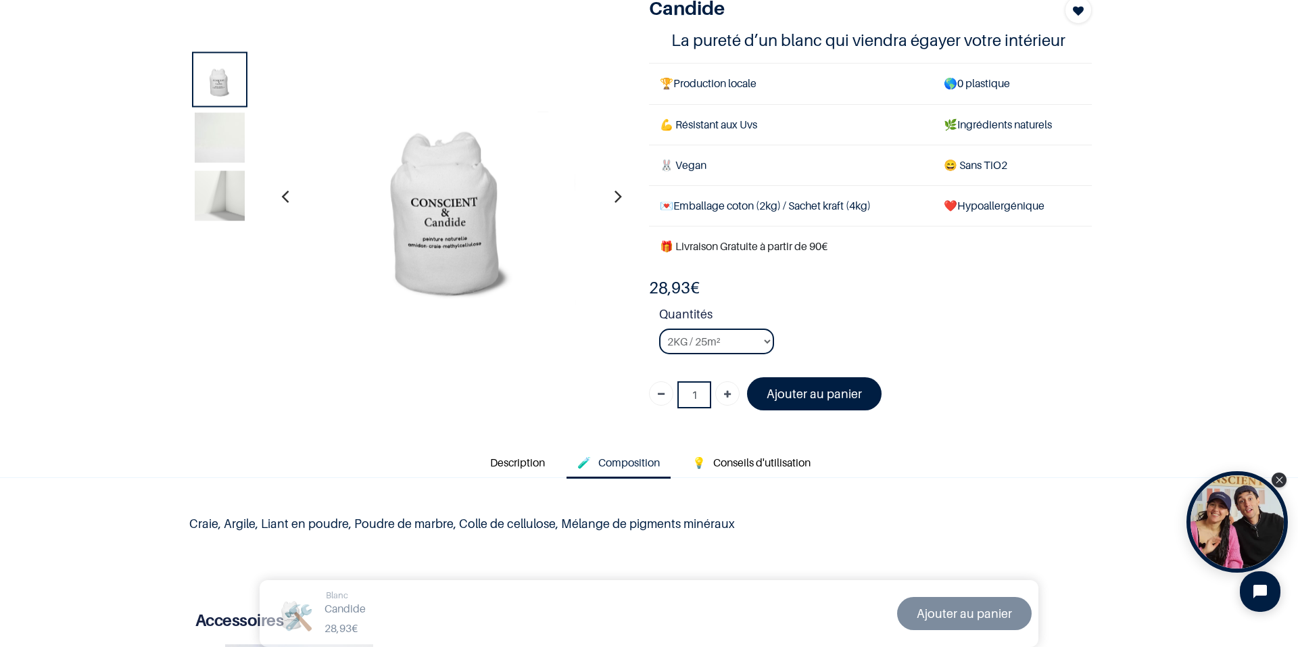
scroll to position [68, 0]
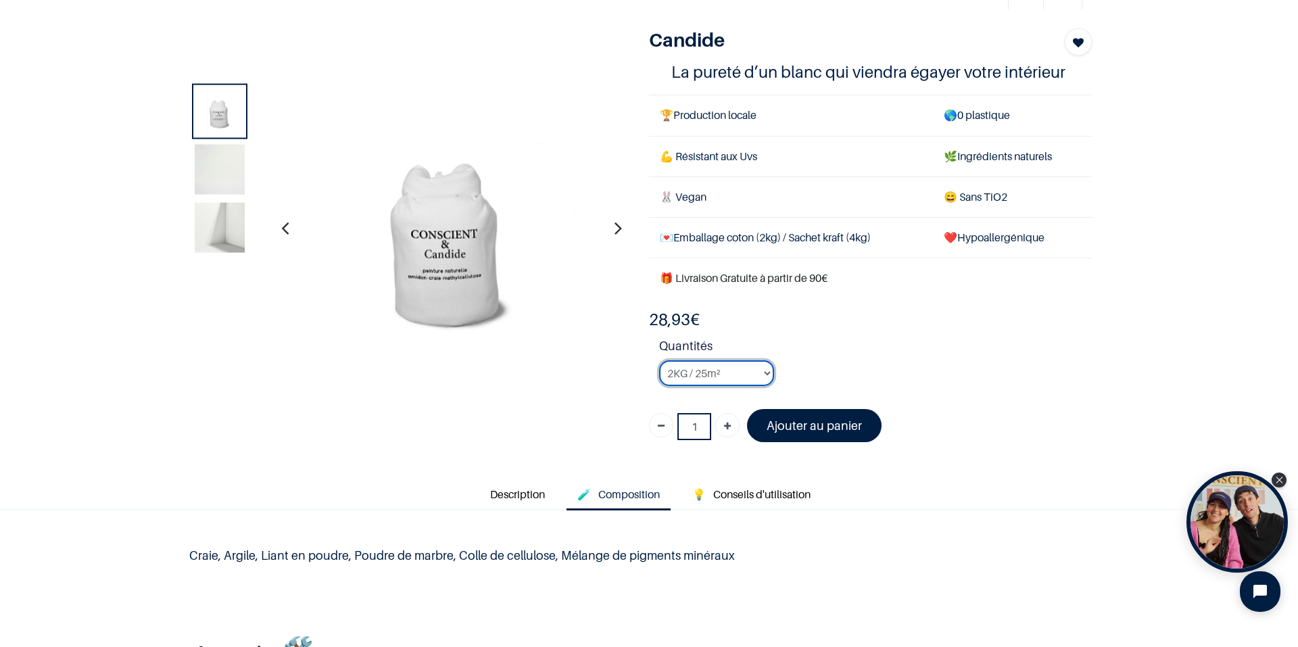
click at [746, 376] on select "2KG / 25m² 4KG / 50m² 8KG / 100m² Testeur" at bounding box center [716, 373] width 115 height 26
click at [659, 360] on select "2KG / 25m² 4KG / 50m² 8KG / 100m² Testeur" at bounding box center [716, 373] width 115 height 26
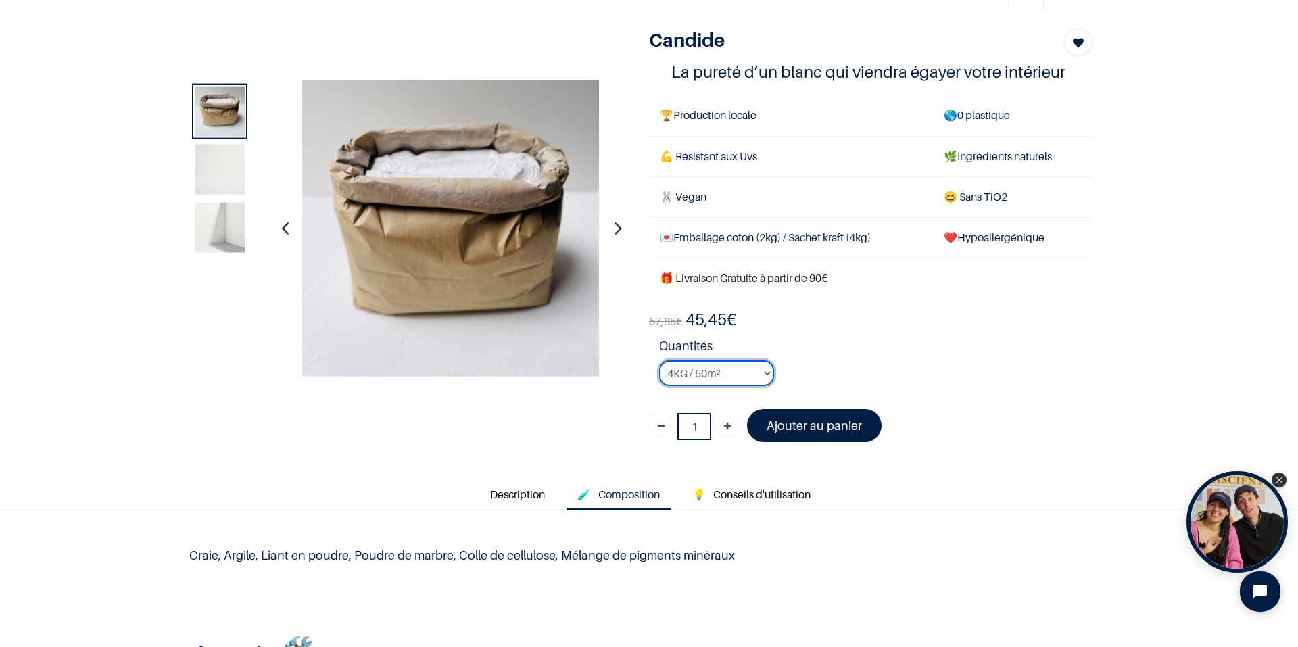
click at [744, 371] on select "2KG / 25m² 4KG / 50m² 8KG / 100m² Testeur" at bounding box center [716, 373] width 115 height 26
click at [659, 360] on select "2KG / 25m² 4KG / 50m² 8KG / 100m² Testeur" at bounding box center [716, 373] width 115 height 26
click at [710, 371] on select "2KG / 25m² 4KG / 50m² 8KG / 100m² Testeur" at bounding box center [716, 373] width 115 height 26
click at [659, 360] on select "2KG / 25m² 4KG / 50m² 8KG / 100m² Testeur" at bounding box center [716, 373] width 115 height 26
click at [709, 408] on div "115,70 € 71,82 € 28.93 EUR 35,00 € Days : Hours : Mins : Secs Customize 1" at bounding box center [870, 380] width 443 height 143
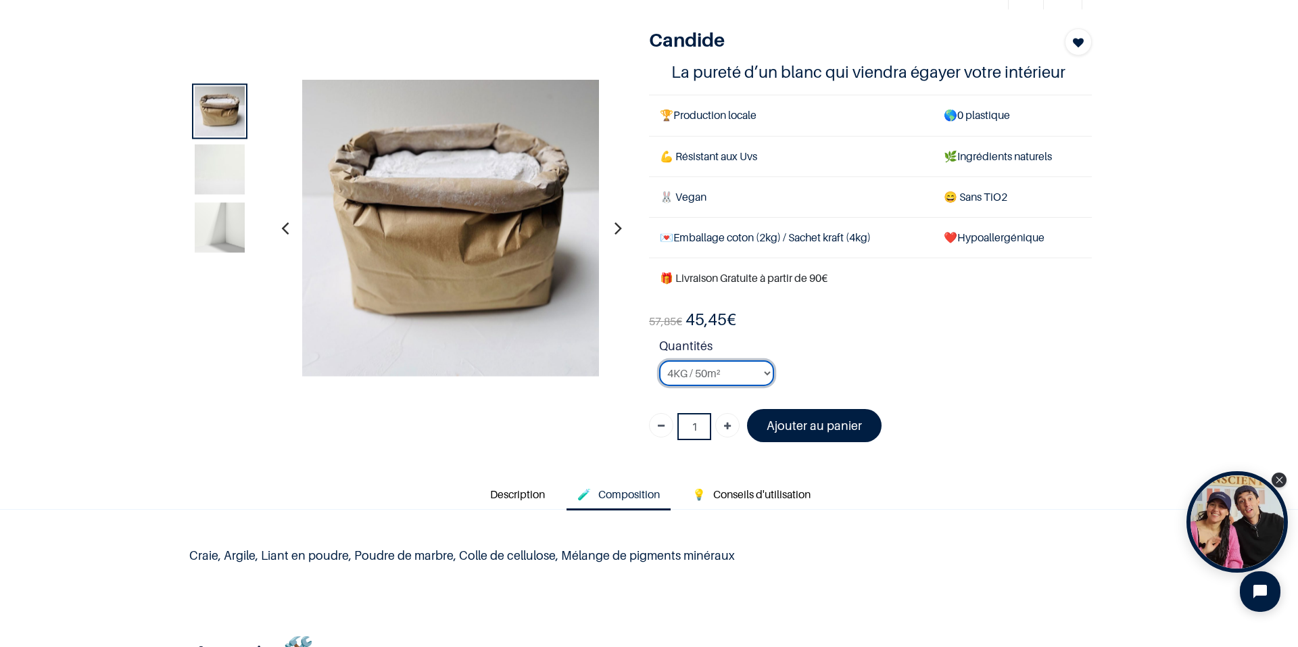
click at [715, 377] on select "2KG / 25m² 4KG / 50m² 8KG / 100m² Testeur" at bounding box center [716, 373] width 115 height 26
click at [659, 360] on select "2KG / 25m² 4KG / 50m² 8KG / 100m² Testeur" at bounding box center [716, 373] width 115 height 26
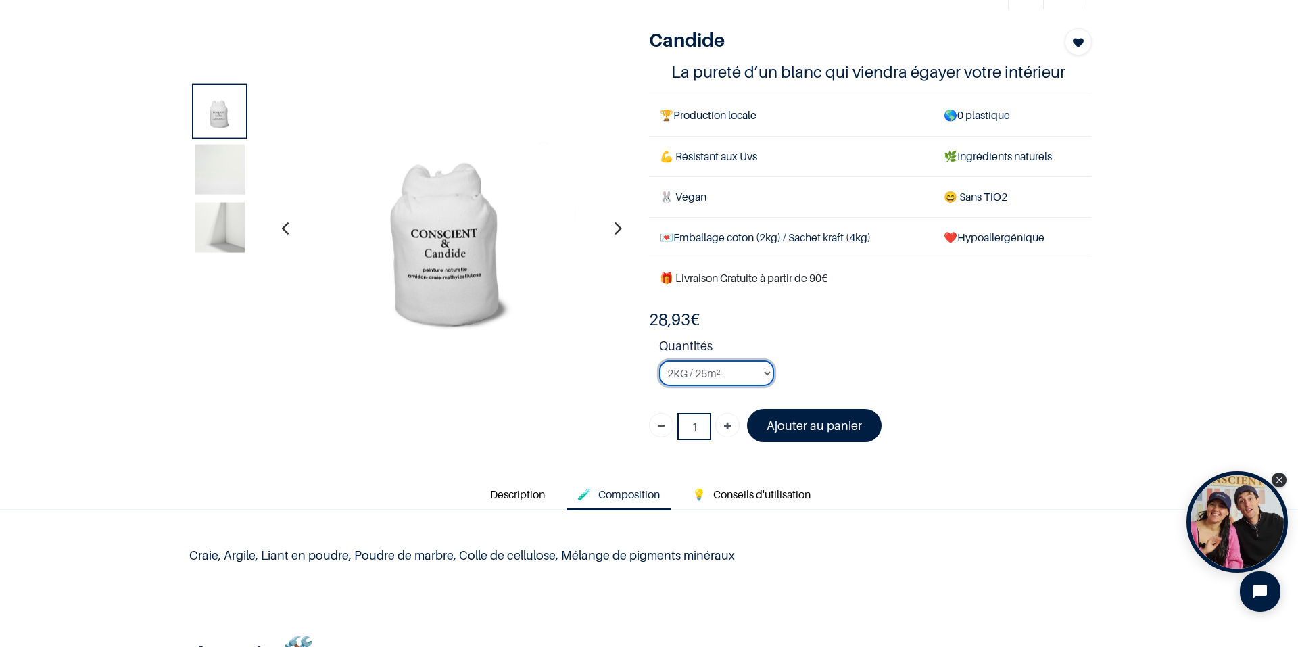
click at [721, 374] on select "2KG / 25m² 4KG / 50m² 8KG / 100m² Testeur" at bounding box center [716, 373] width 115 height 26
select select "3"
click at [659, 360] on select "2KG / 25m² 4KG / 50m² 8KG / 100m² Testeur" at bounding box center [716, 373] width 115 height 26
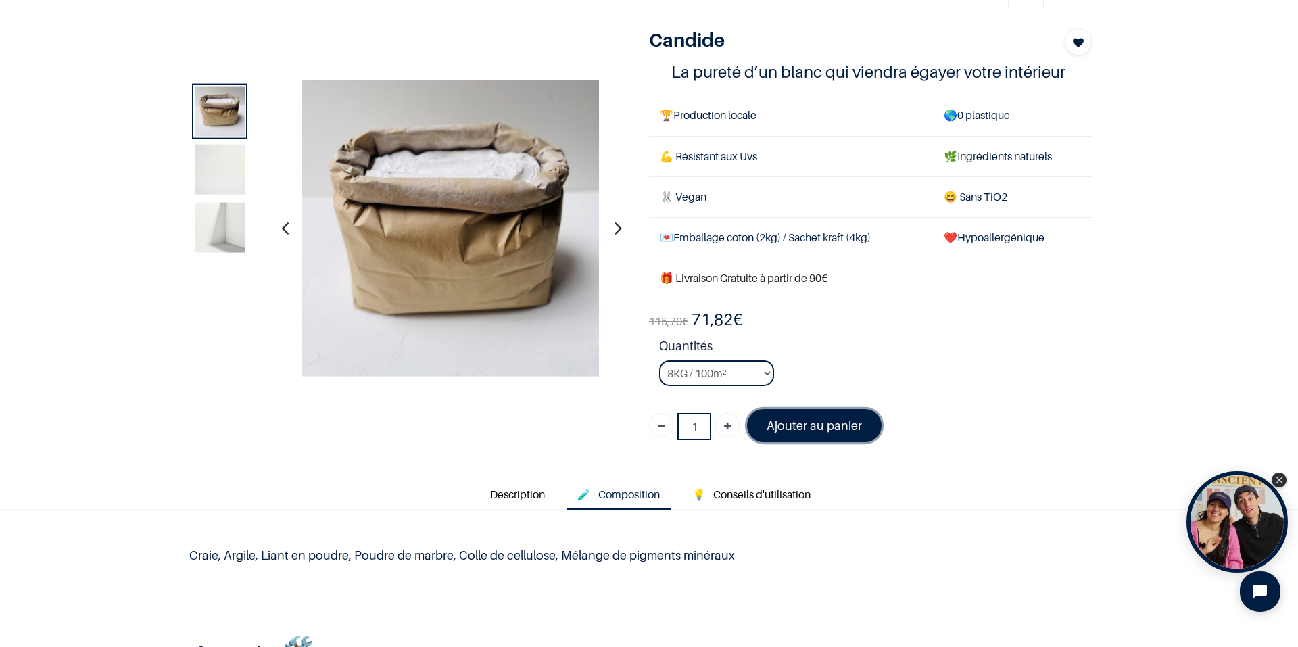
click at [813, 425] on font "Ajouter au panier" at bounding box center [814, 426] width 95 height 14
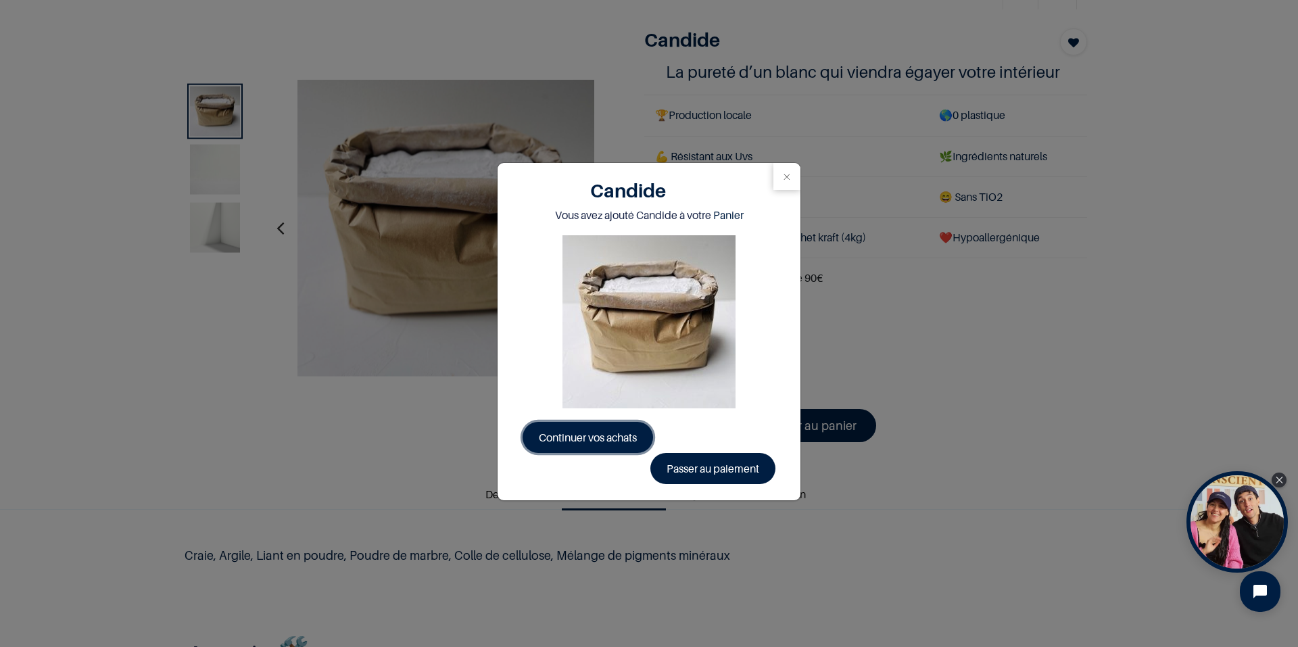
click at [617, 436] on span "Continuer vos achats" at bounding box center [588, 438] width 98 height 14
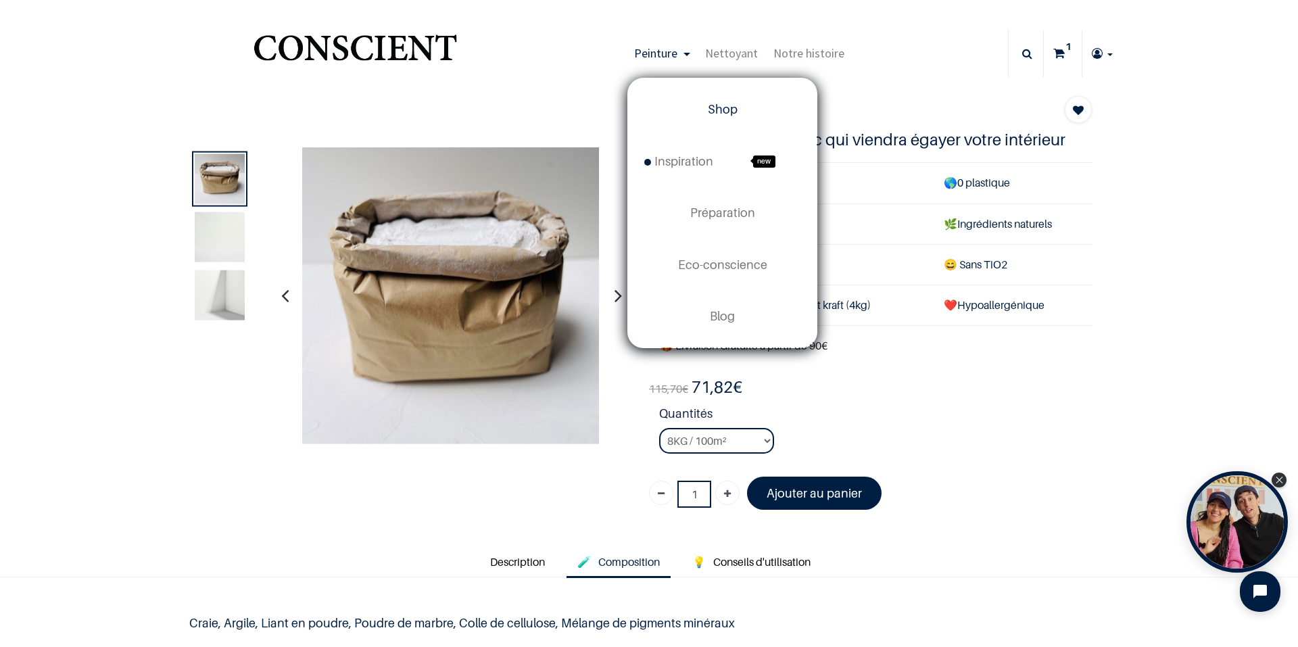
click at [721, 114] on span "Shop" at bounding box center [723, 109] width 30 height 14
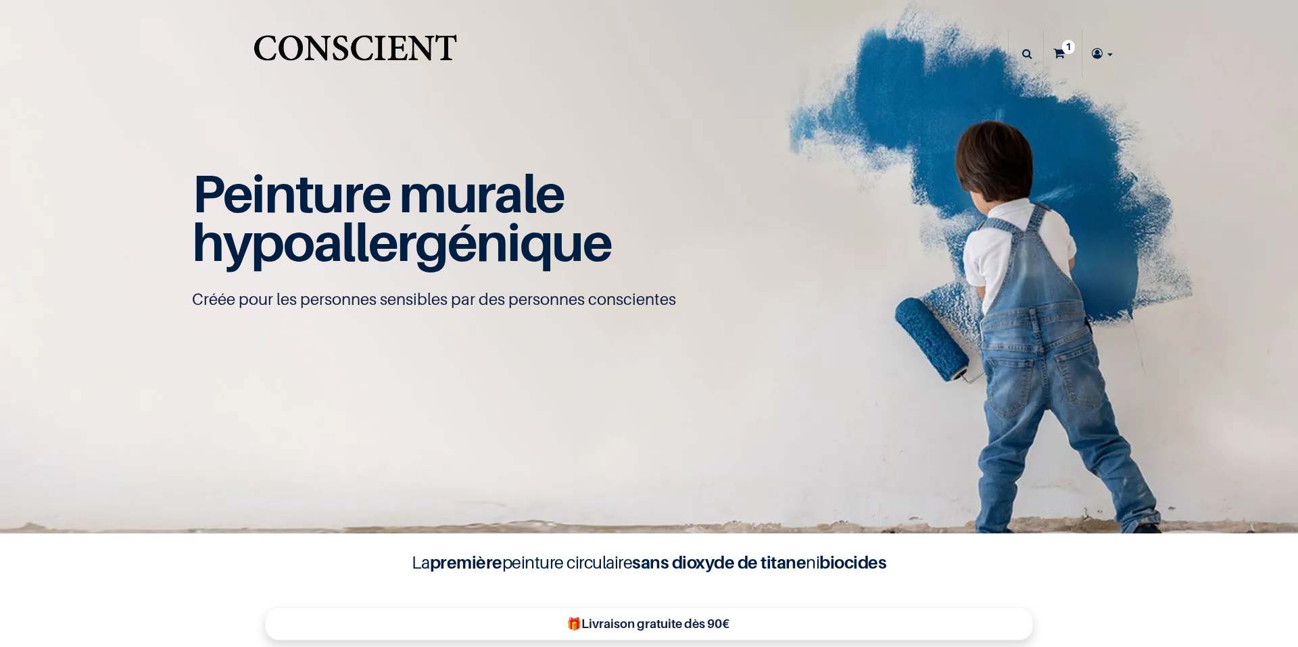
type input "[EMAIL_ADDRESS][DOMAIN_NAME]"
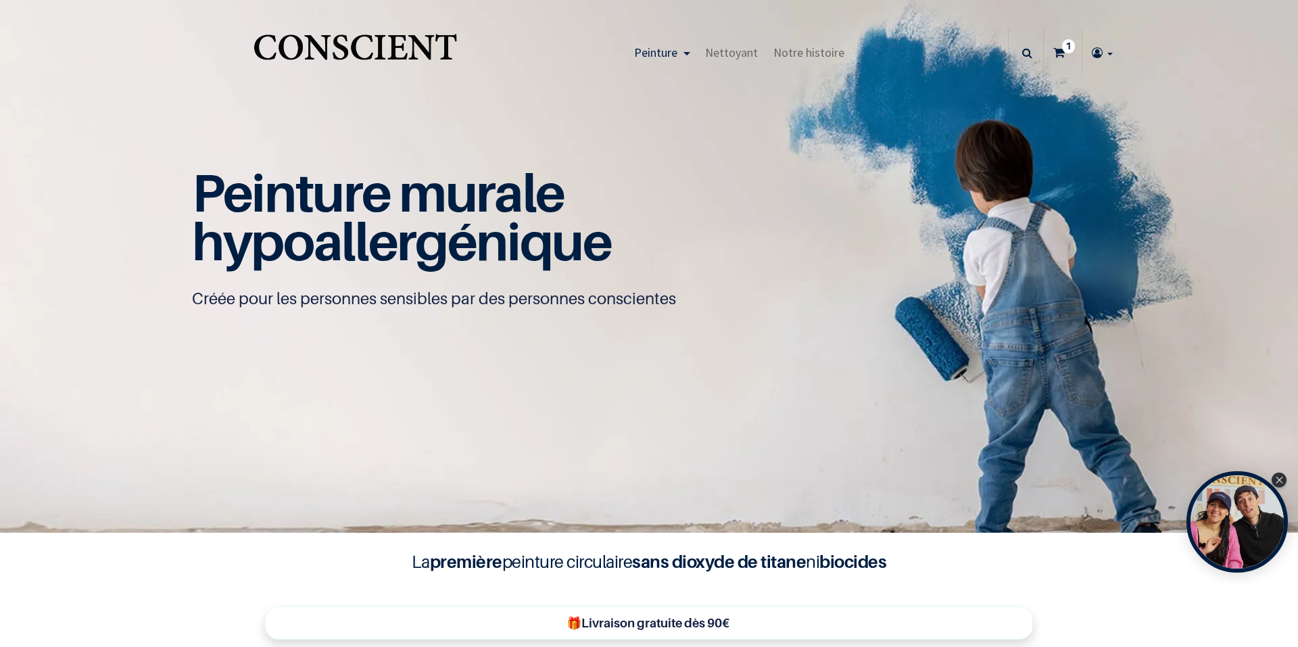
scroll to position [339, 0]
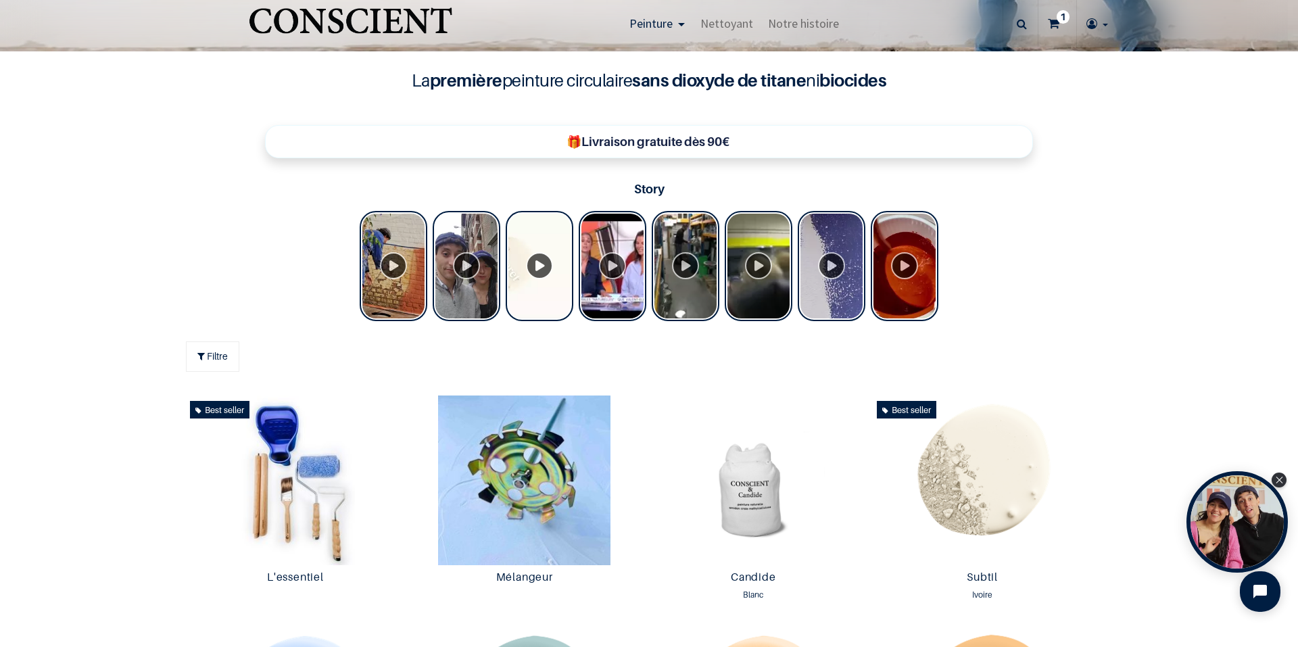
scroll to position [677, 0]
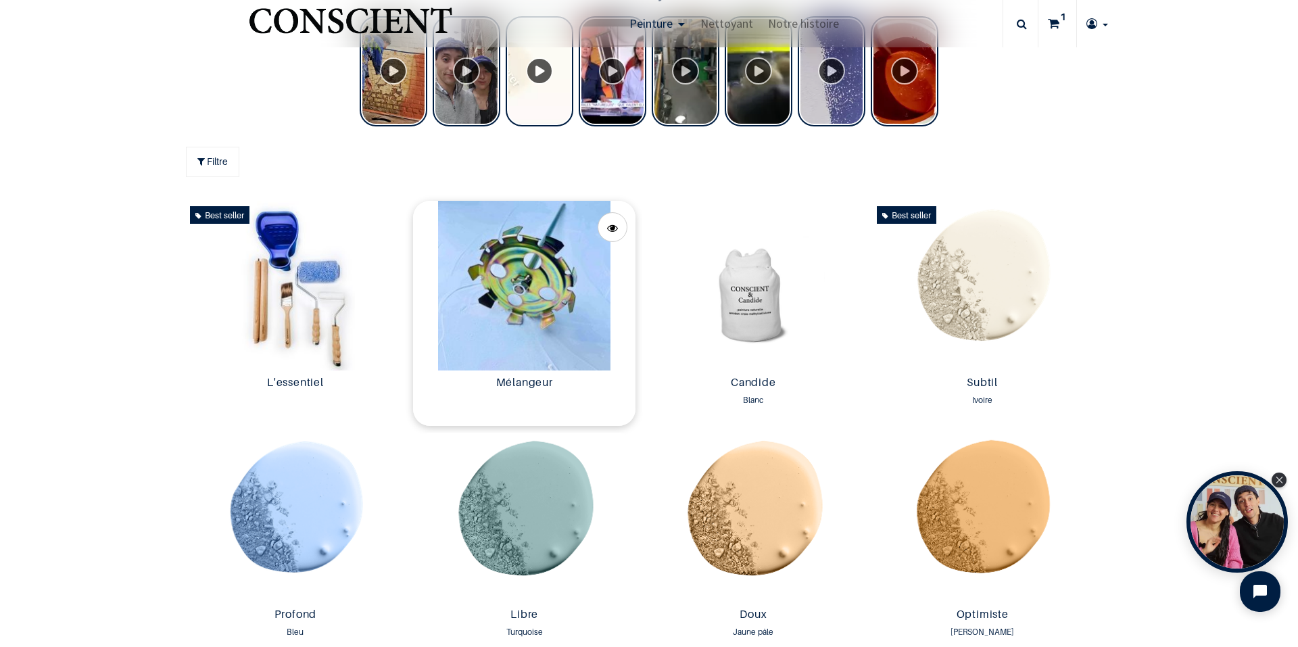
click at [583, 301] on img at bounding box center [524, 286] width 222 height 170
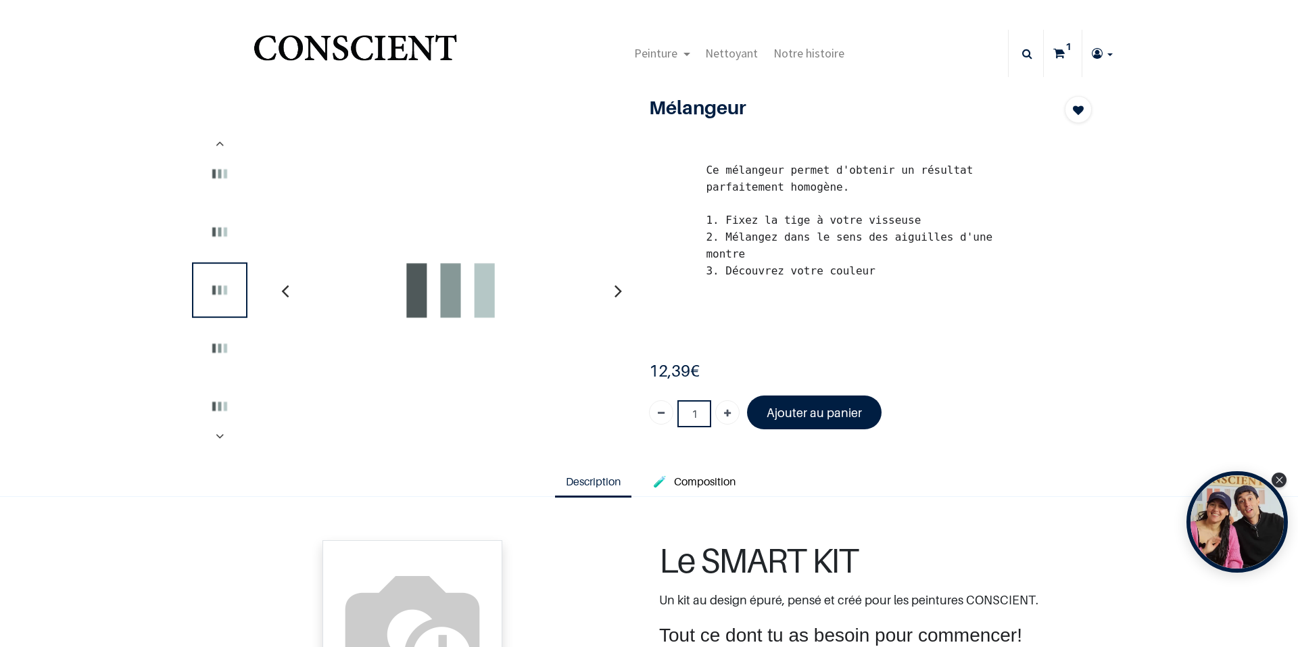
type input "[EMAIL_ADDRESS][DOMAIN_NAME]"
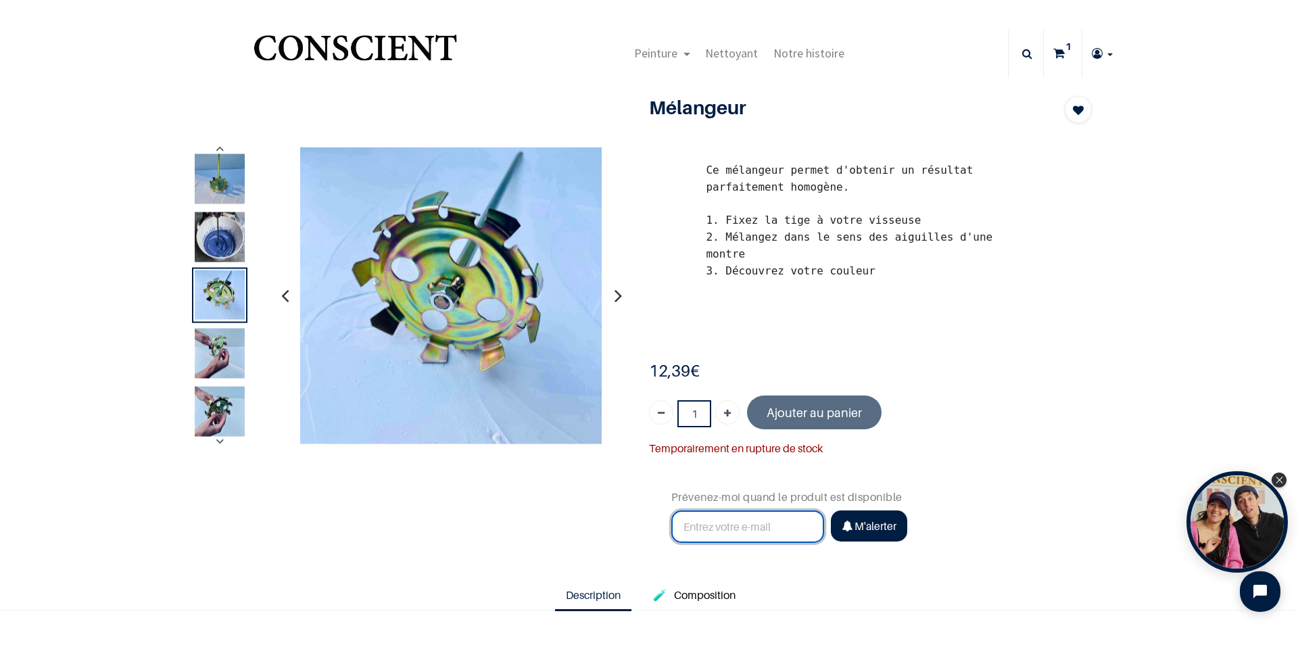
click at [769, 513] on input "text" at bounding box center [747, 526] width 153 height 32
type input "[EMAIL_ADDRESS][DOMAIN_NAME]"
click at [867, 519] on span "M'alerter" at bounding box center [876, 526] width 42 height 14
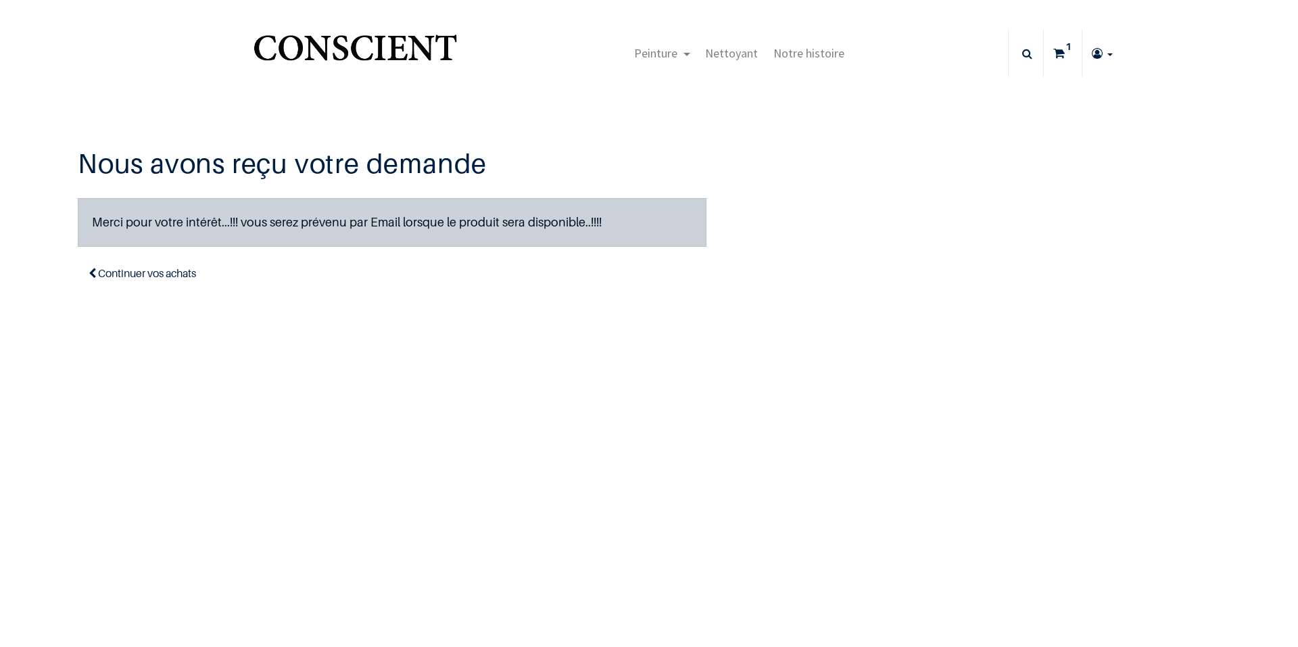
type input "[EMAIL_ADDRESS][DOMAIN_NAME]"
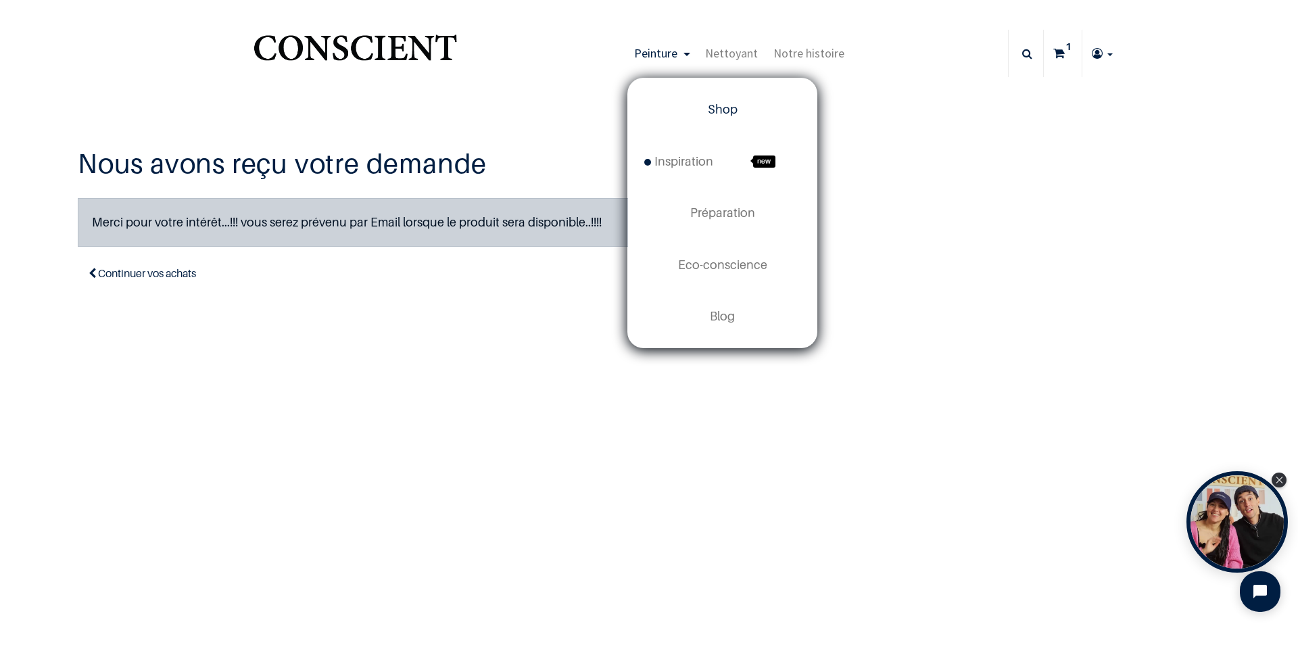
click at [716, 110] on span "Shop" at bounding box center [723, 109] width 30 height 14
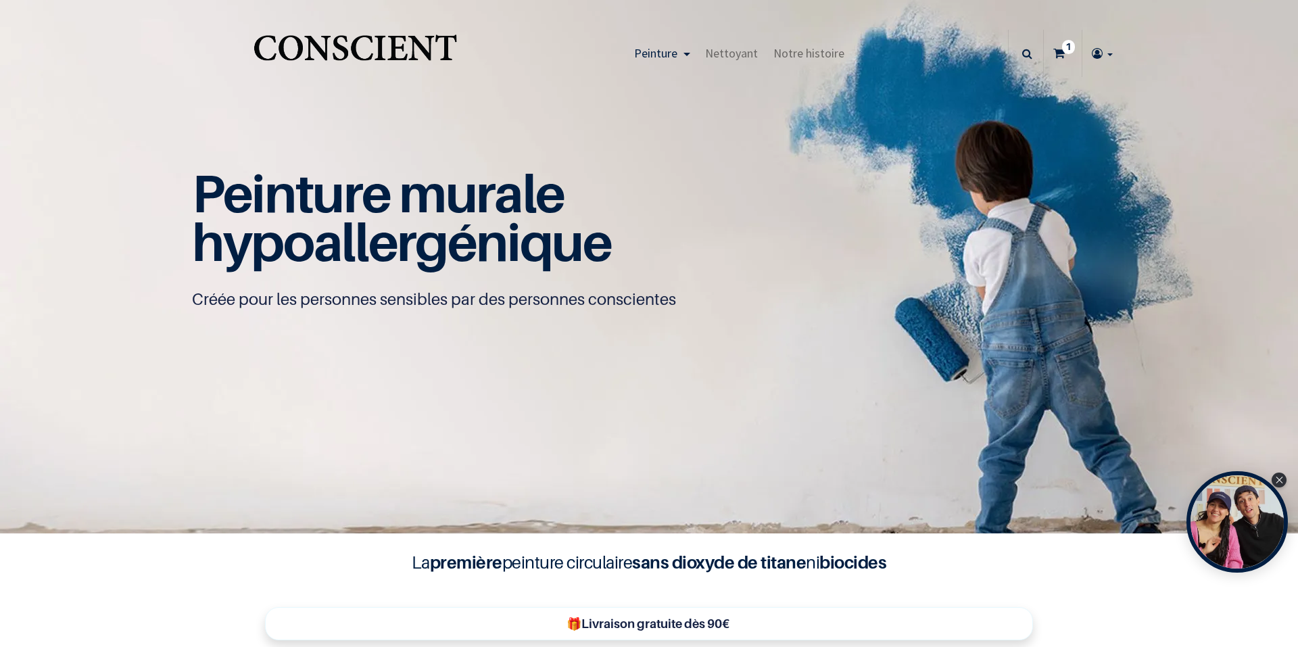
type input "[EMAIL_ADDRESS][DOMAIN_NAME]"
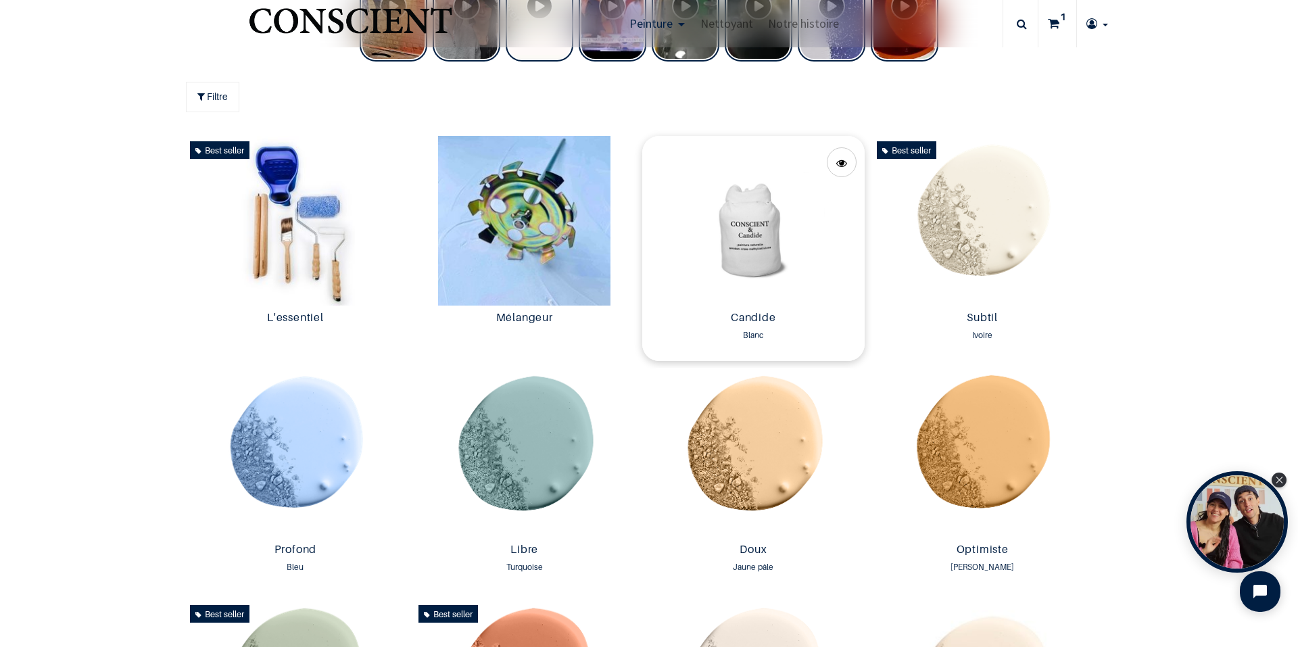
scroll to position [812, 0]
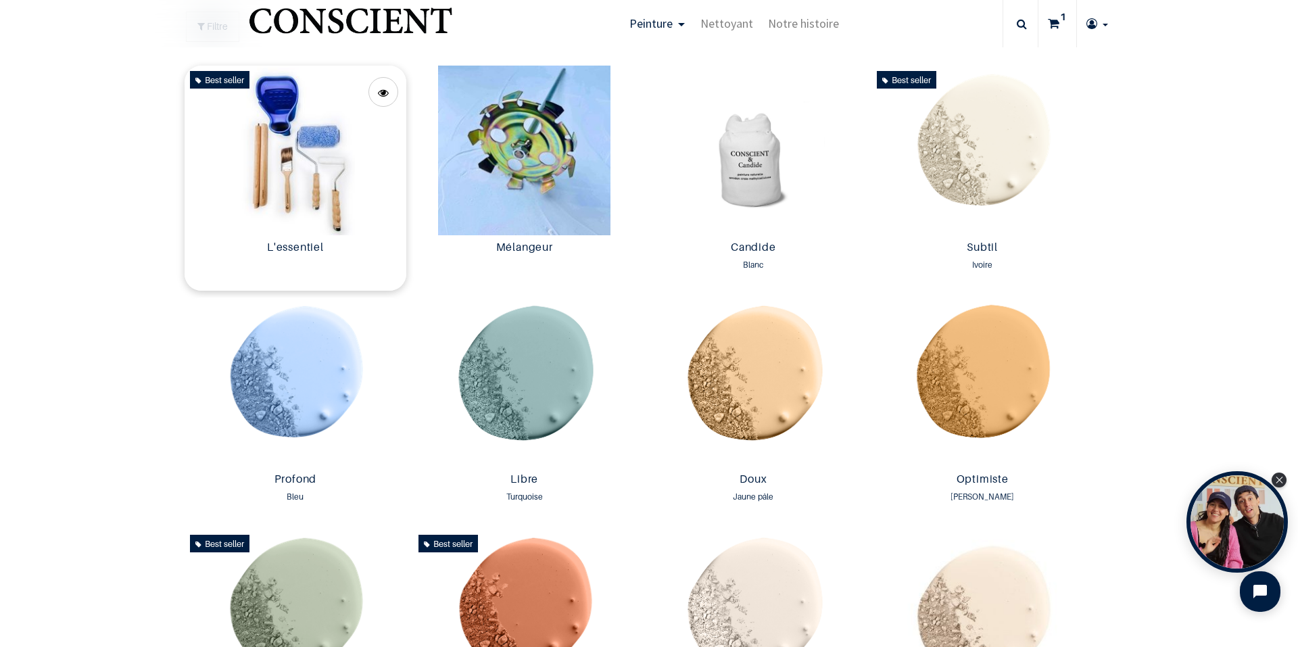
click at [325, 153] on img at bounding box center [296, 151] width 222 height 170
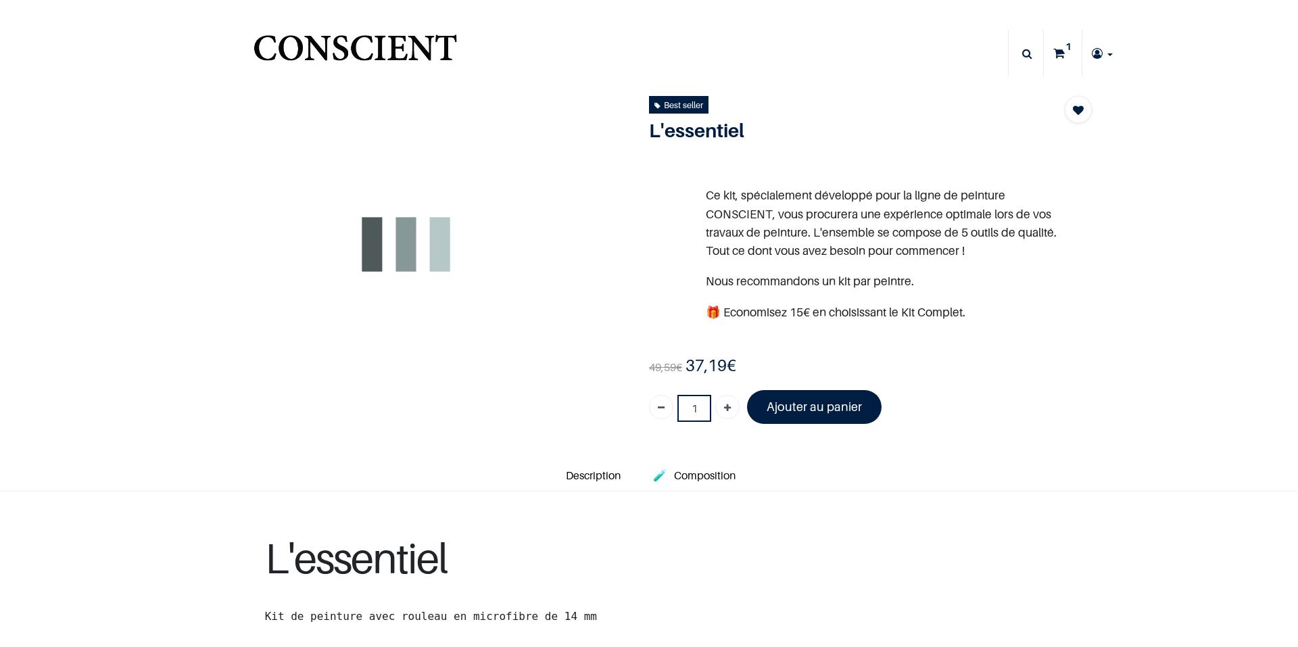
type input "[EMAIL_ADDRESS][DOMAIN_NAME]"
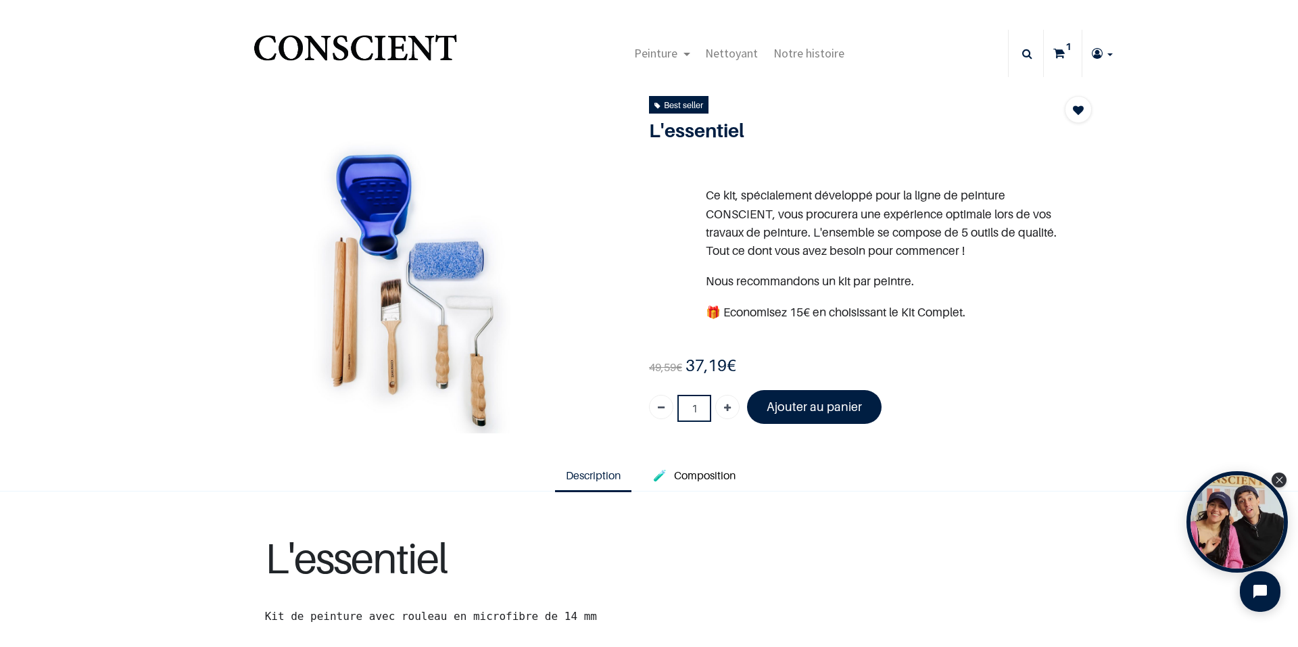
scroll to position [135, 0]
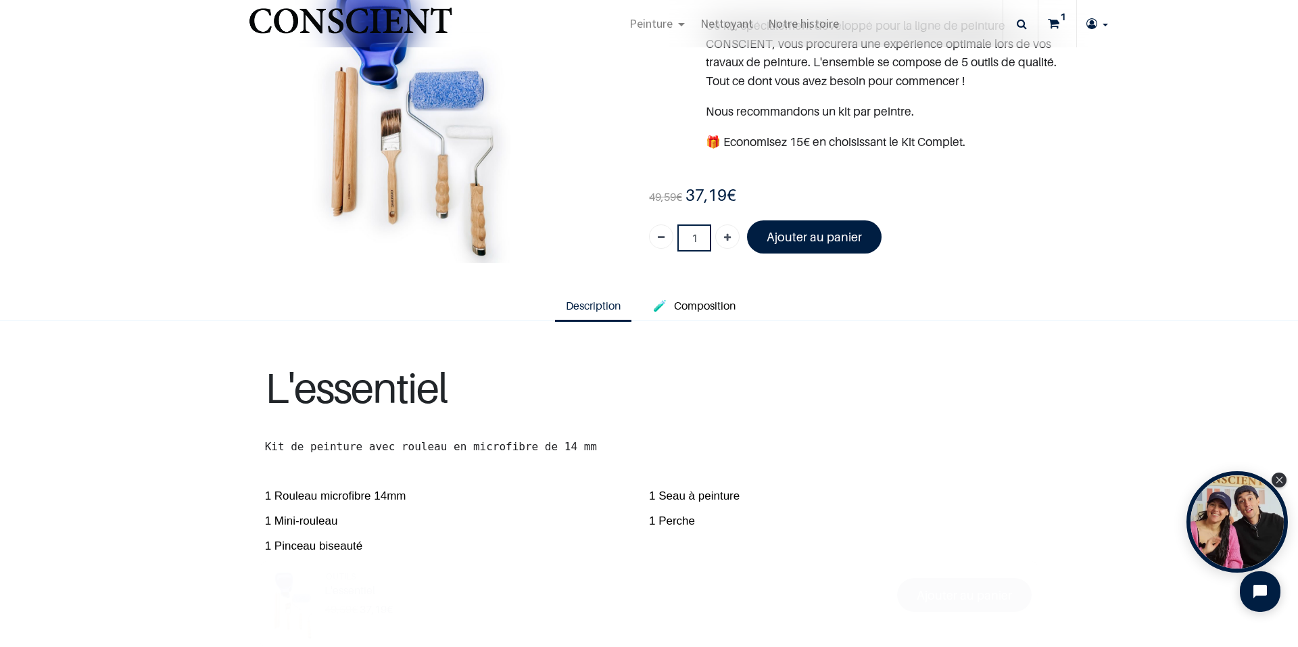
scroll to position [270, 0]
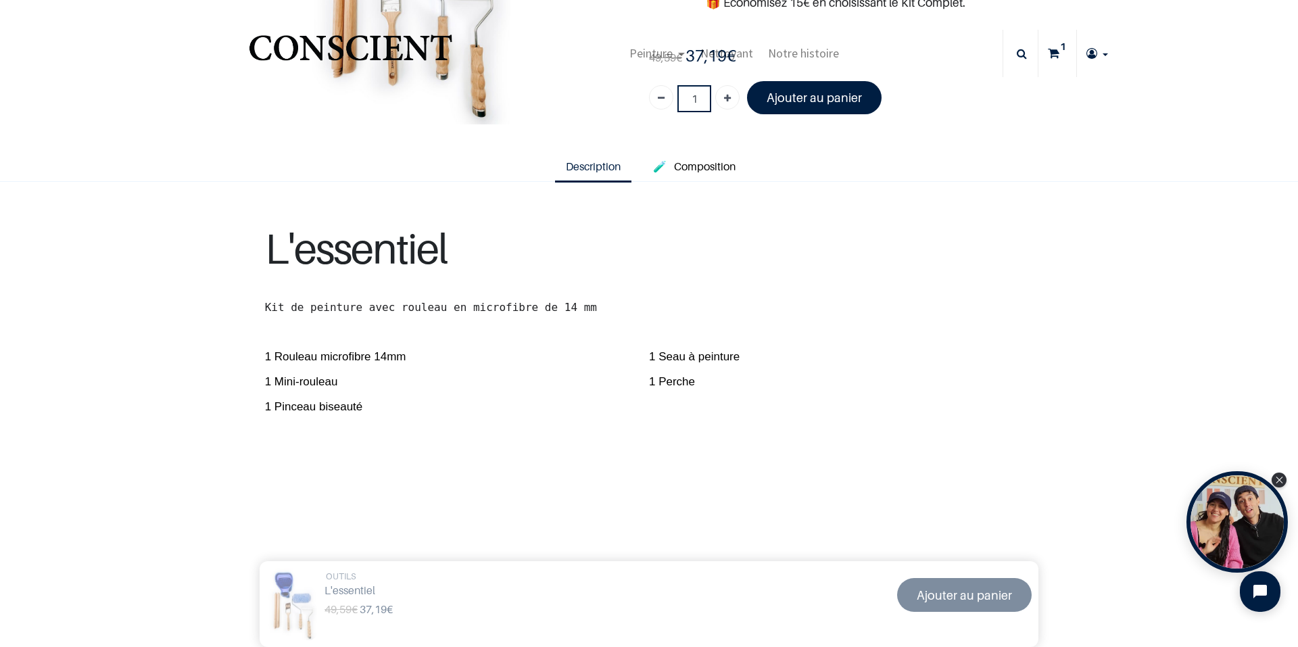
scroll to position [203, 0]
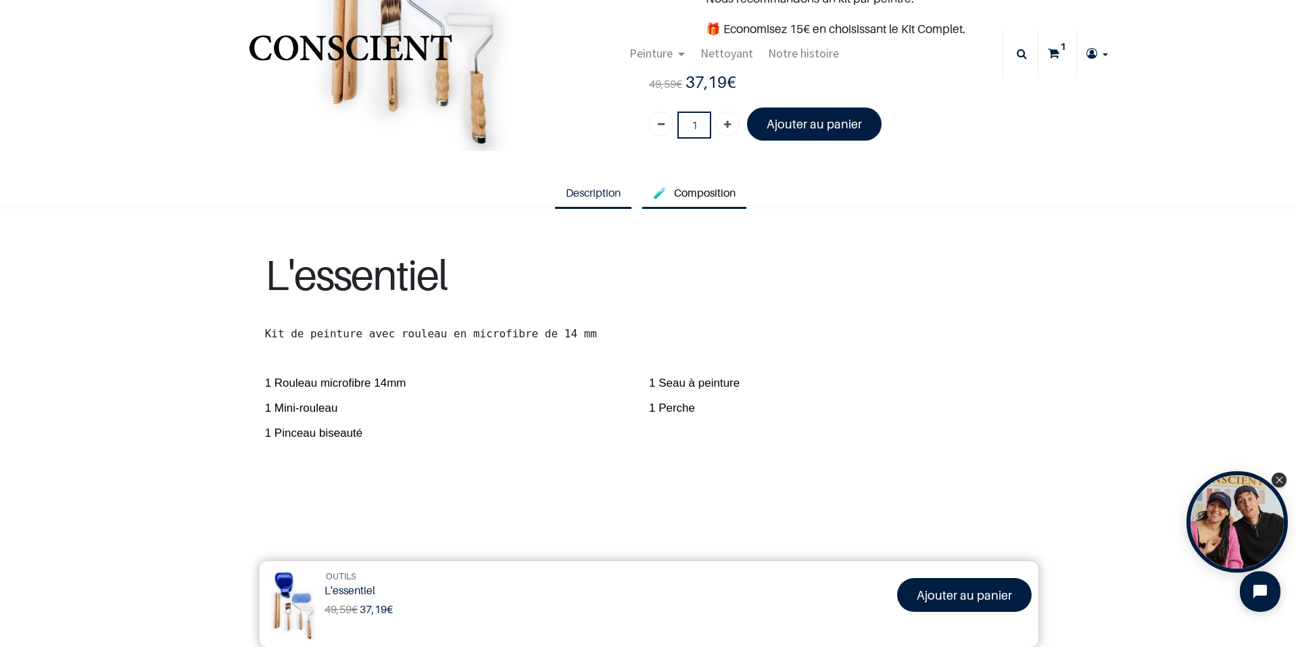
click at [683, 195] on span "Composition" at bounding box center [705, 193] width 62 height 14
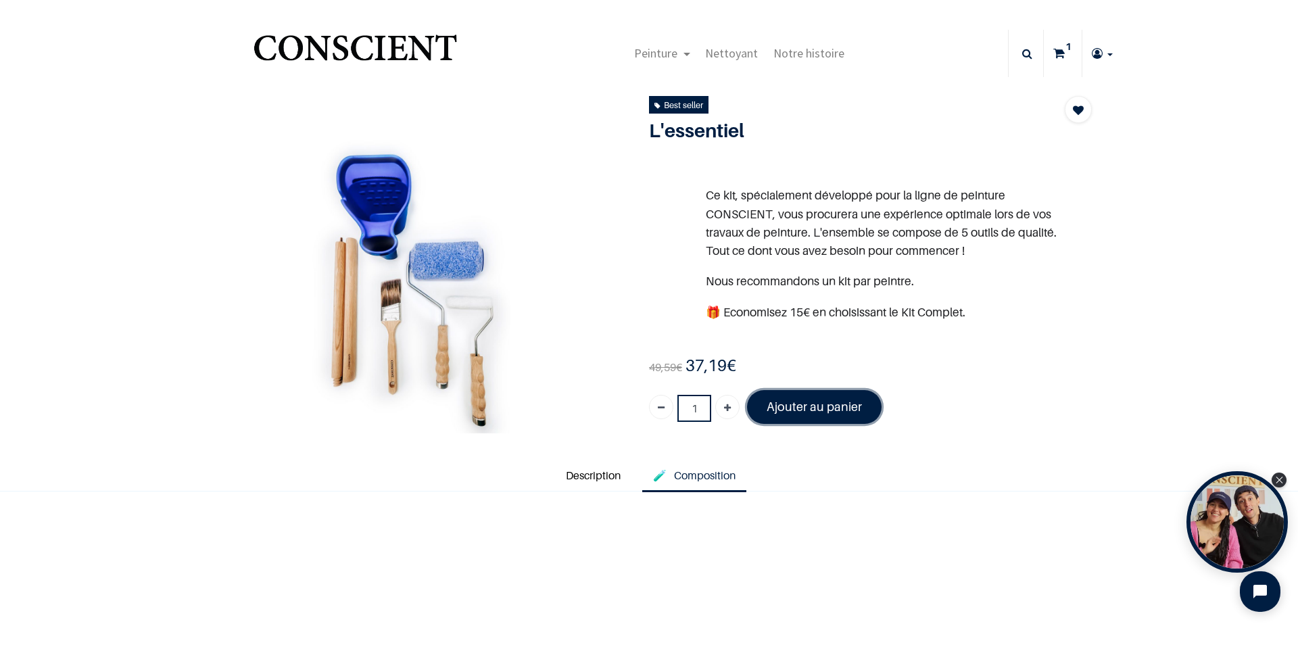
click at [788, 403] on font "Ajouter au panier" at bounding box center [814, 407] width 95 height 14
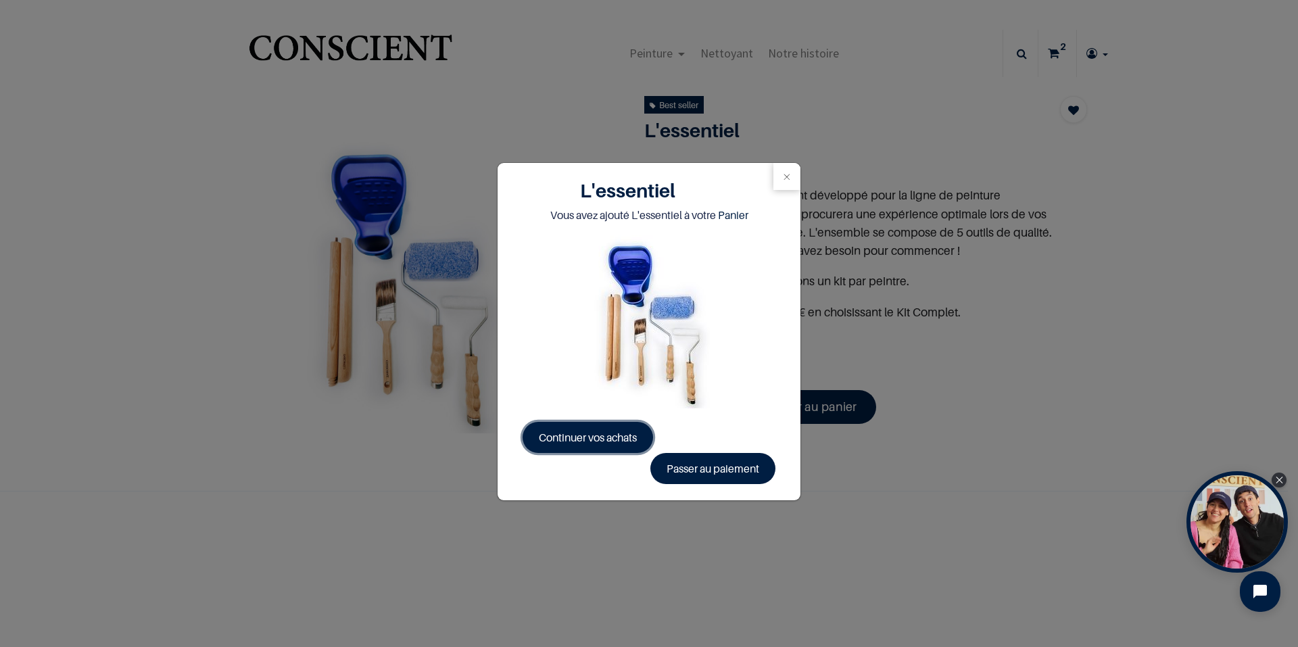
click at [627, 437] on span "Continuer vos achats" at bounding box center [588, 438] width 98 height 14
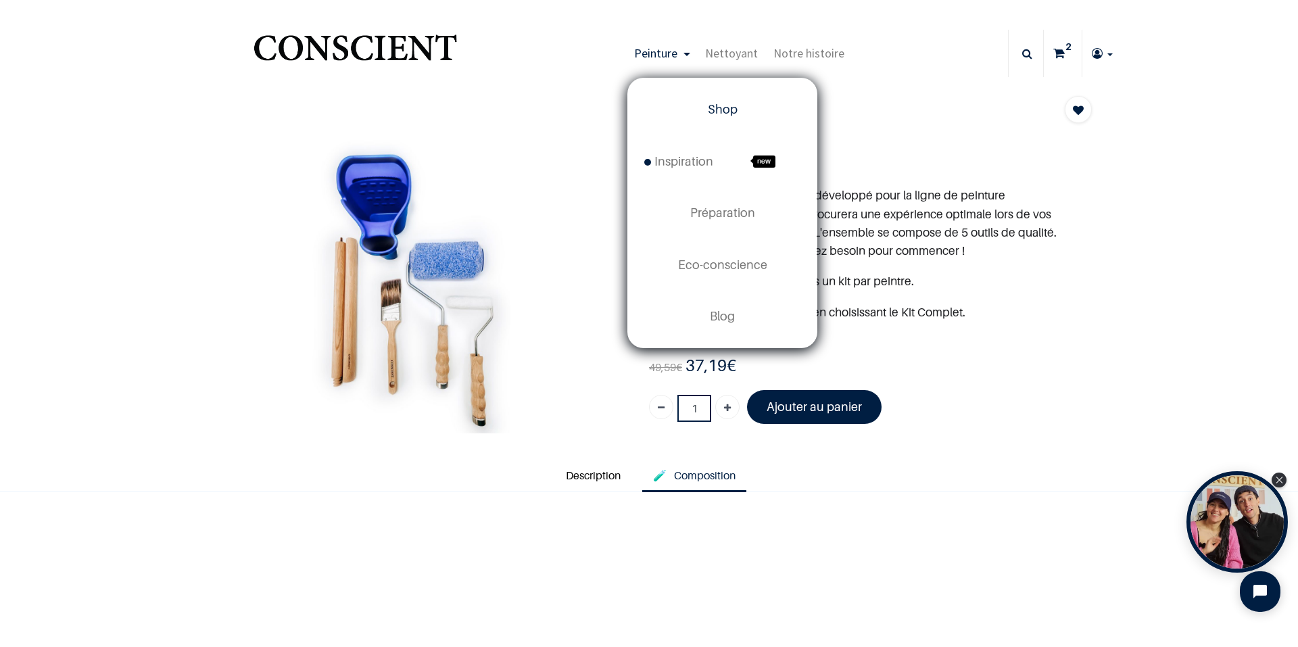
click at [721, 108] on span "Shop" at bounding box center [723, 109] width 30 height 14
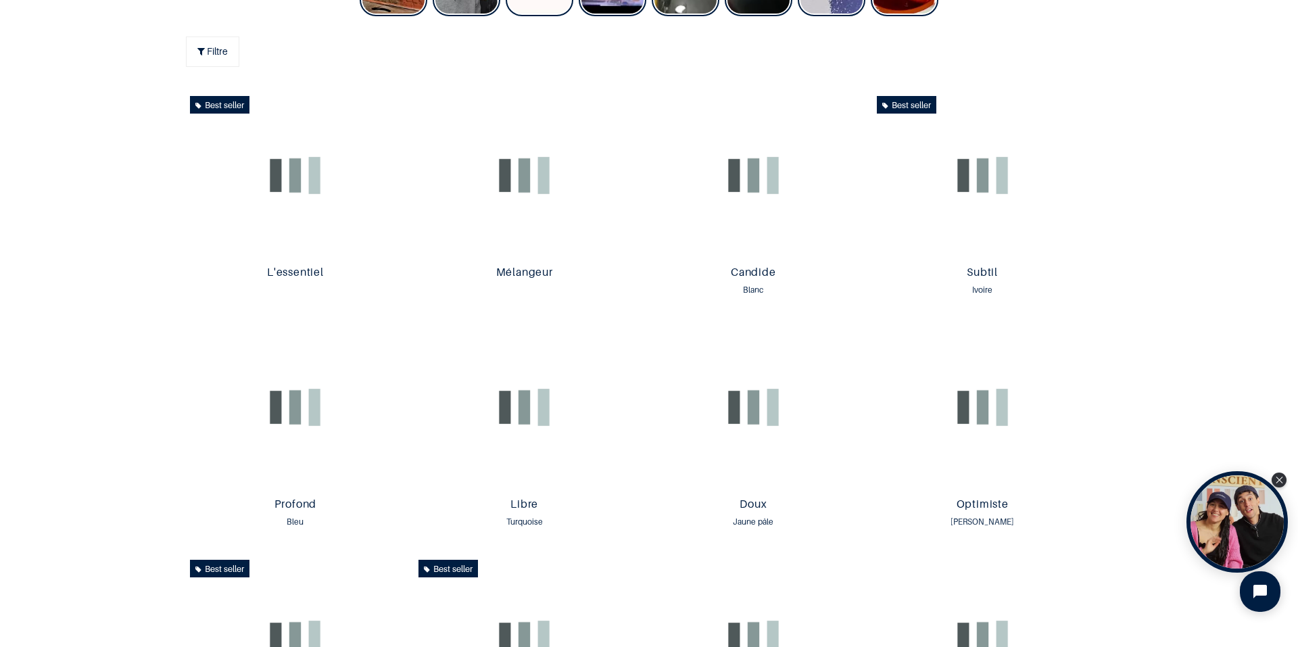
scroll to position [811, 0]
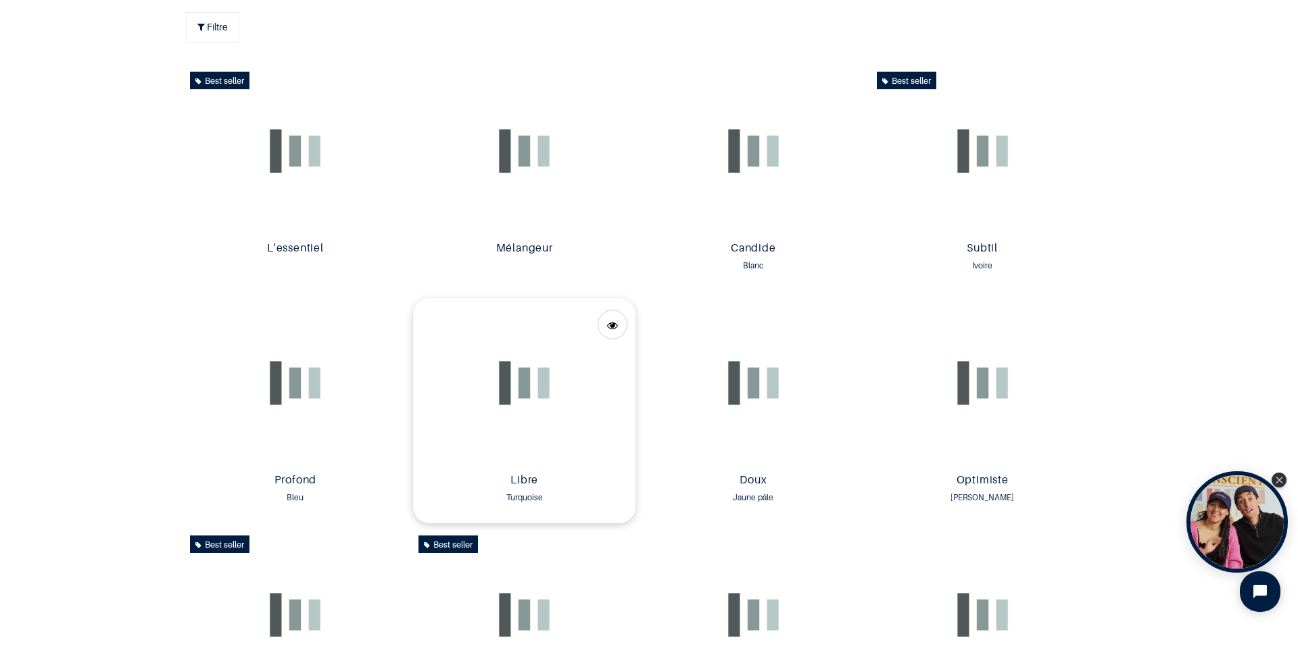
type input "[EMAIL_ADDRESS][DOMAIN_NAME]"
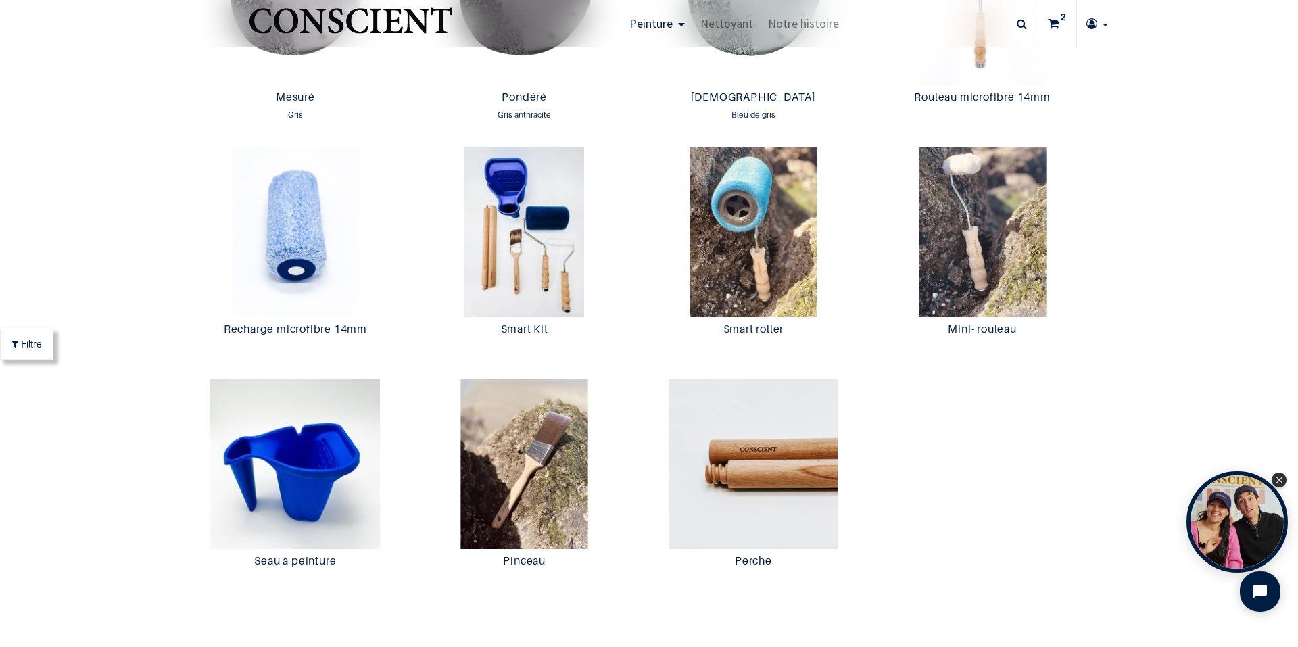
scroll to position [2570, 0]
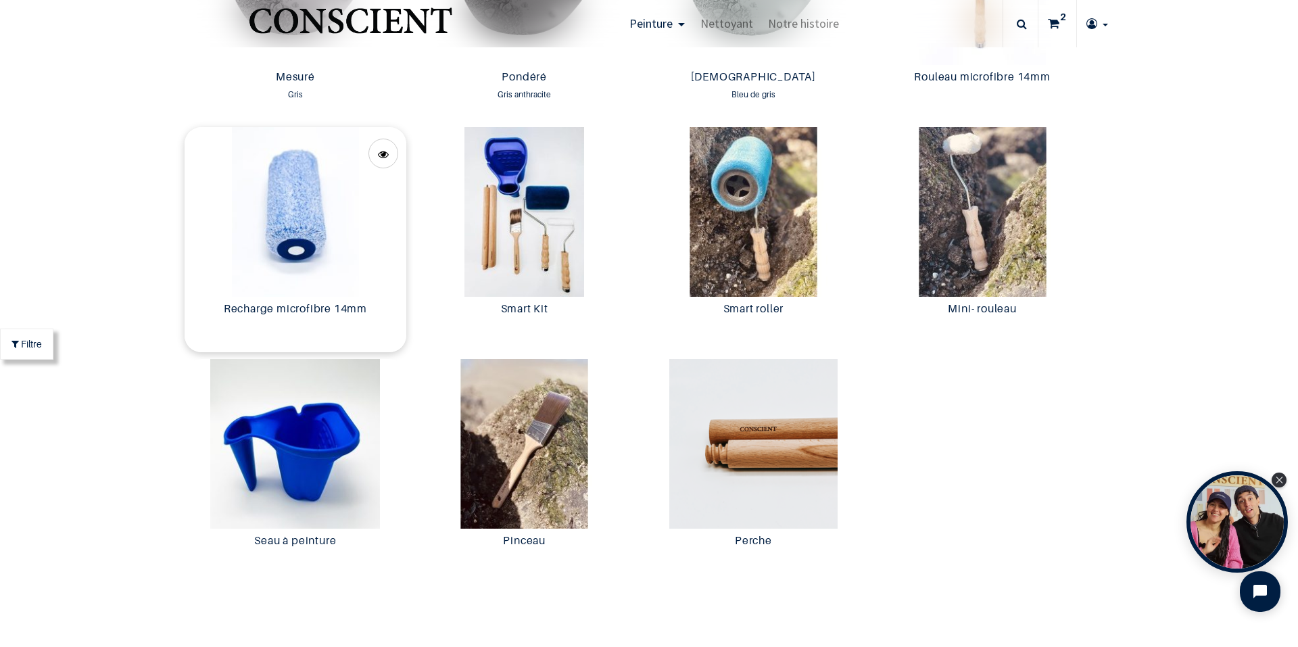
click at [289, 192] on img at bounding box center [296, 212] width 222 height 170
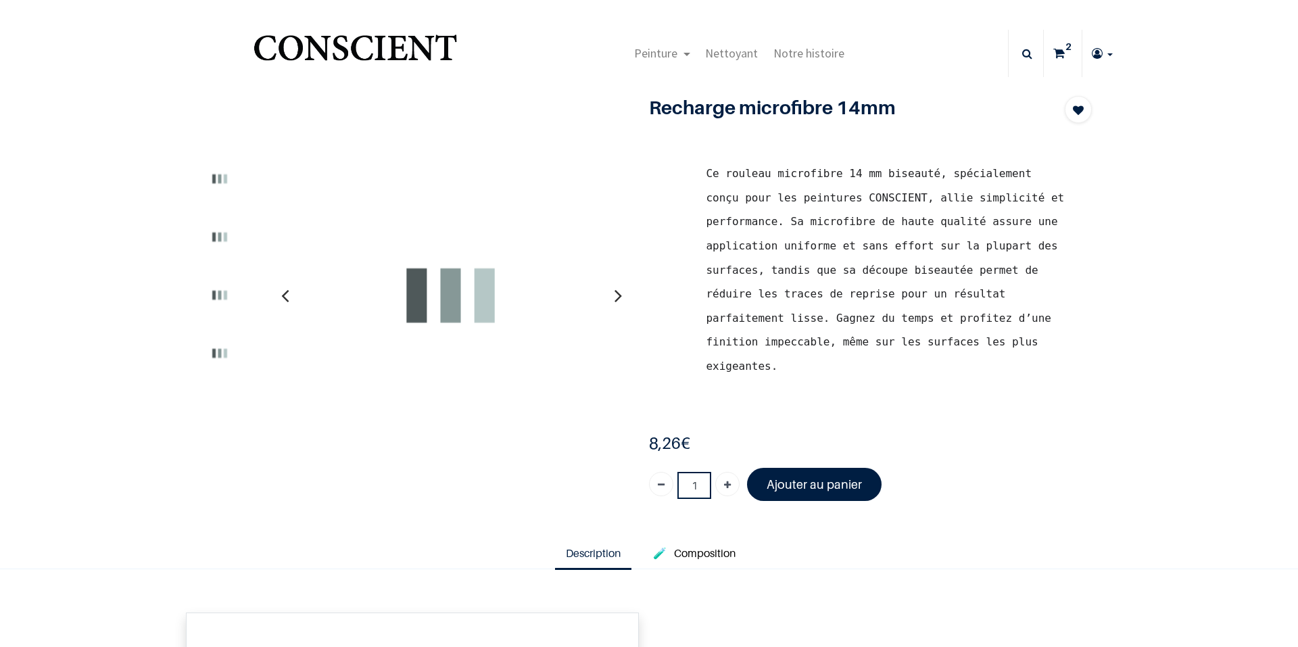
type input "[EMAIL_ADDRESS][DOMAIN_NAME]"
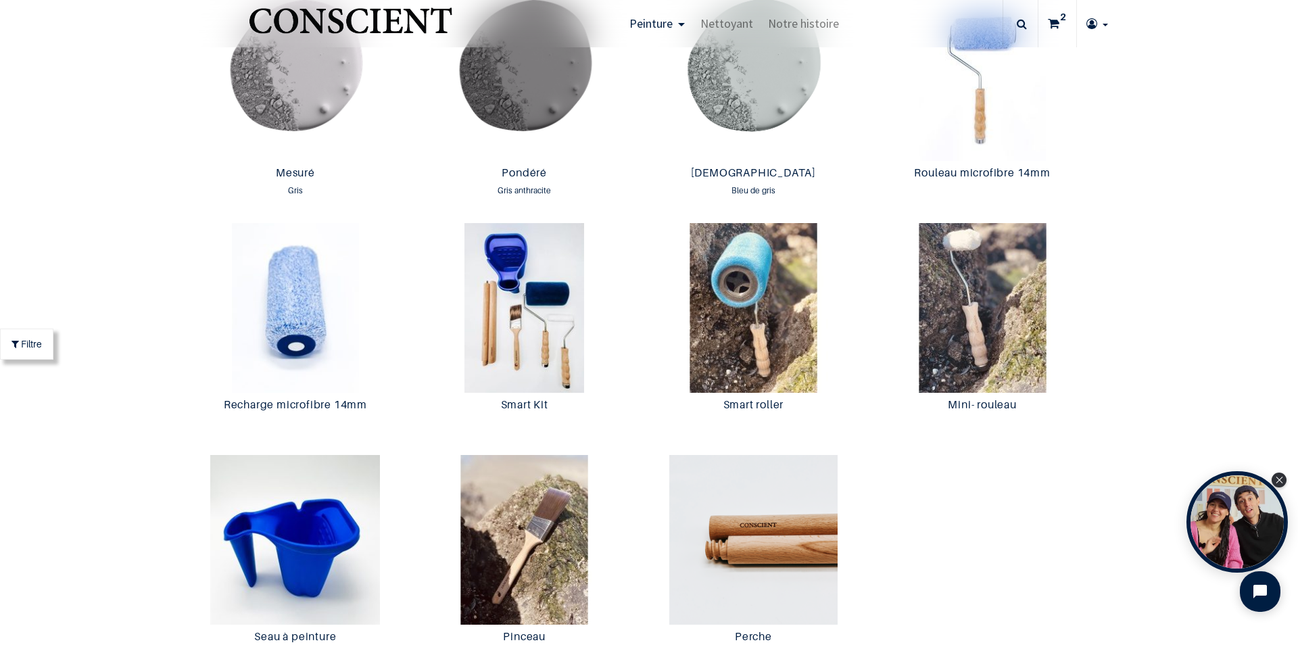
scroll to position [2435, 0]
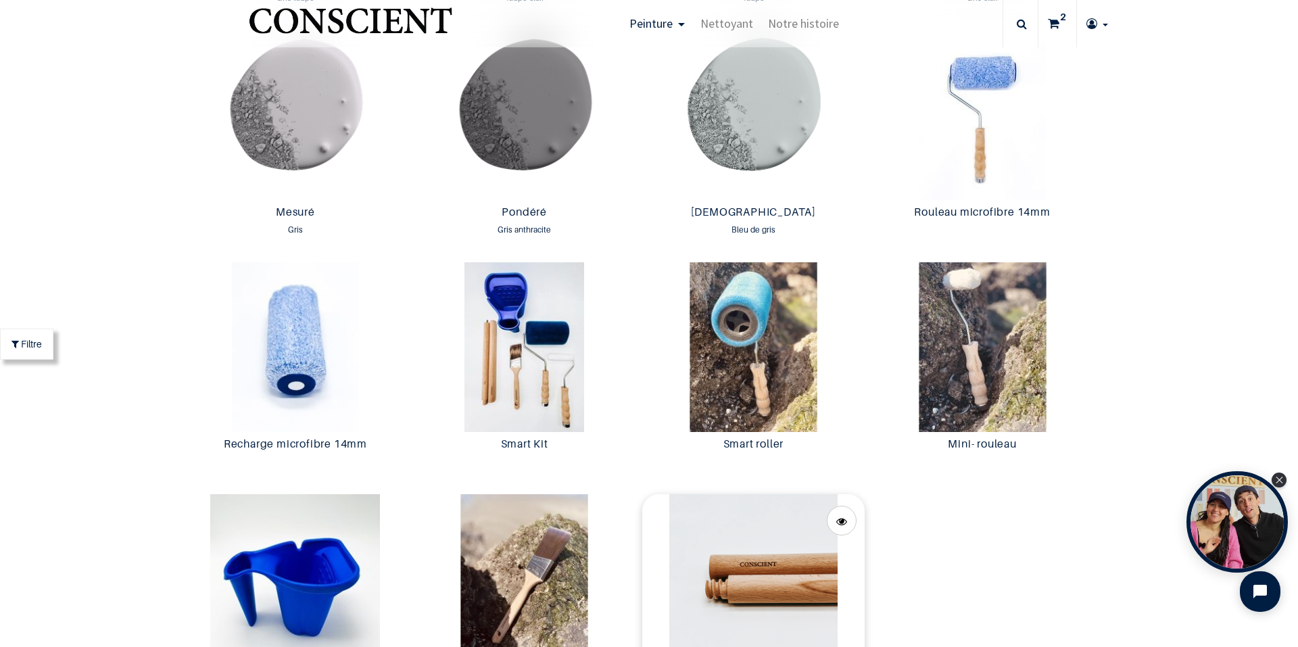
click at [783, 582] on img at bounding box center [753, 579] width 222 height 170
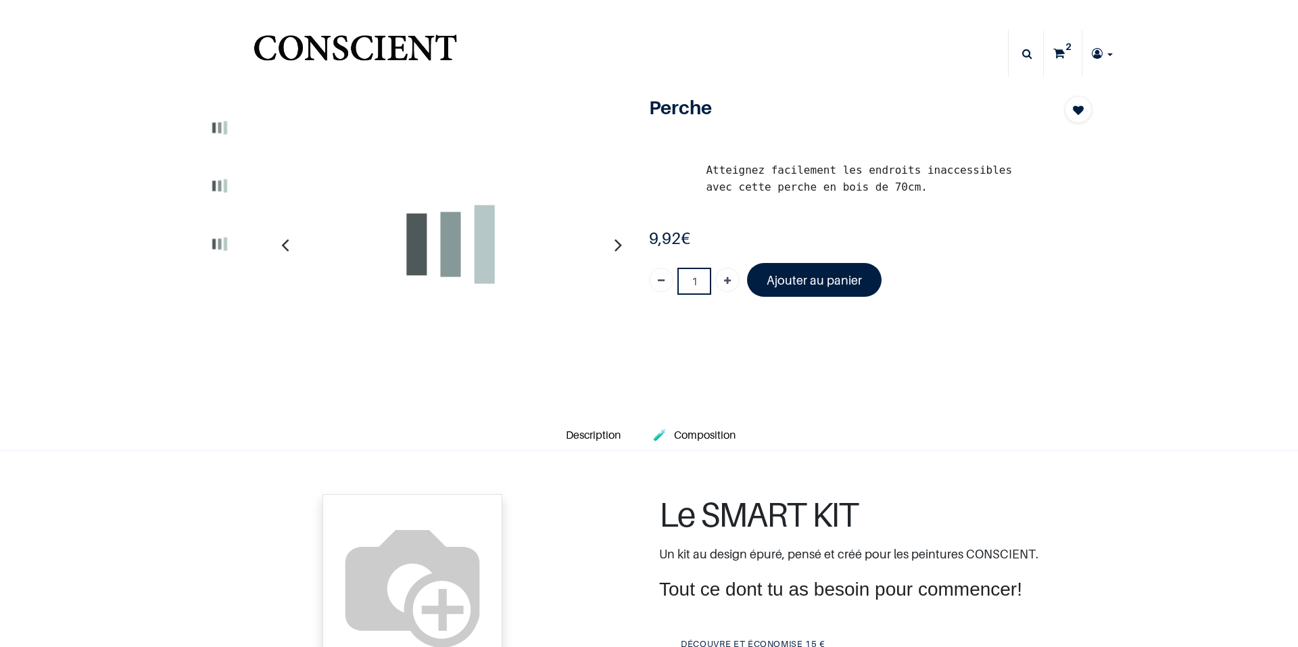
type input "[EMAIL_ADDRESS][DOMAIN_NAME]"
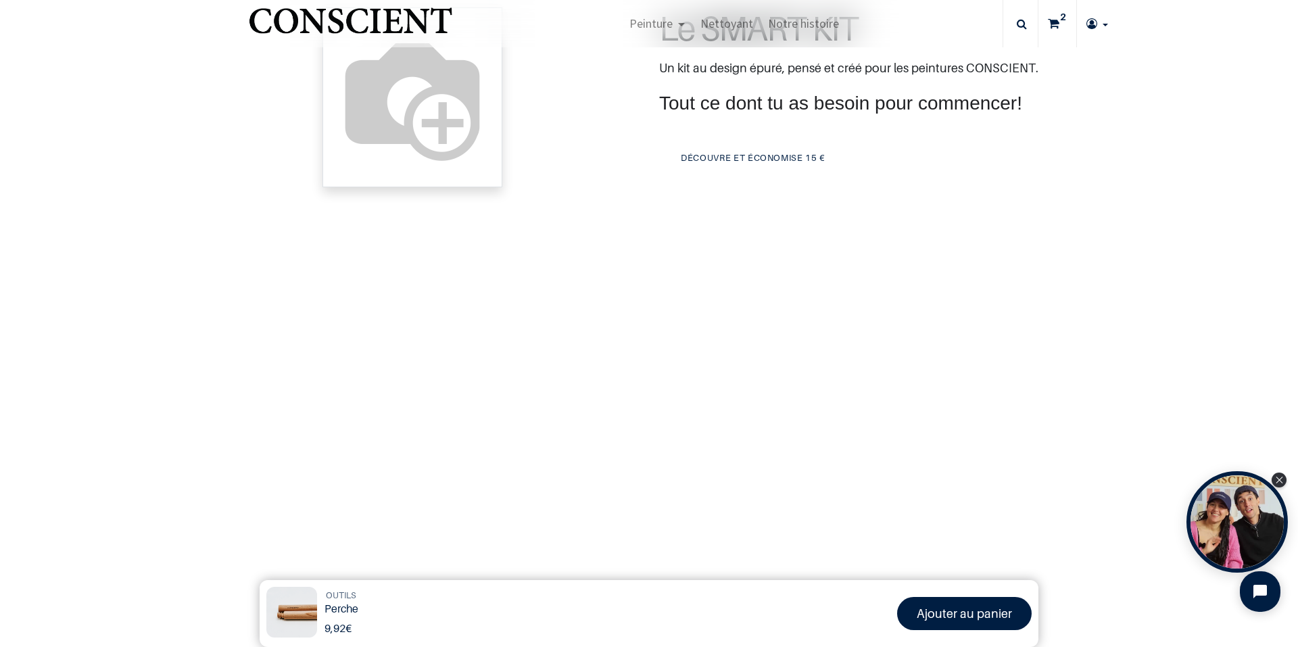
scroll to position [406, 0]
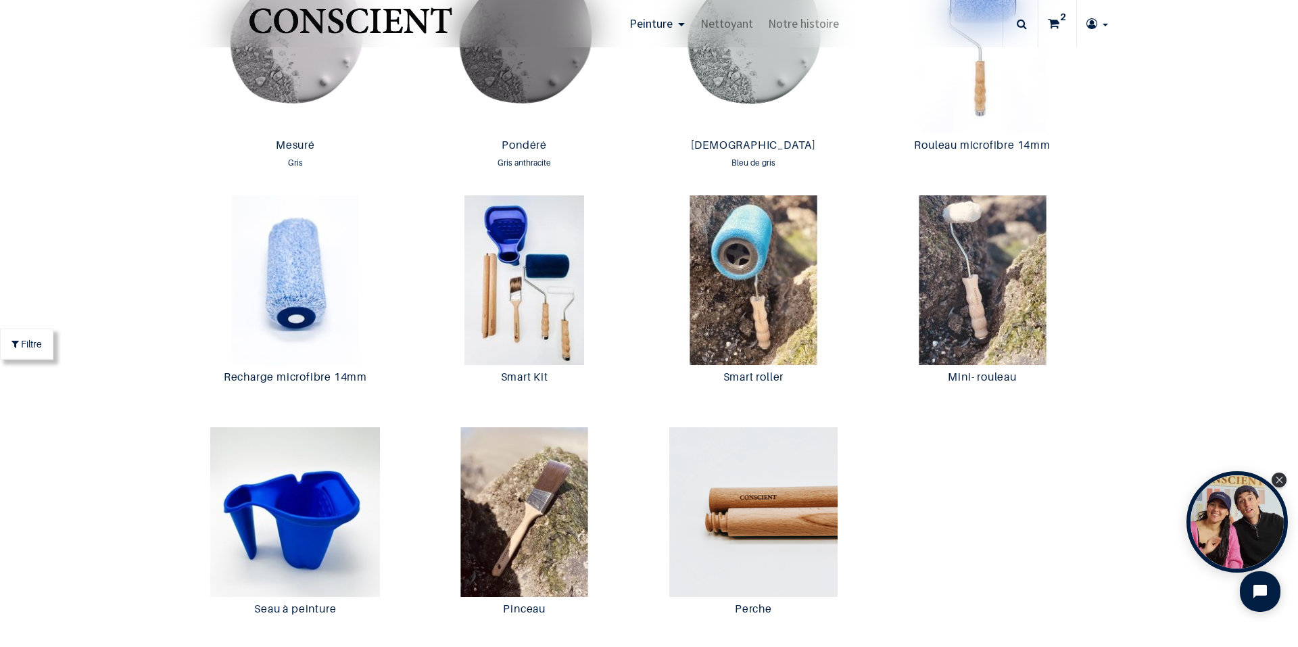
scroll to position [2502, 0]
click at [348, 507] on img at bounding box center [296, 512] width 222 height 170
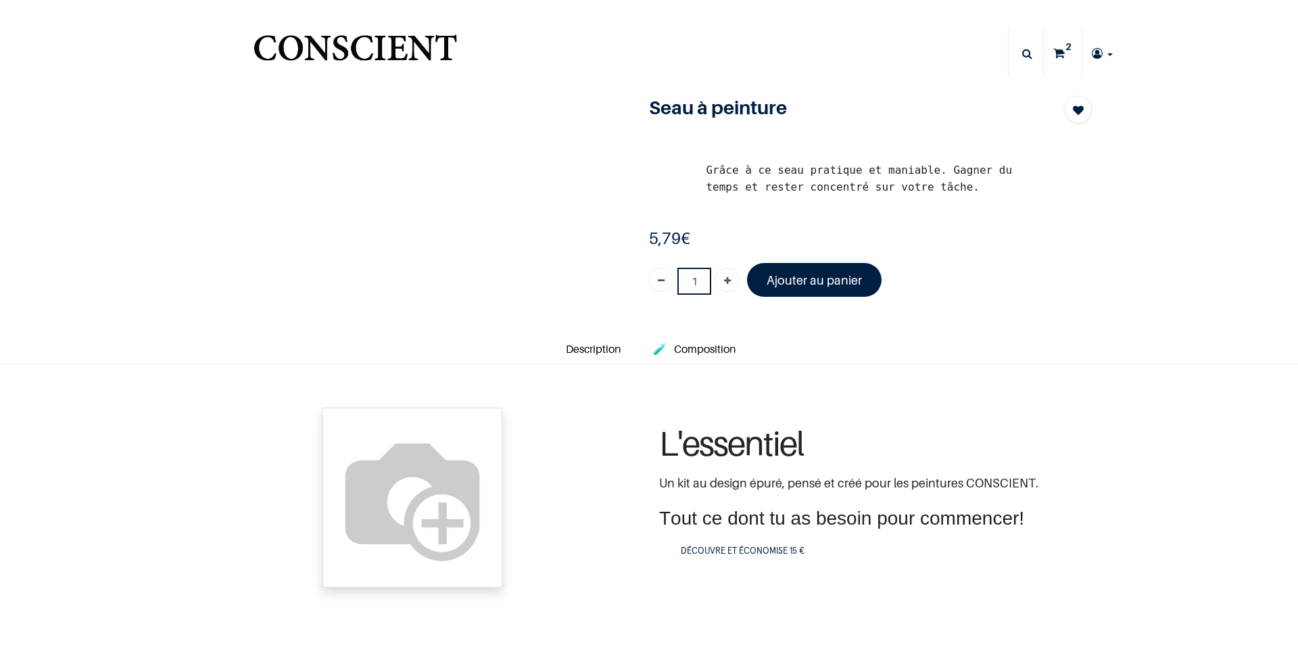
type input "[EMAIL_ADDRESS][DOMAIN_NAME]"
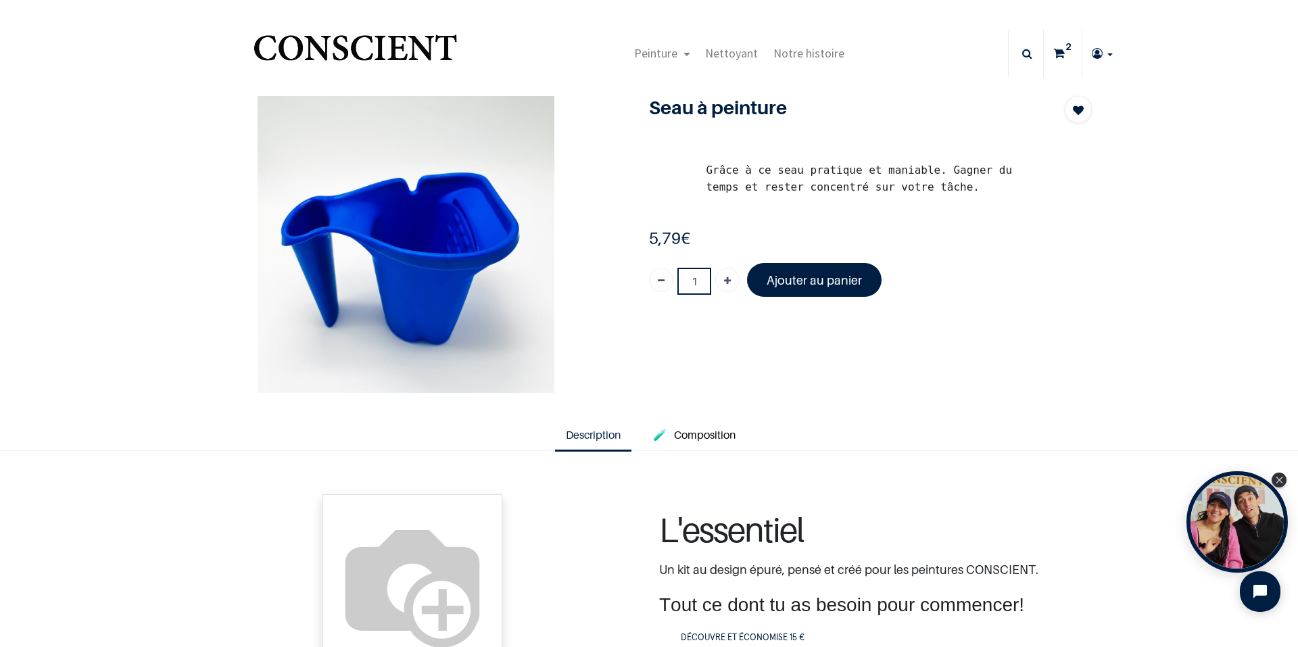
scroll to position [68, 0]
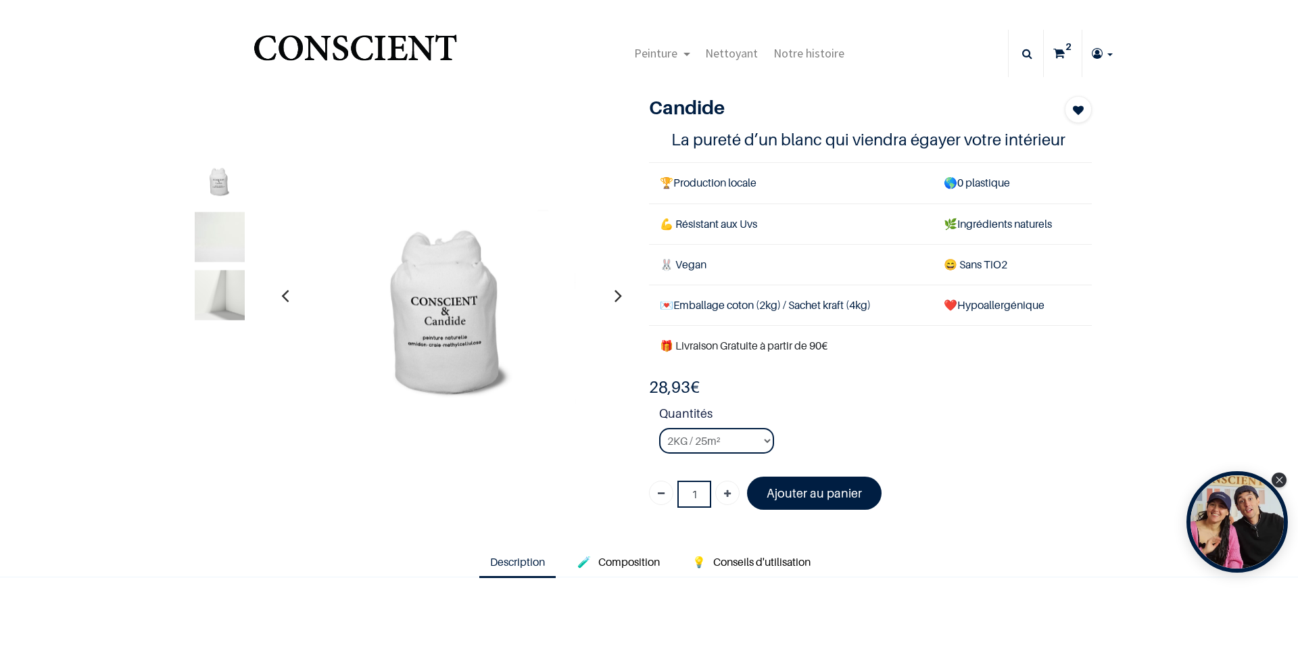
type input "[EMAIL_ADDRESS][DOMAIN_NAME]"
click at [1265, 593] on icon "Open chat widget" at bounding box center [1268, 591] width 21 height 21
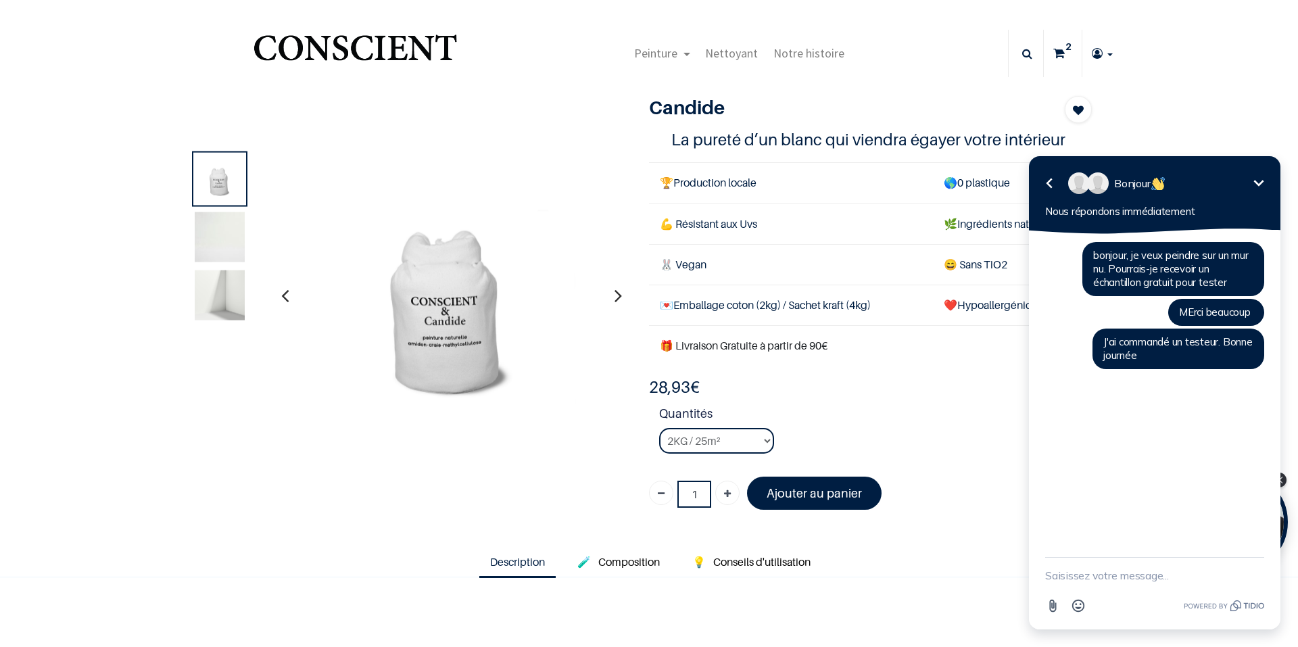
click at [231, 449] on div "1" at bounding box center [639, 308] width 926 height 424
click at [640, 564] on span "Composition" at bounding box center [629, 562] width 62 height 14
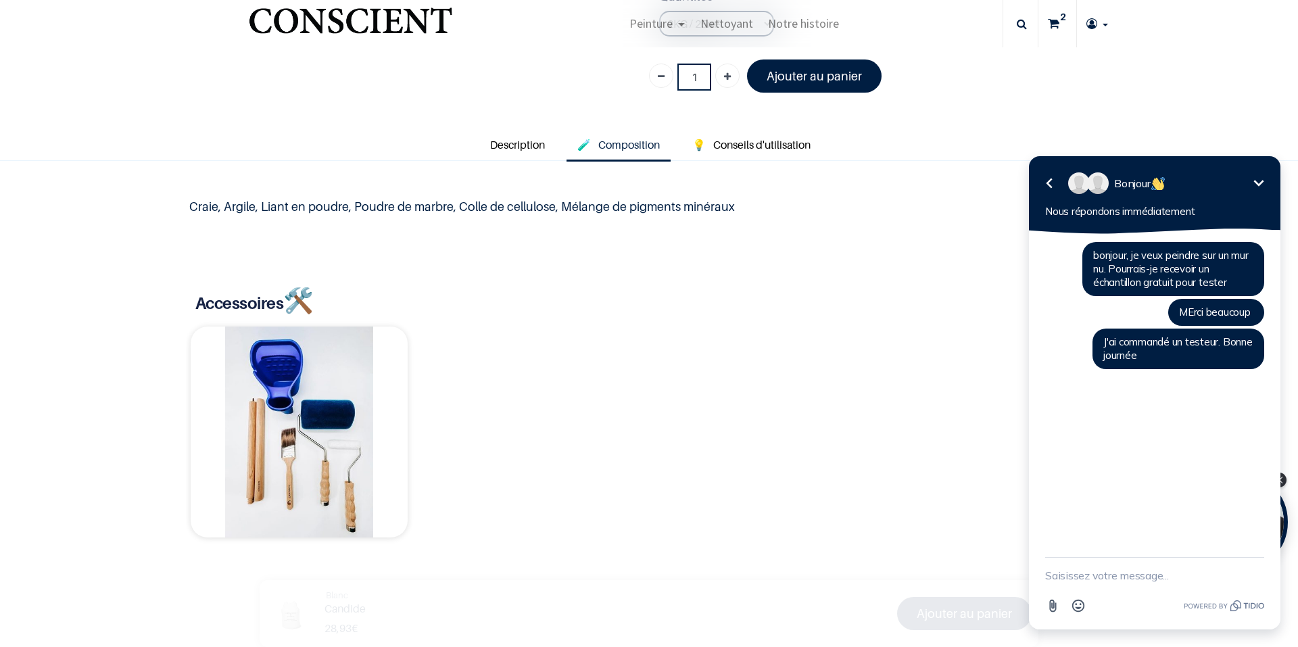
scroll to position [338, 0]
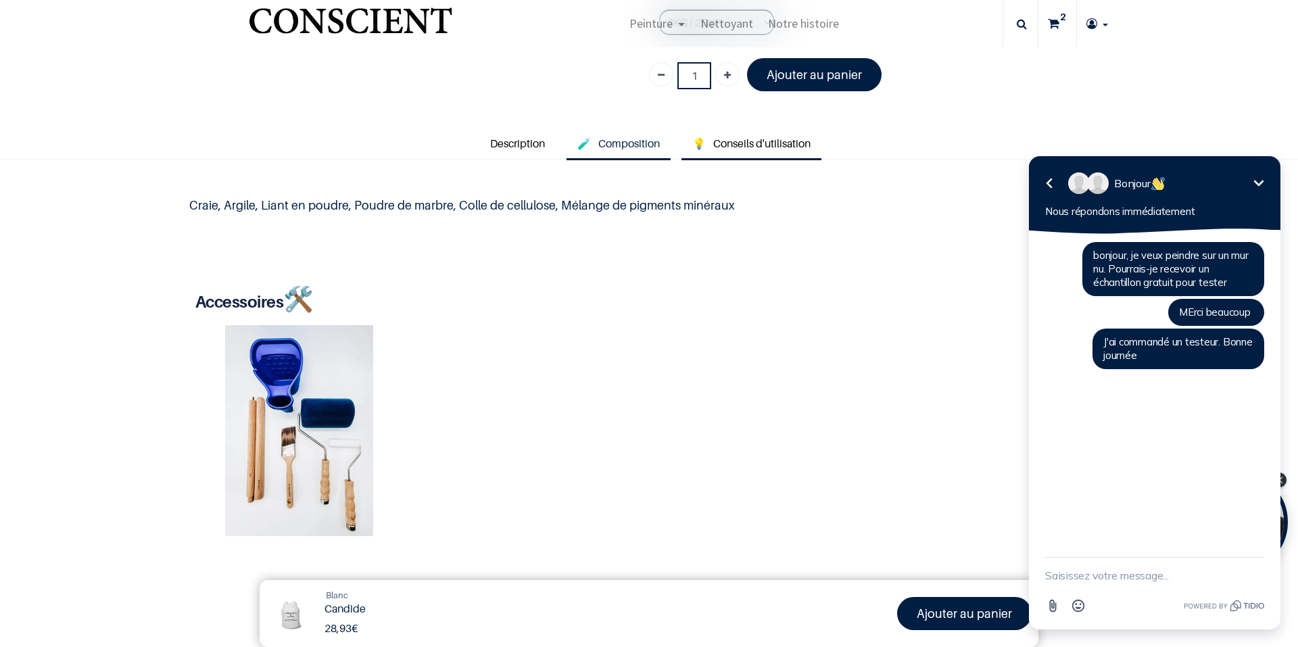
click at [757, 147] on span "Conseils d'utilisation" at bounding box center [761, 144] width 97 height 14
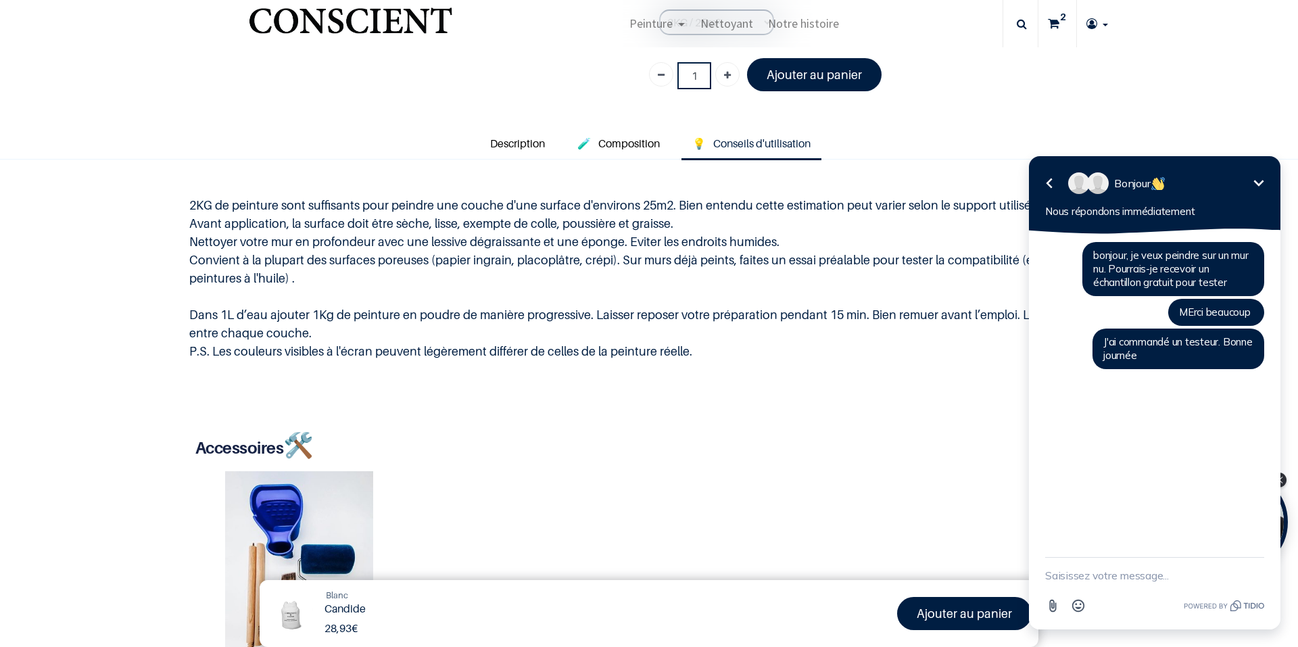
click at [1258, 182] on icon "Réduire" at bounding box center [1259, 183] width 16 height 16
